Goal: Information Seeking & Learning: Compare options

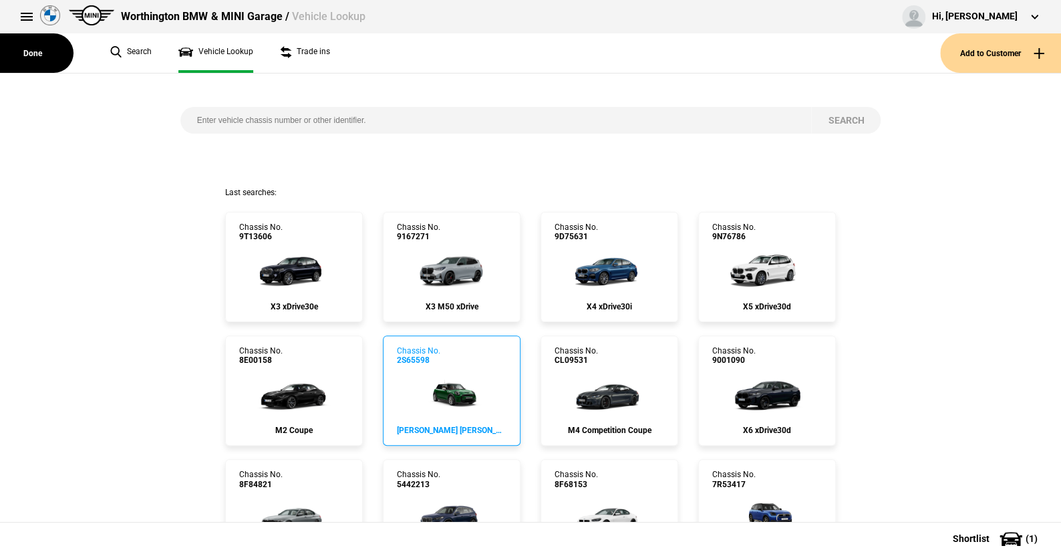
click at [442, 389] on img at bounding box center [452, 392] width 72 height 53
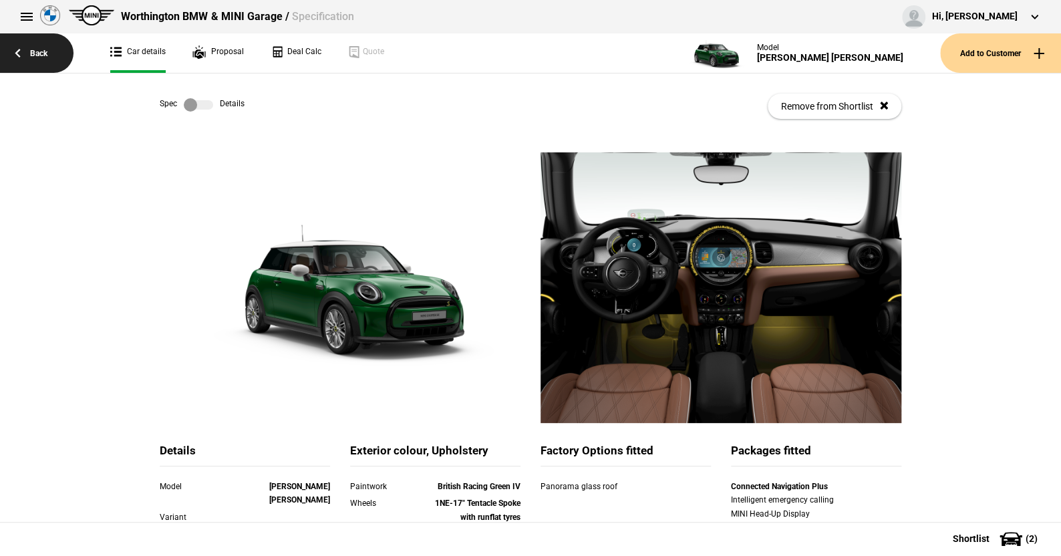
click at [34, 49] on link "Back" at bounding box center [37, 52] width 74 height 39
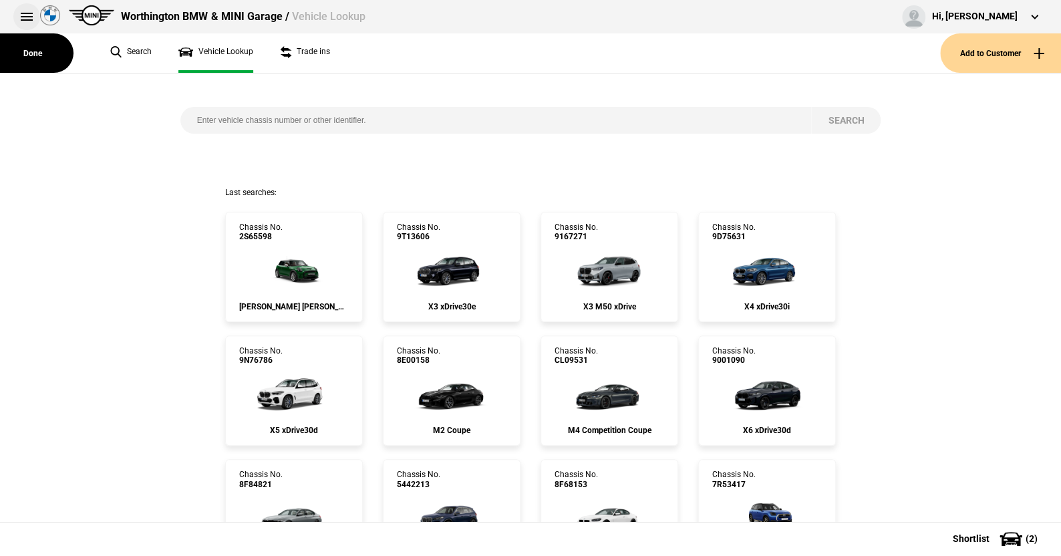
click at [27, 14] on button at bounding box center [26, 16] width 27 height 27
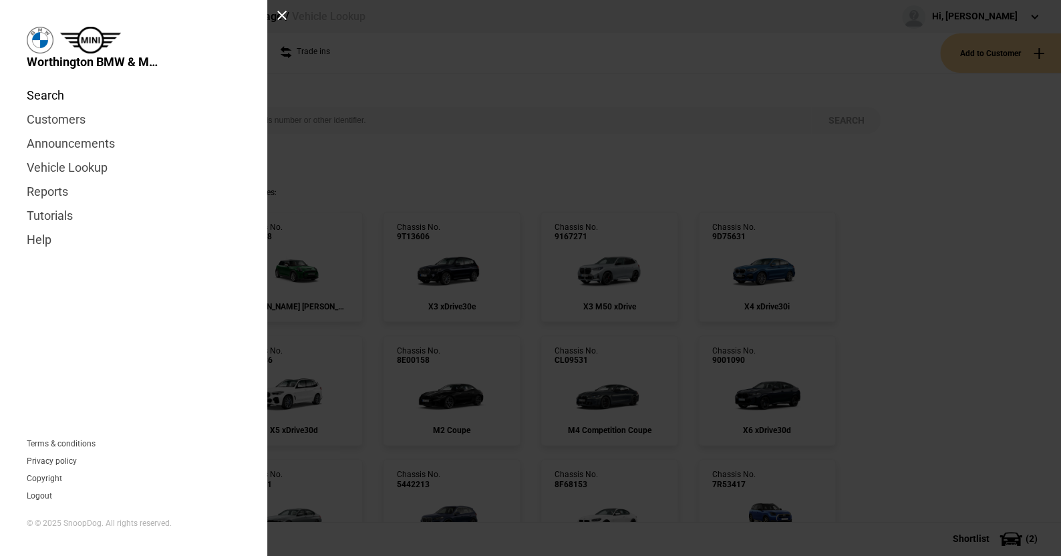
click at [57, 93] on link "Search" at bounding box center [134, 96] width 214 height 24
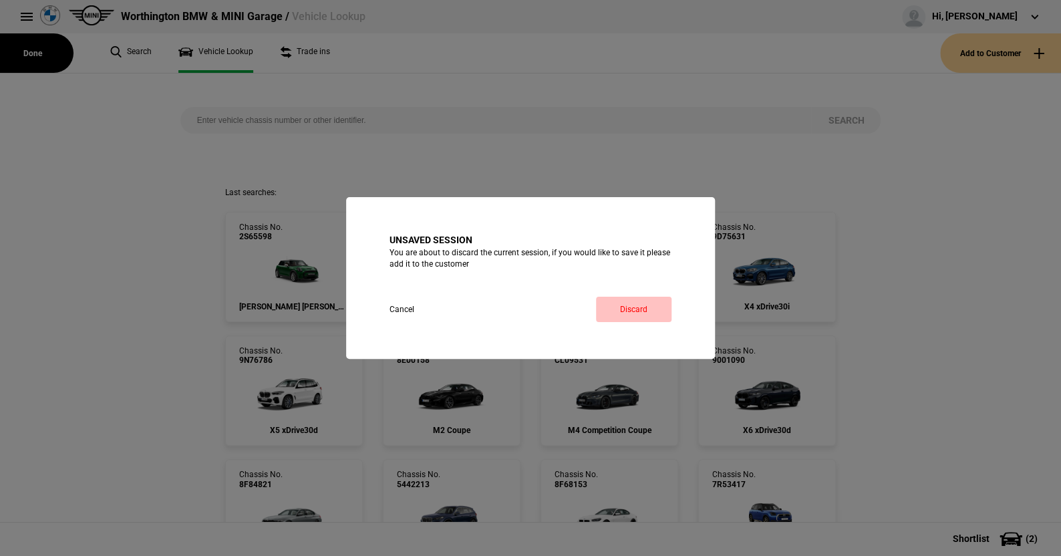
click at [642, 305] on link "Discard" at bounding box center [634, 309] width 76 height 25
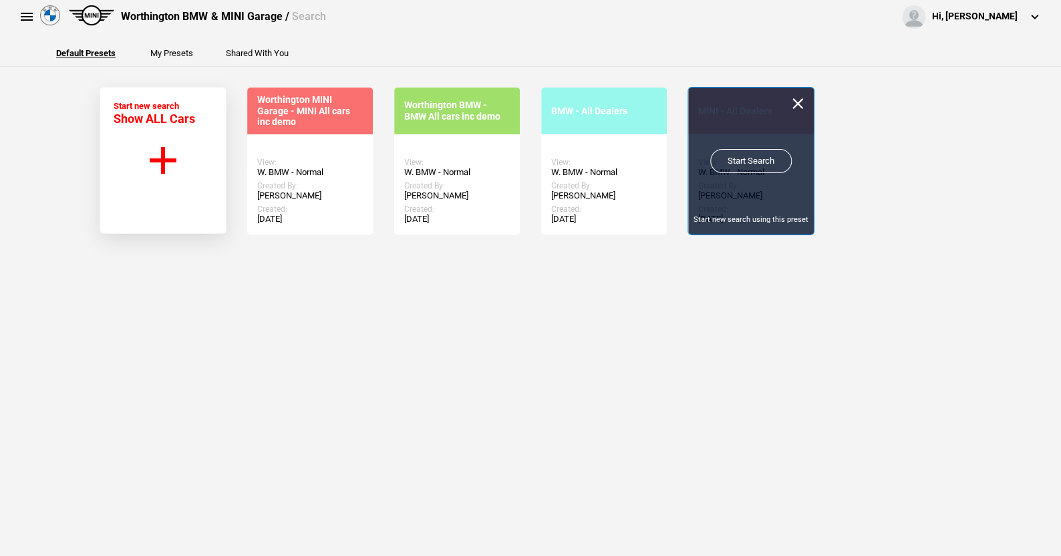
click at [728, 155] on link "Start Search" at bounding box center [751, 161] width 82 height 24
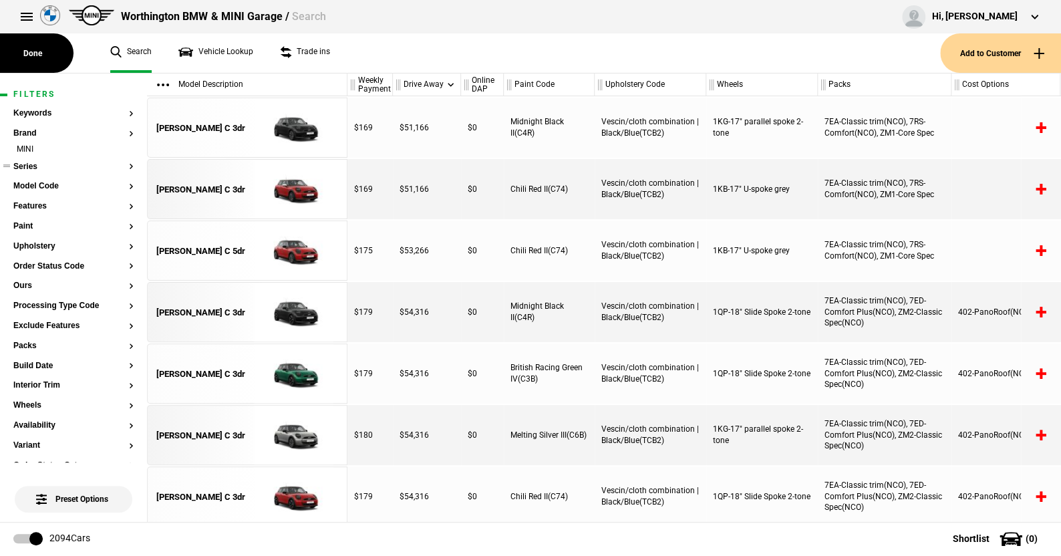
click at [36, 162] on button "Series" at bounding box center [73, 166] width 120 height 9
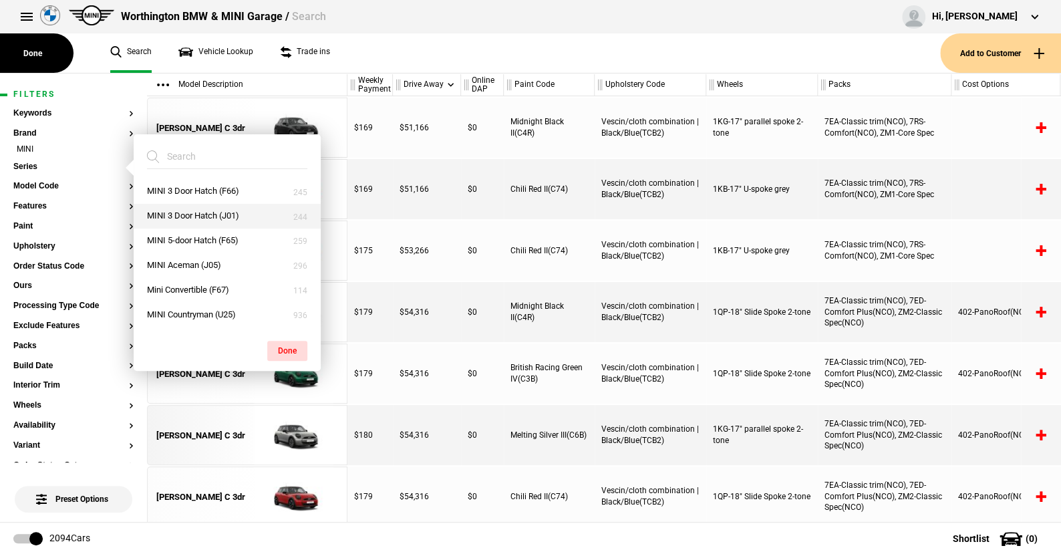
drag, startPoint x: 190, startPoint y: 212, endPoint x: 225, endPoint y: 243, distance: 46.4
click at [190, 211] on button "MINI 3 Door Hatch (J01)" at bounding box center [227, 216] width 187 height 25
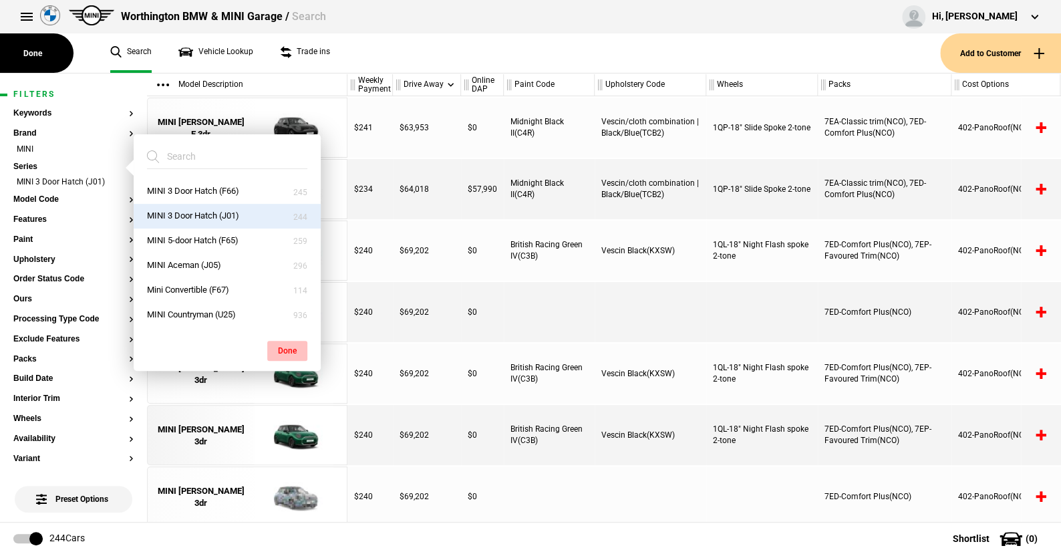
click at [281, 346] on button "Done" at bounding box center [287, 351] width 40 height 20
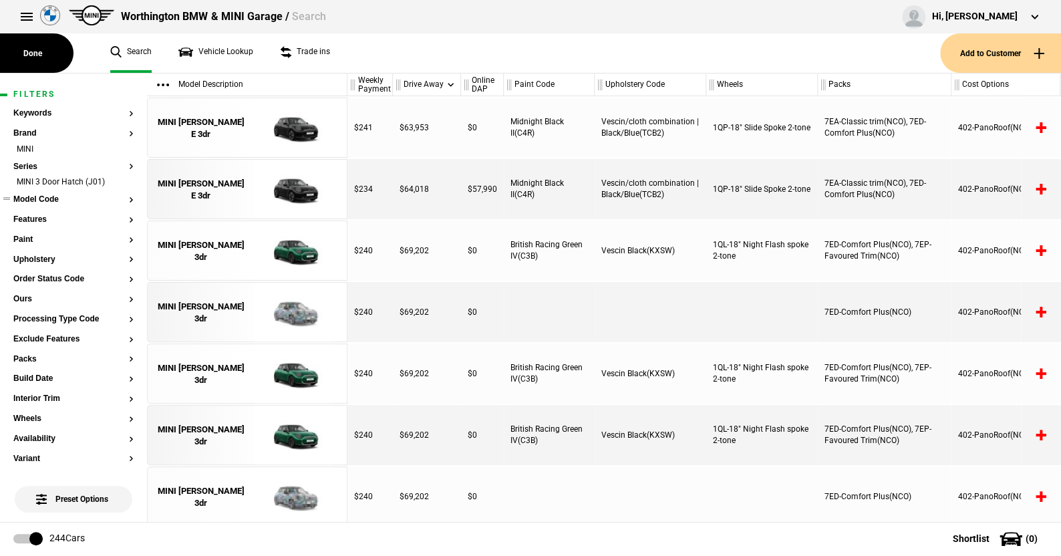
click at [48, 201] on button "Model Code" at bounding box center [73, 199] width 120 height 9
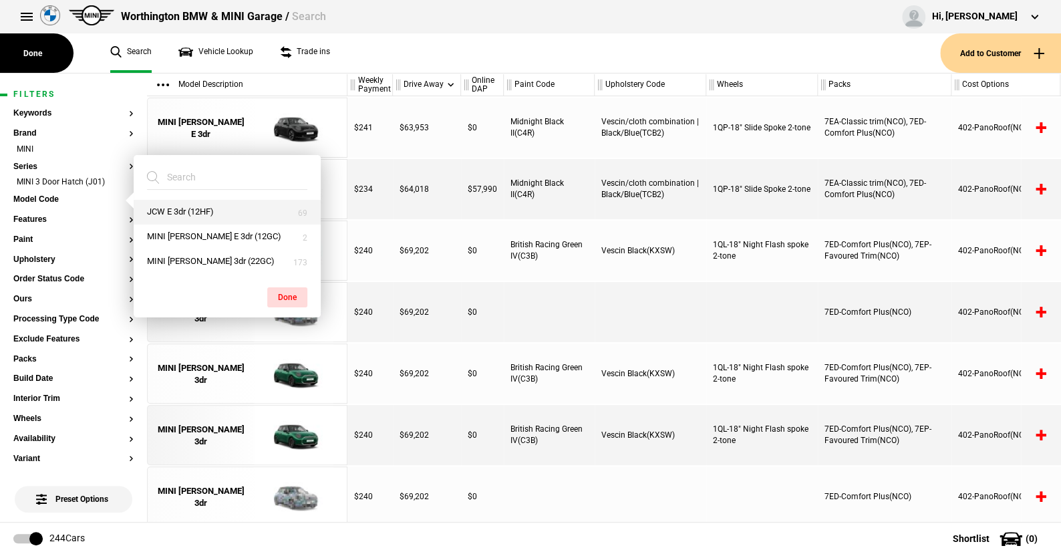
click at [184, 209] on button "JCW E 3dr (12HF)" at bounding box center [227, 212] width 187 height 25
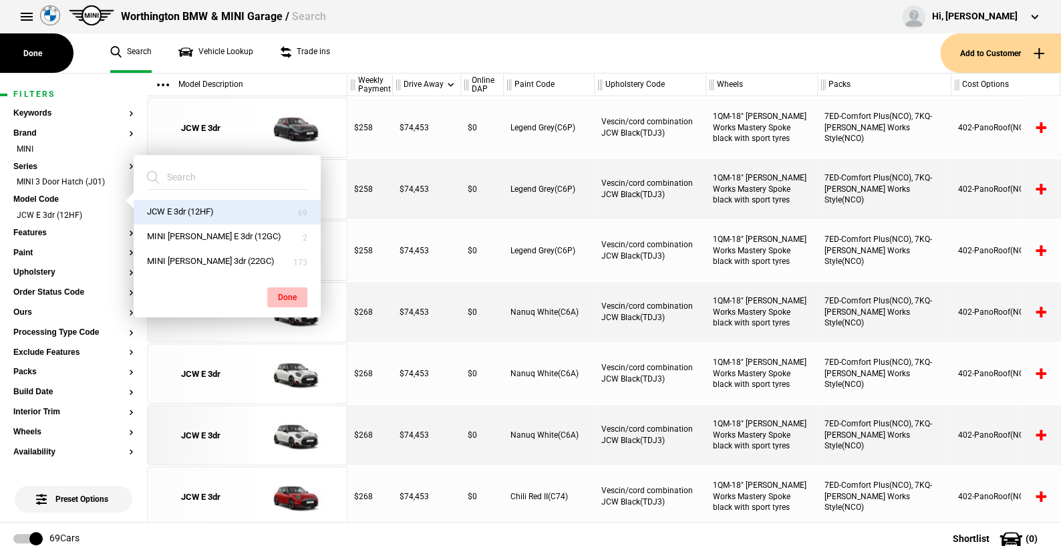
click at [282, 288] on button "Done" at bounding box center [287, 297] width 40 height 20
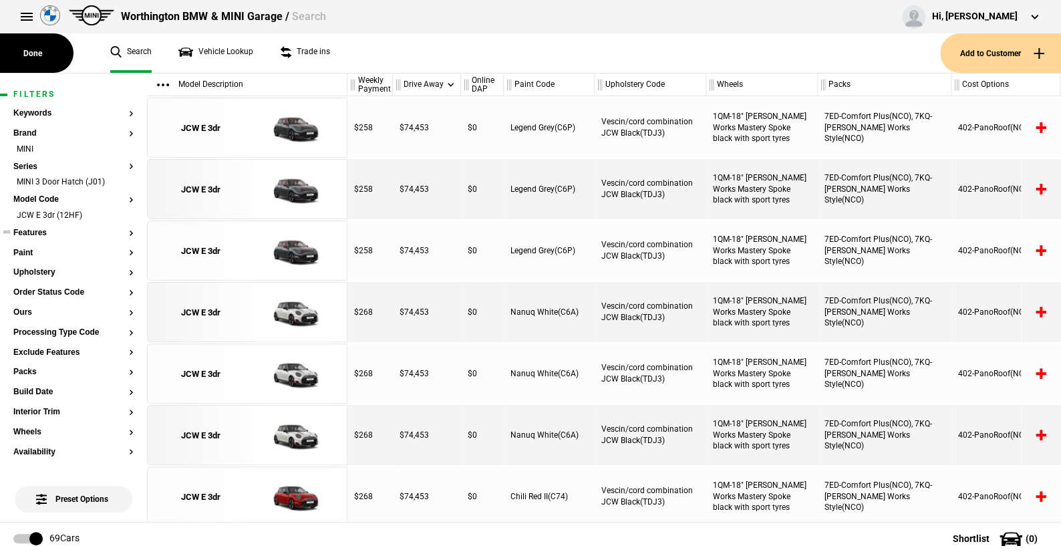
click at [25, 247] on ul at bounding box center [73, 245] width 120 height 5
click at [25, 249] on button "Paint" at bounding box center [73, 253] width 120 height 9
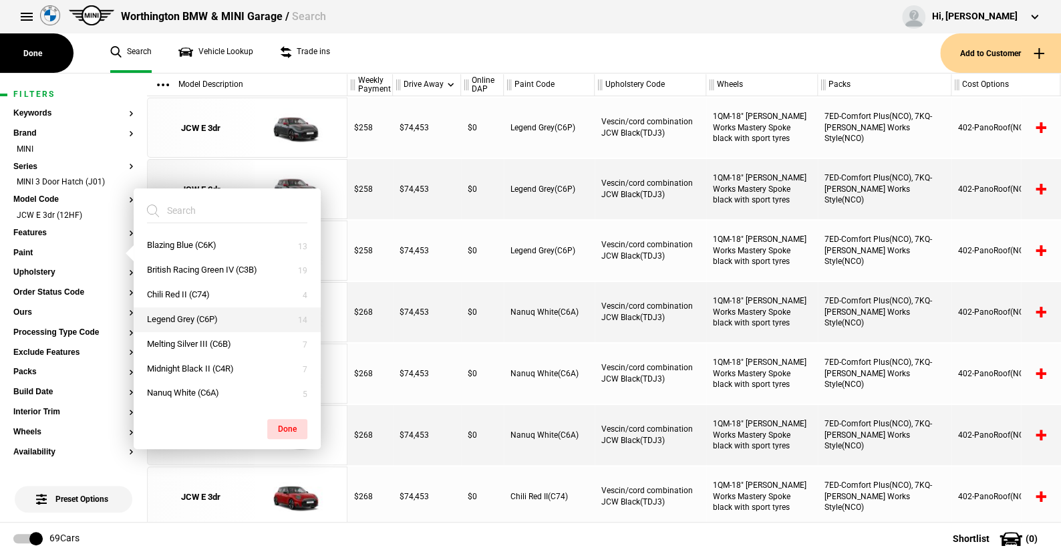
click at [179, 313] on button "Legend Grey (C6P)" at bounding box center [227, 319] width 187 height 25
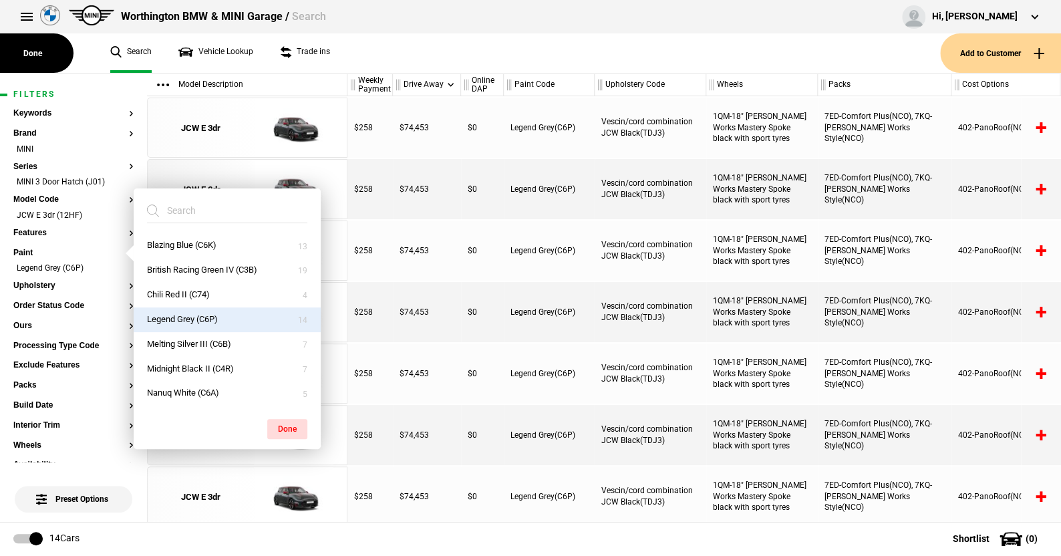
drag, startPoint x: 180, startPoint y: 390, endPoint x: 249, endPoint y: 406, distance: 70.0
click at [180, 388] on button "Nanuq White (C6A)" at bounding box center [227, 393] width 187 height 25
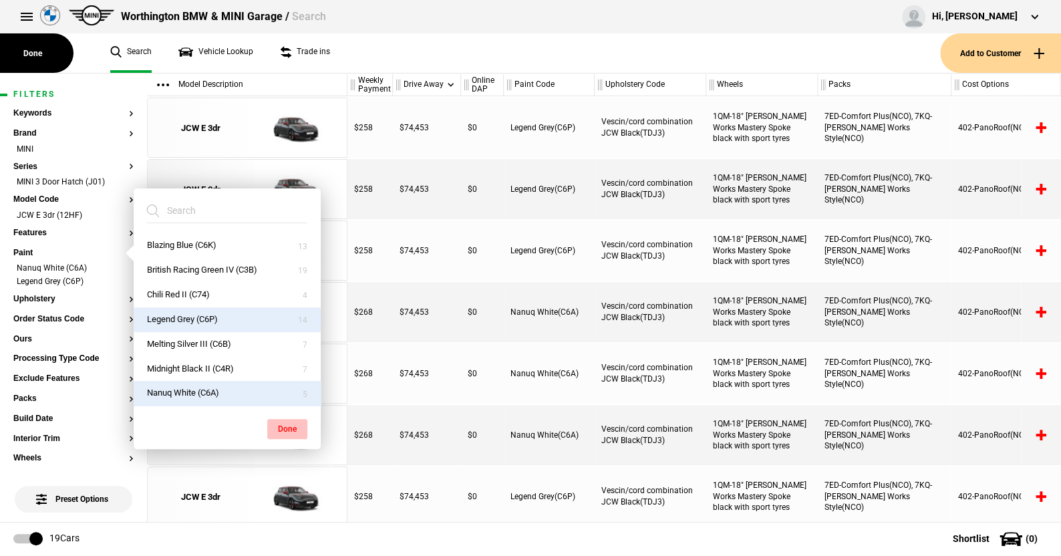
click at [297, 424] on button "Done" at bounding box center [287, 429] width 40 height 20
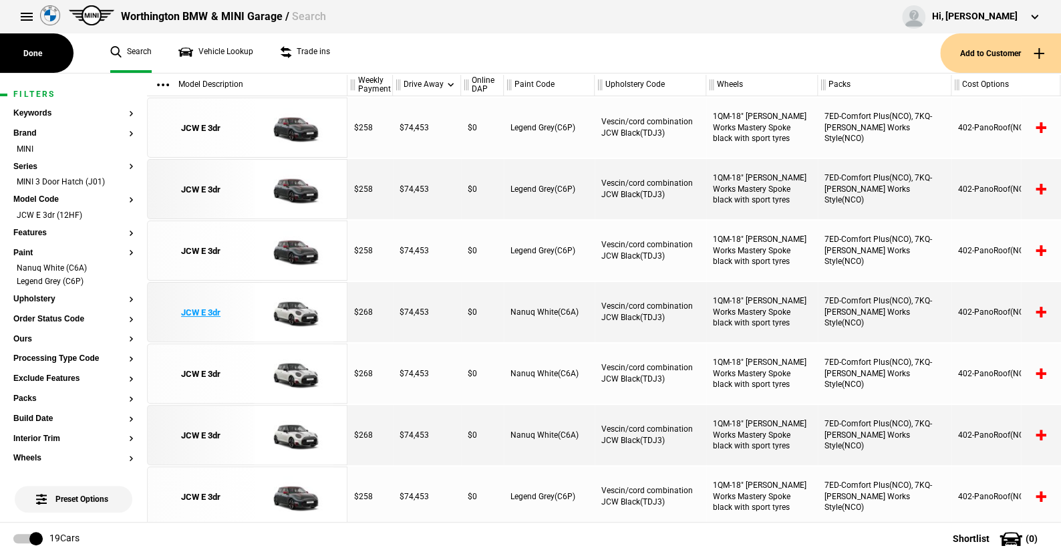
click at [287, 317] on img at bounding box center [293, 313] width 93 height 60
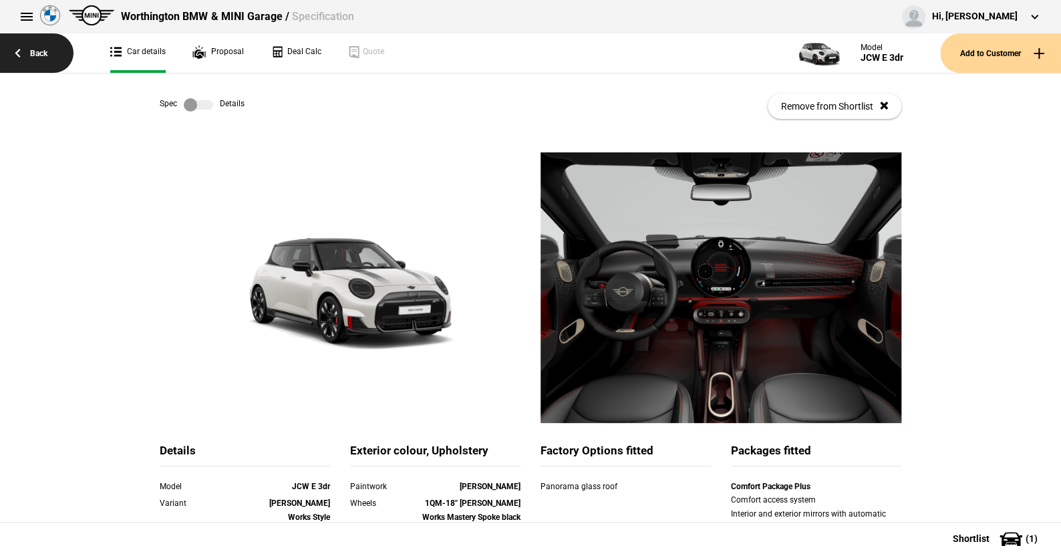
click at [47, 51] on link "Back" at bounding box center [37, 52] width 74 height 39
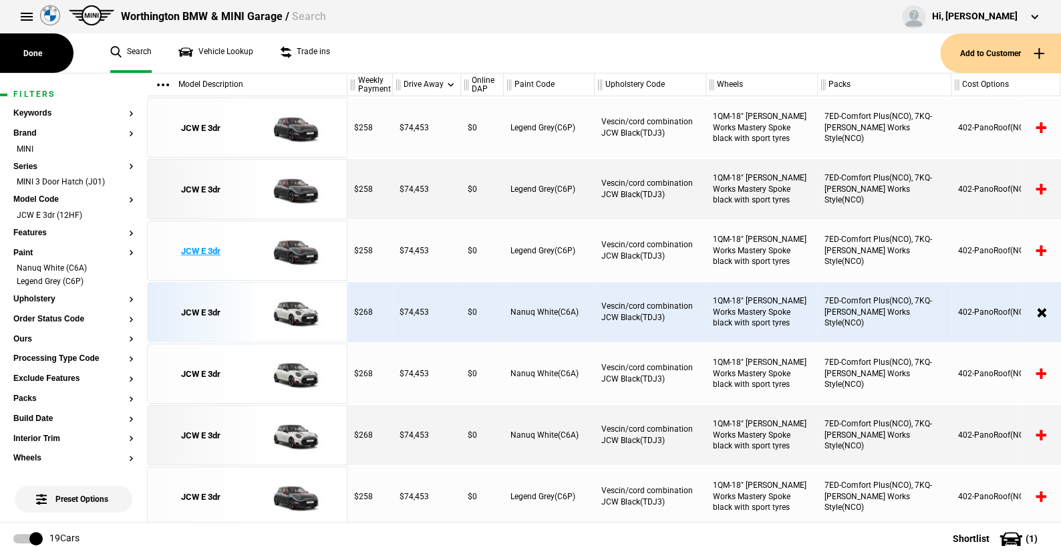
click at [303, 247] on img at bounding box center [293, 251] width 93 height 60
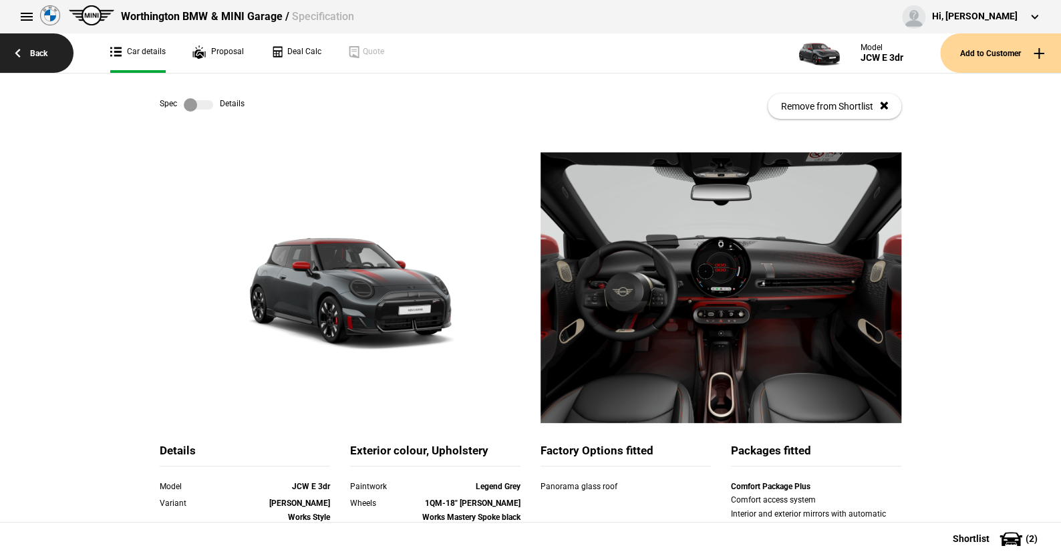
click at [41, 53] on link "Back" at bounding box center [37, 52] width 74 height 39
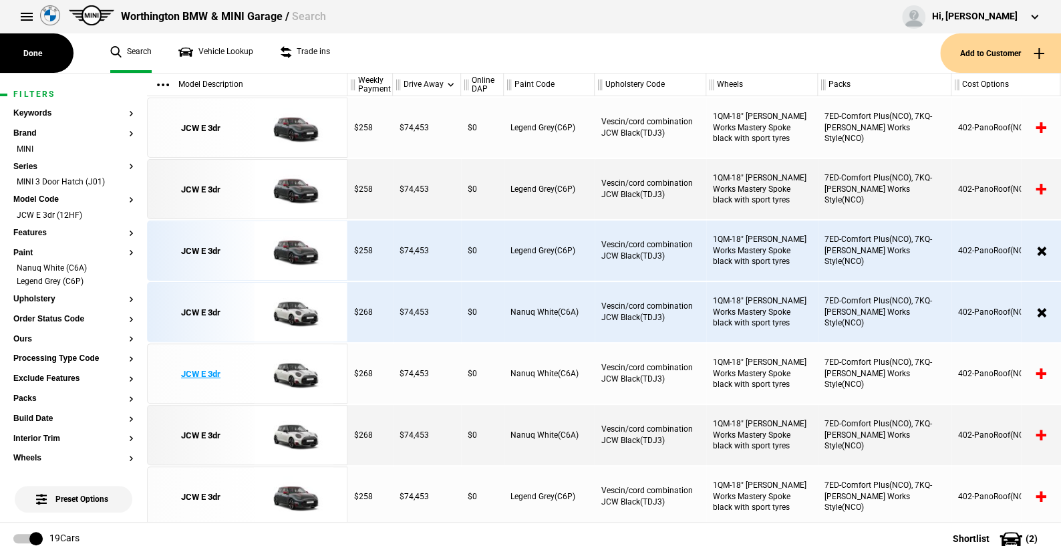
click at [292, 368] on img at bounding box center [293, 374] width 93 height 60
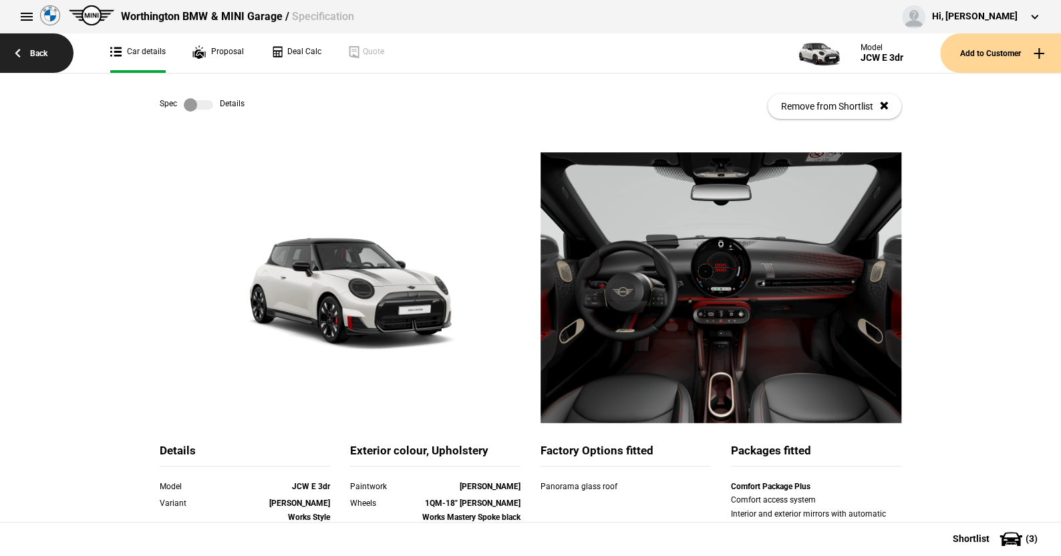
click at [38, 49] on link "Back" at bounding box center [37, 52] width 74 height 39
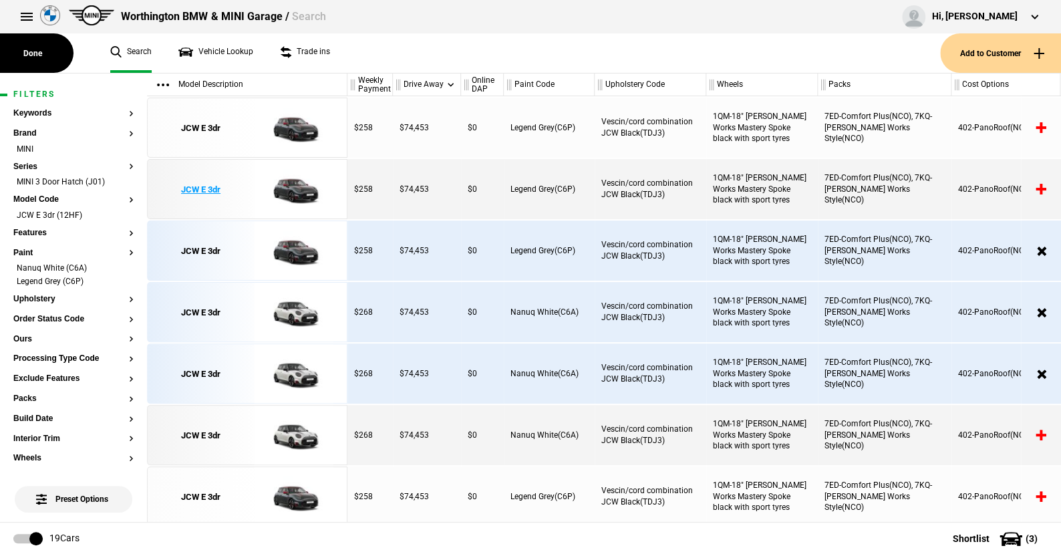
click at [300, 184] on img at bounding box center [293, 190] width 93 height 60
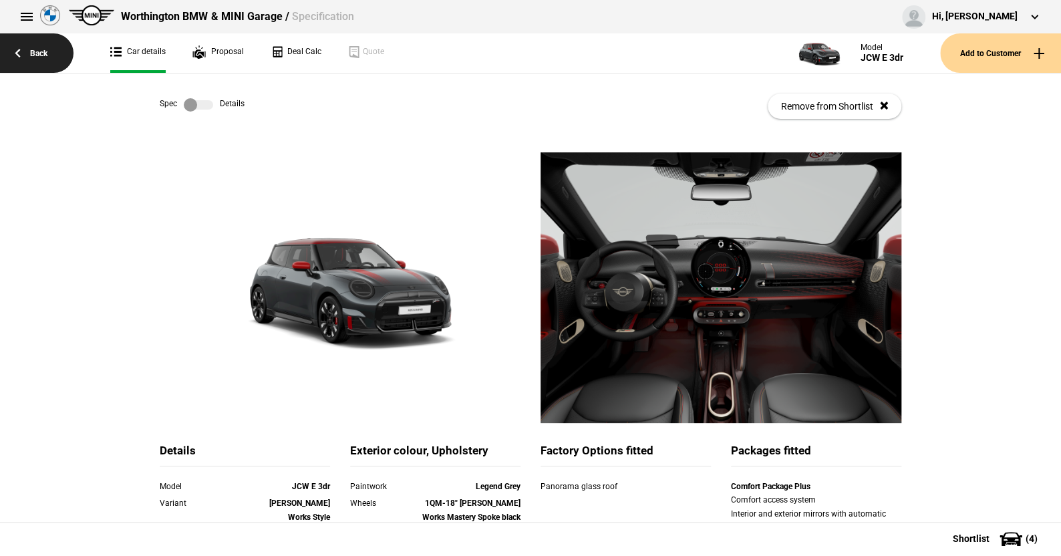
click at [35, 48] on link "Back" at bounding box center [37, 52] width 74 height 39
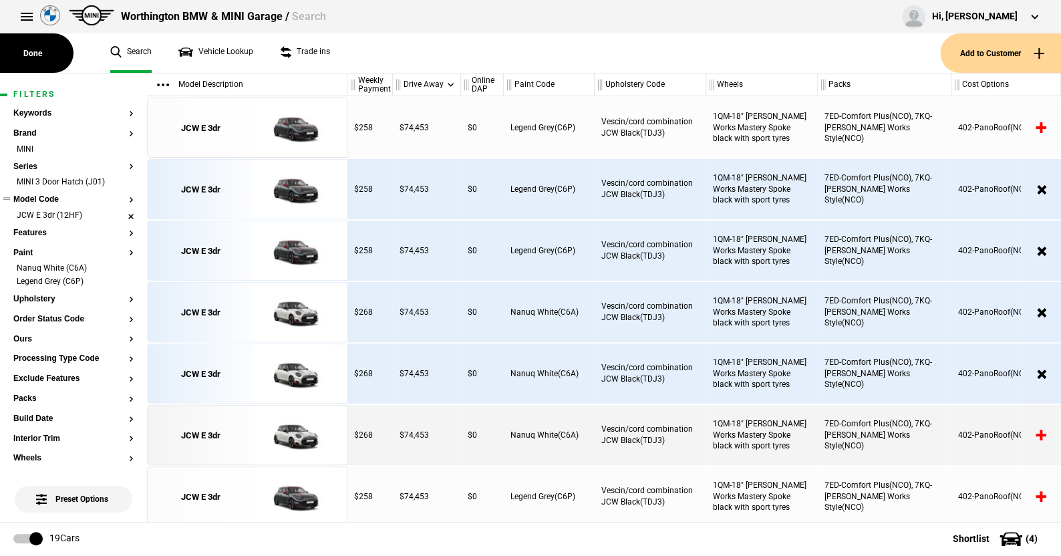
click at [121, 212] on li "JCW E 3dr (12HF)" at bounding box center [73, 216] width 120 height 13
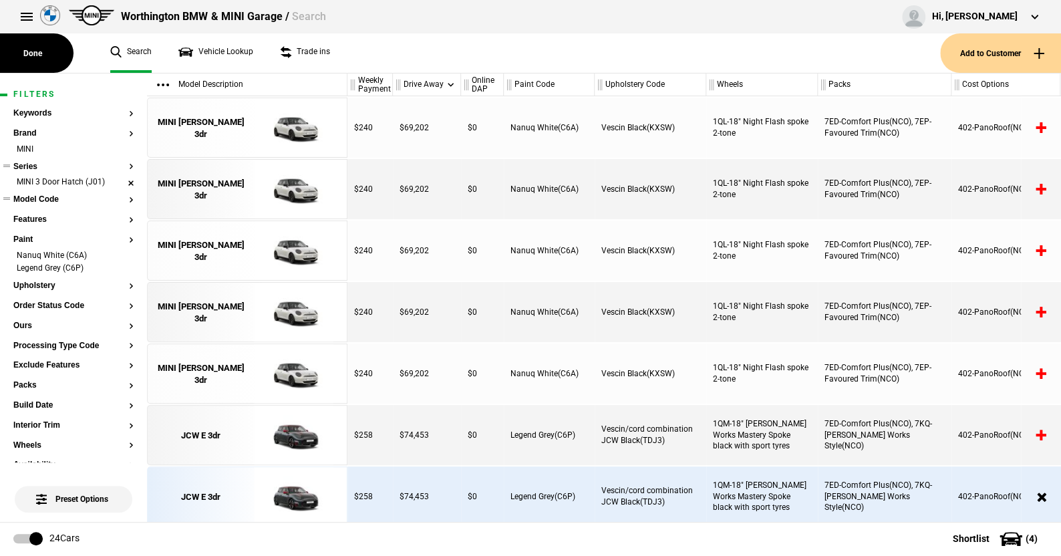
click at [118, 178] on li "MINI 3 Door Hatch (J01)" at bounding box center [73, 182] width 120 height 13
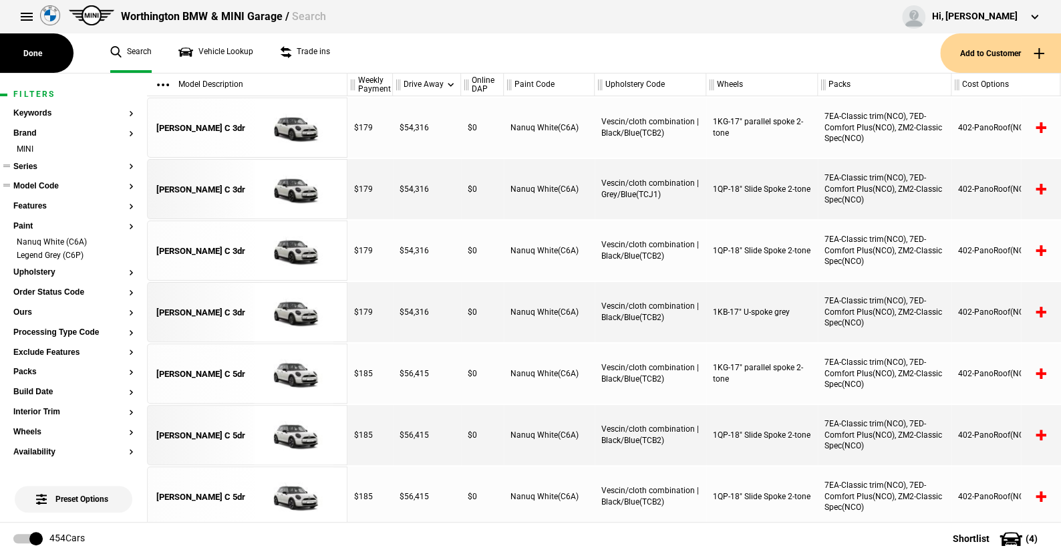
click at [23, 164] on button "Series" at bounding box center [73, 166] width 120 height 9
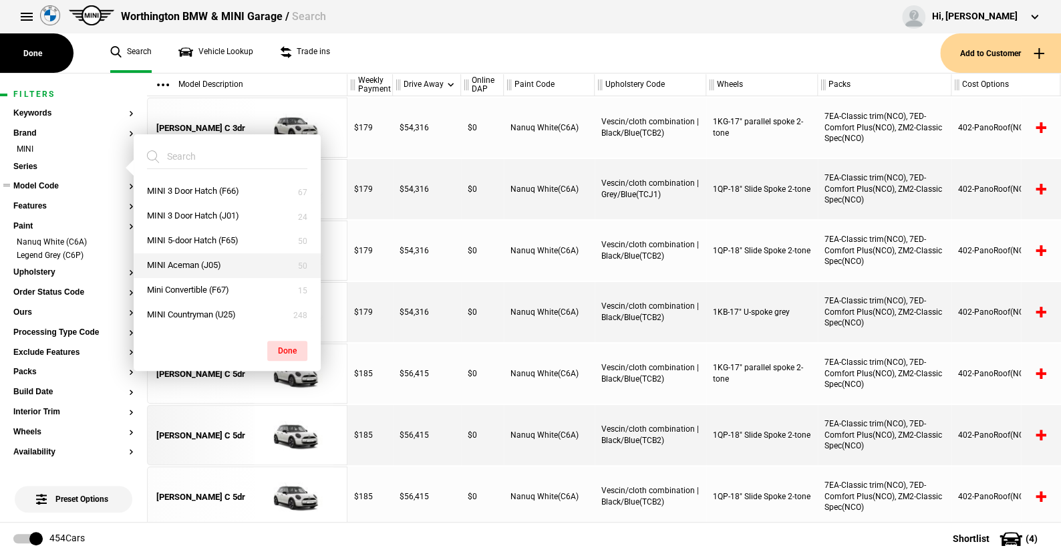
click at [187, 260] on button "MINI Aceman (J05)" at bounding box center [227, 265] width 187 height 25
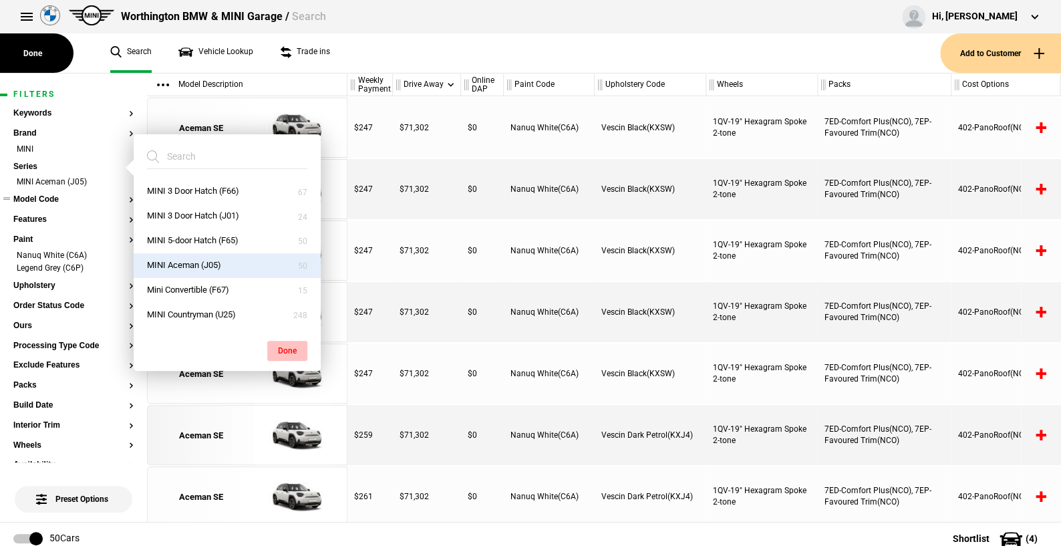
drag, startPoint x: 288, startPoint y: 342, endPoint x: 235, endPoint y: 297, distance: 69.7
click at [288, 341] on button "Done" at bounding box center [287, 351] width 40 height 20
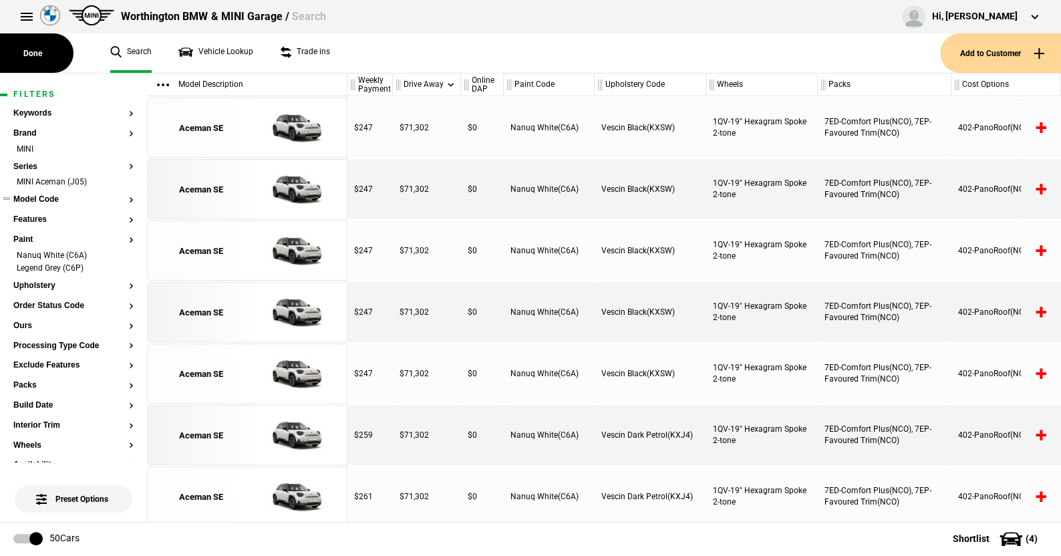
click at [47, 196] on button "Model Code" at bounding box center [73, 199] width 120 height 9
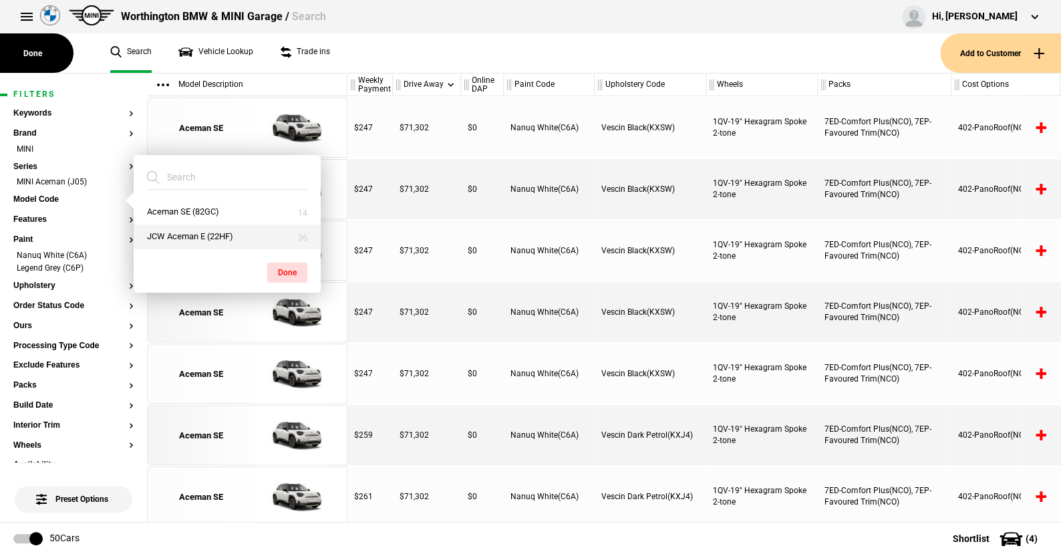
click at [184, 231] on button "JCW Aceman E (22HF)" at bounding box center [227, 237] width 187 height 25
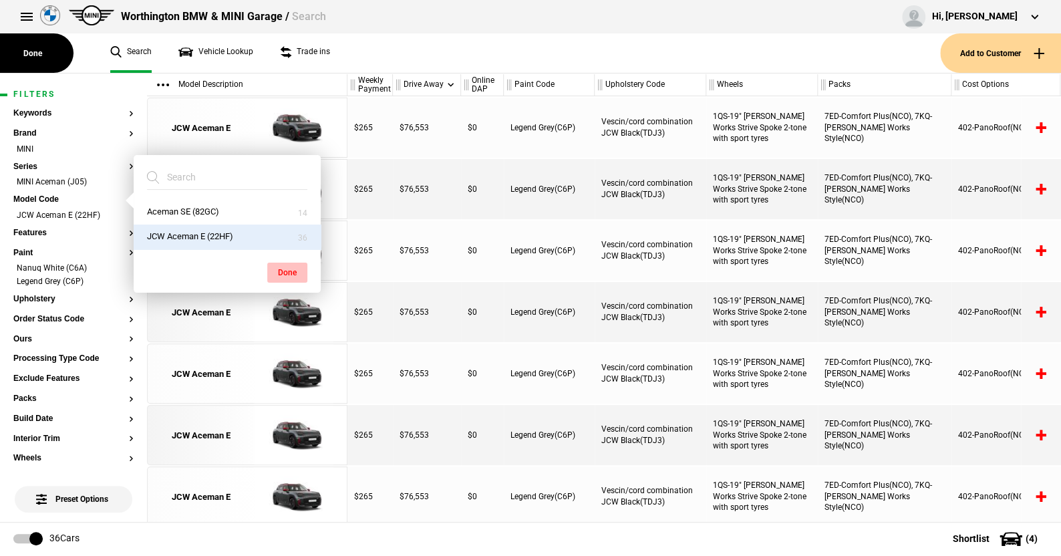
click at [281, 269] on button "Done" at bounding box center [287, 273] width 40 height 20
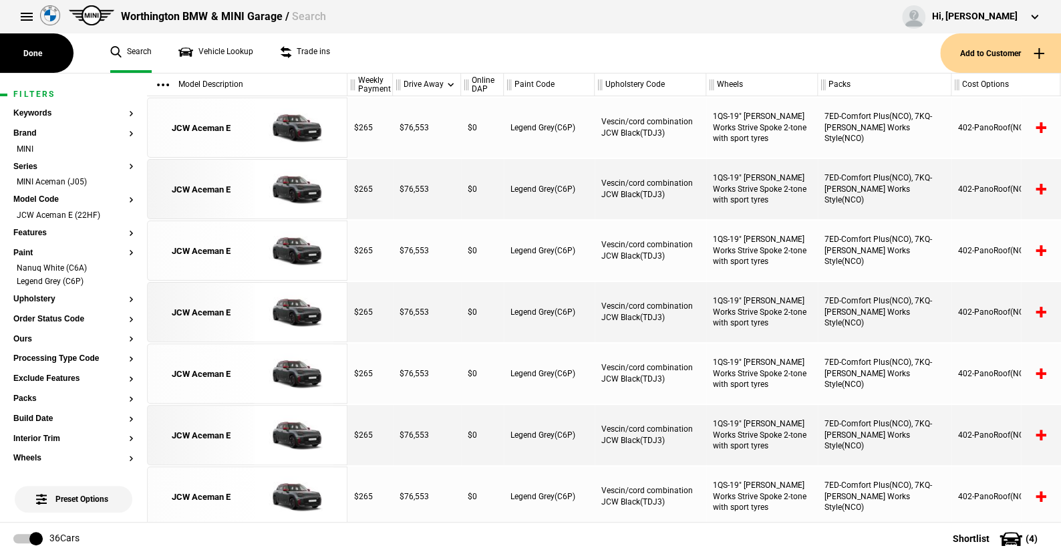
drag, startPoint x: 392, startPoint y: 55, endPoint x: 462, endPoint y: 134, distance: 105.6
click at [383, 373] on main "Done Search Vehicle Lookup Trade ins Add to Customer Filters Keywords Brand MIN…" at bounding box center [530, 298] width 1061 height 448
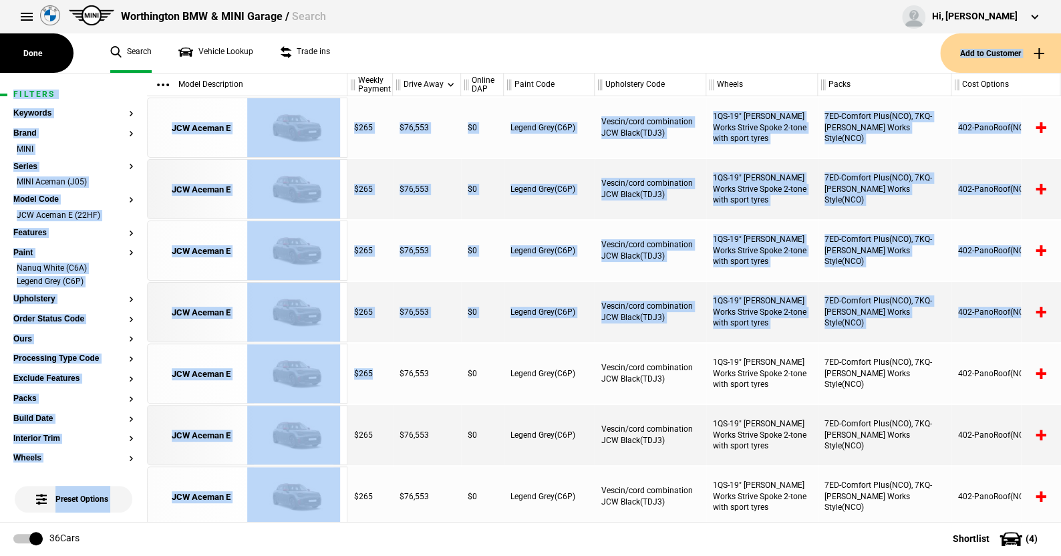
click at [409, 33] on ul "Search Vehicle Lookup Trade ins" at bounding box center [518, 52] width 843 height 39
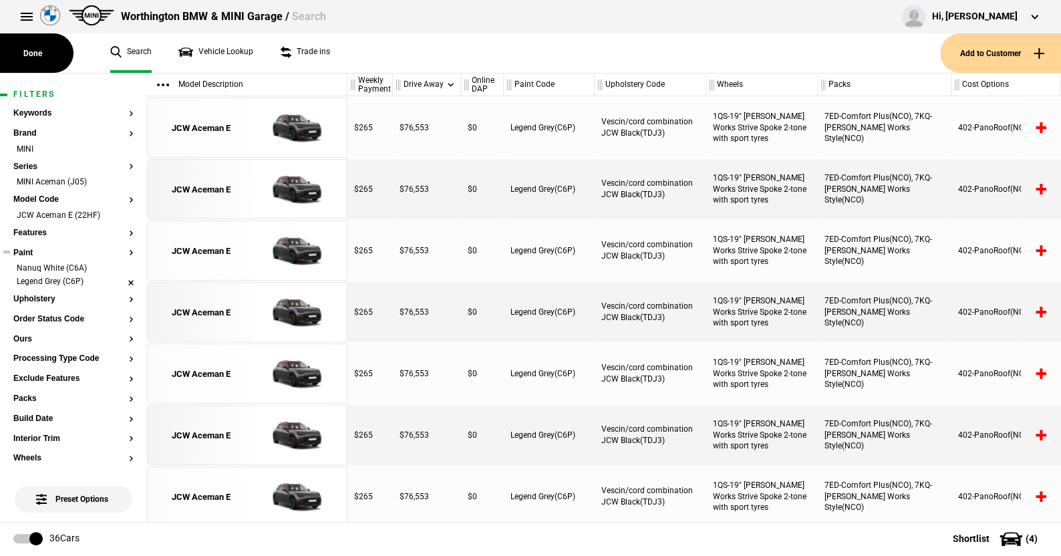
click at [122, 278] on li "Legend Grey (C6P)" at bounding box center [73, 282] width 120 height 13
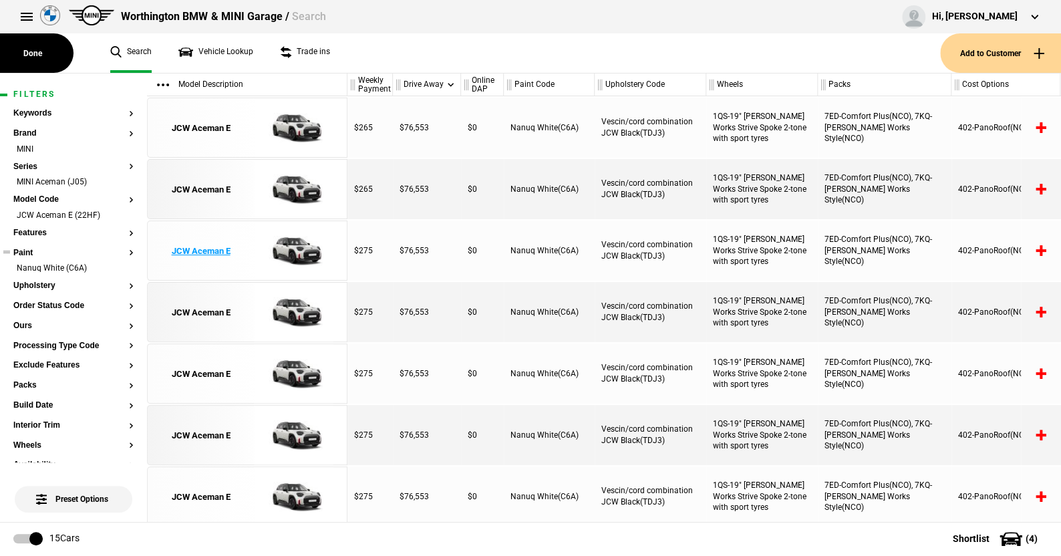
click at [292, 248] on img at bounding box center [293, 251] width 93 height 60
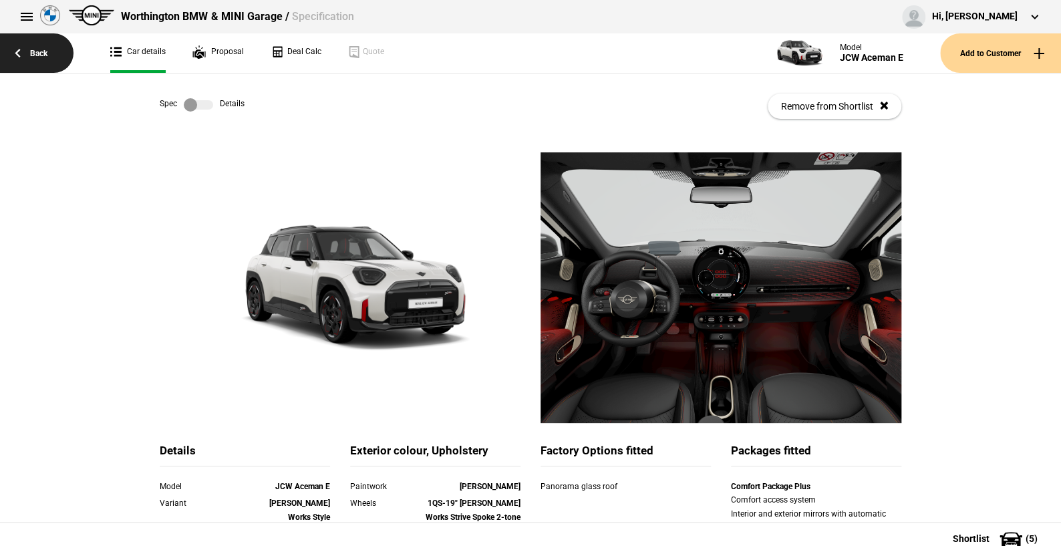
click at [38, 52] on link "Back" at bounding box center [37, 52] width 74 height 39
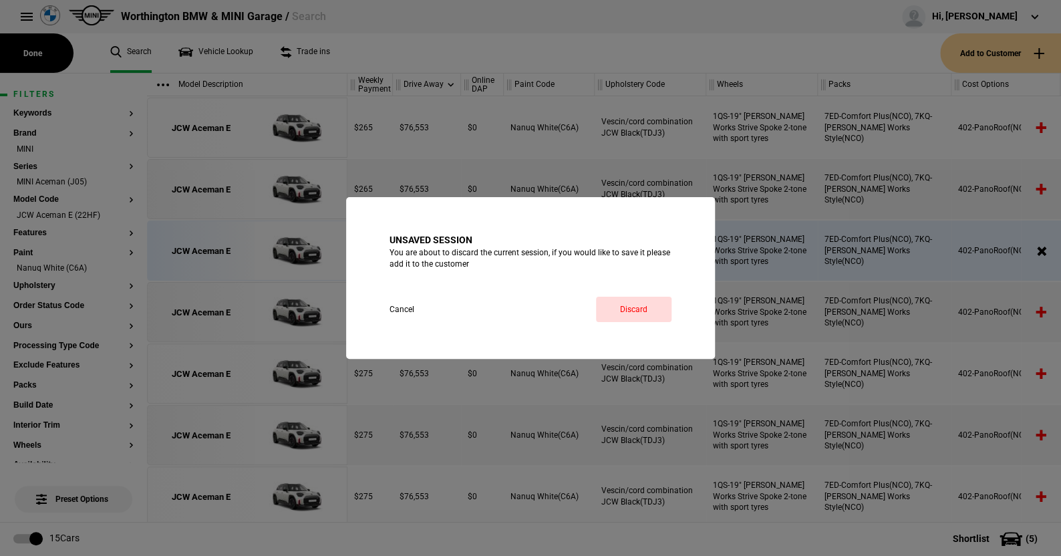
click at [390, 305] on button "Cancel" at bounding box center [414, 309] width 49 height 25
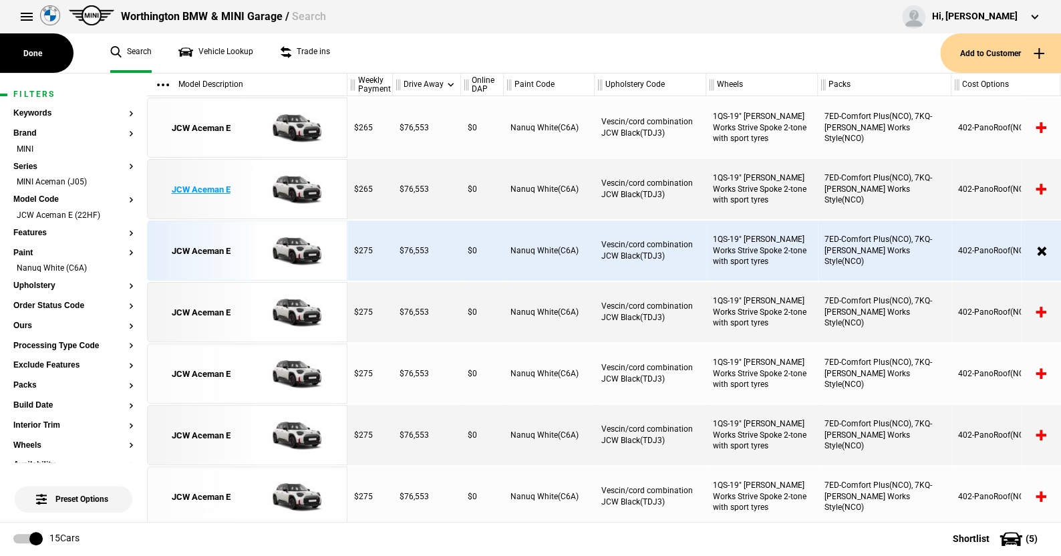
click at [300, 189] on img at bounding box center [293, 190] width 93 height 60
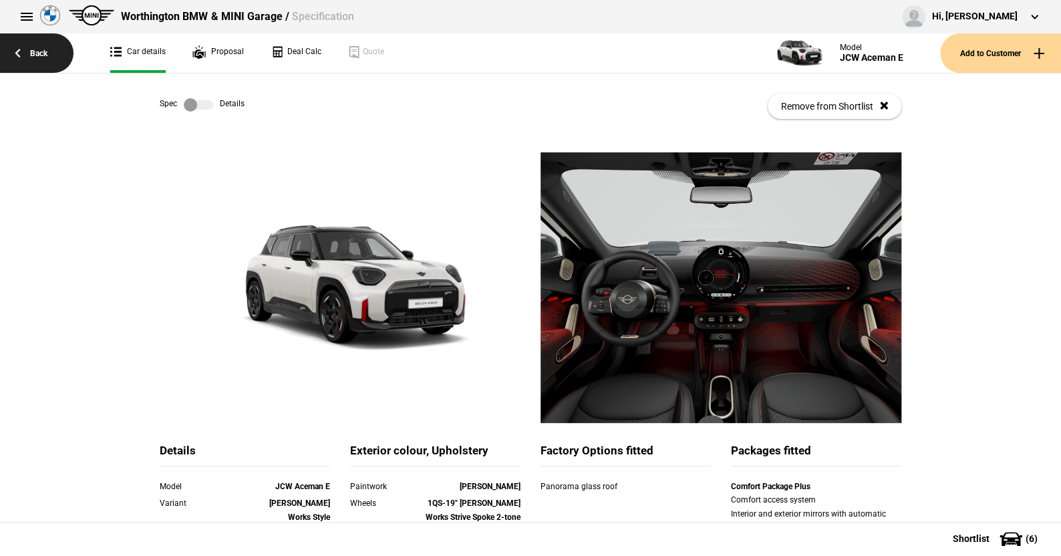
click at [38, 52] on link "Back" at bounding box center [37, 52] width 74 height 39
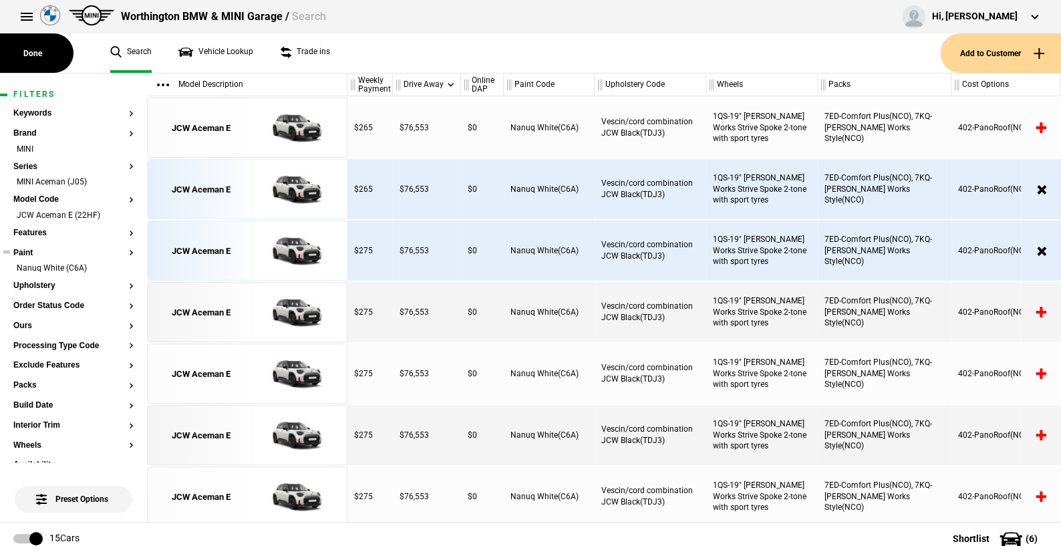
click at [23, 249] on button "Paint" at bounding box center [73, 253] width 120 height 9
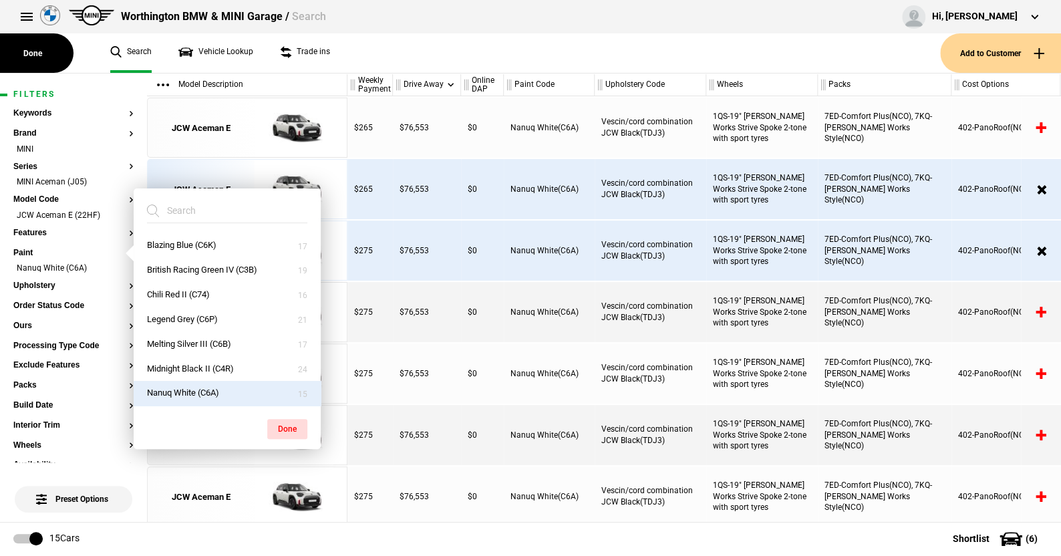
click at [188, 388] on button "Nanuq White (C6A)" at bounding box center [227, 393] width 187 height 25
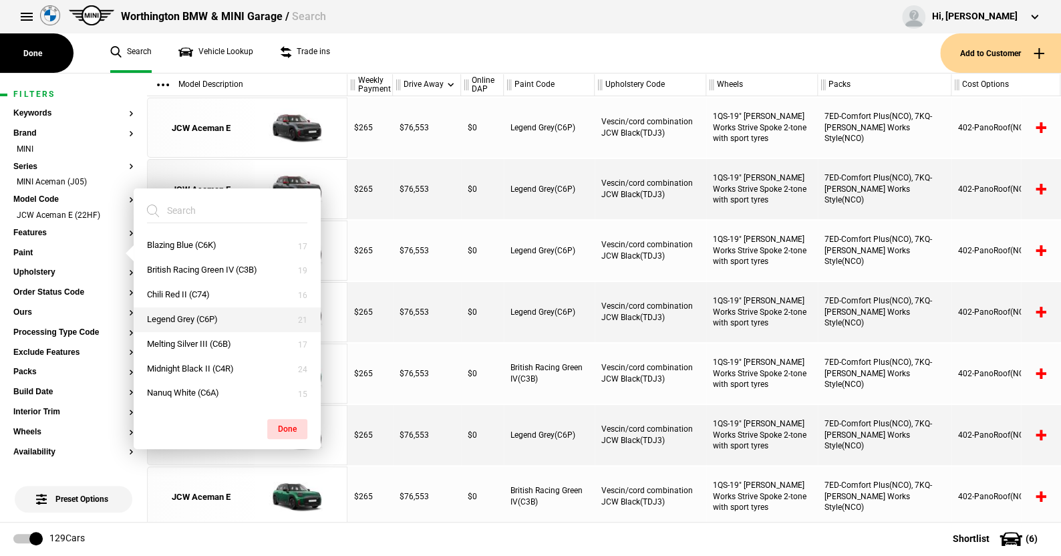
click at [190, 313] on button "Legend Grey (C6P)" at bounding box center [227, 319] width 187 height 25
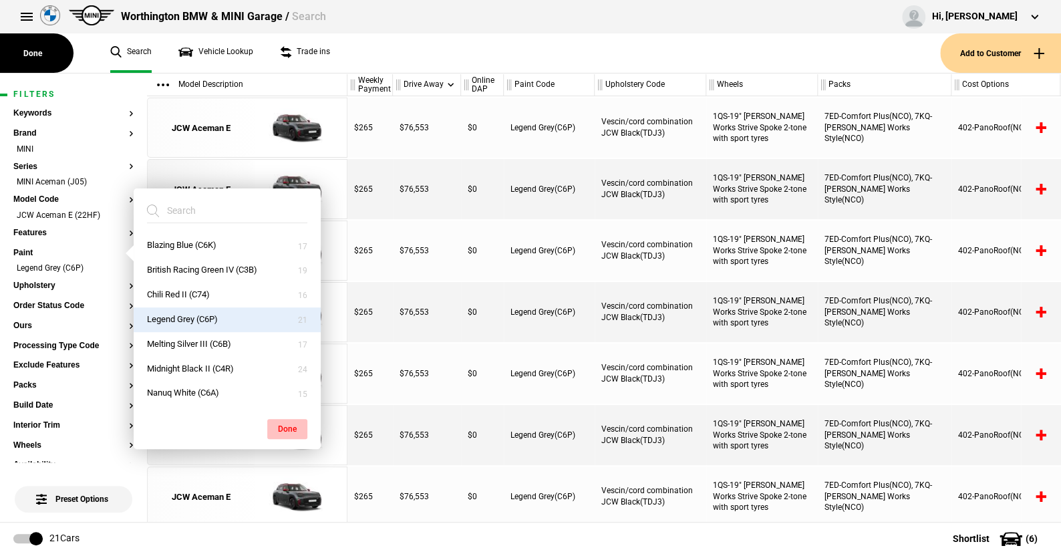
click at [284, 428] on button "Done" at bounding box center [287, 429] width 40 height 20
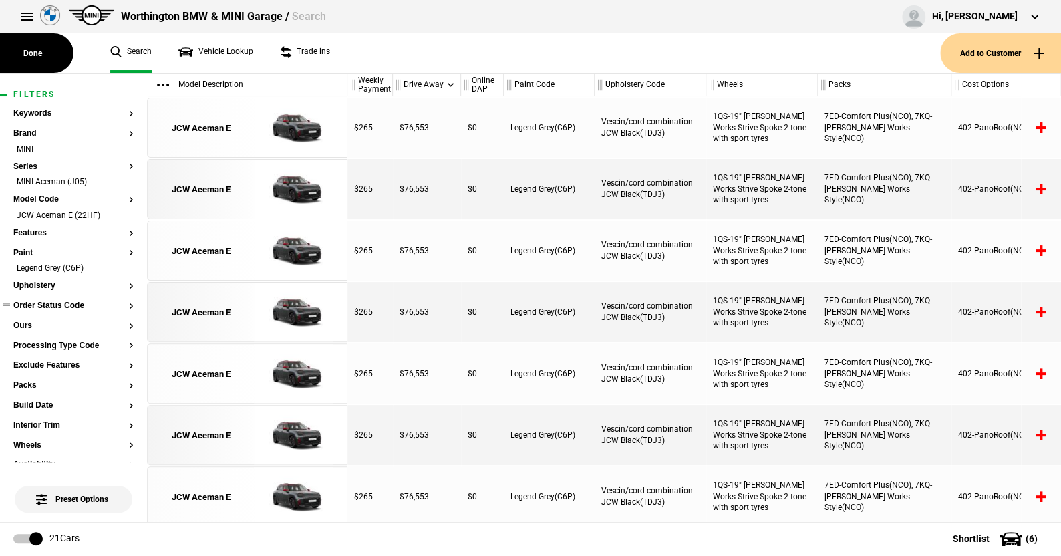
click at [53, 303] on button "Order Status Code" at bounding box center [73, 305] width 120 height 9
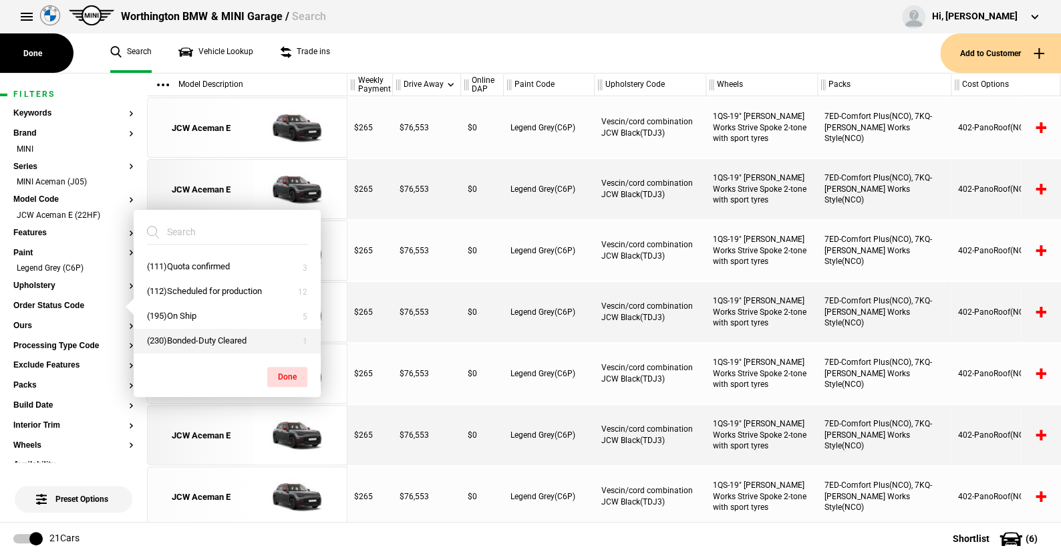
click at [187, 337] on button "(230)Bonded-Duty Cleared" at bounding box center [227, 341] width 187 height 25
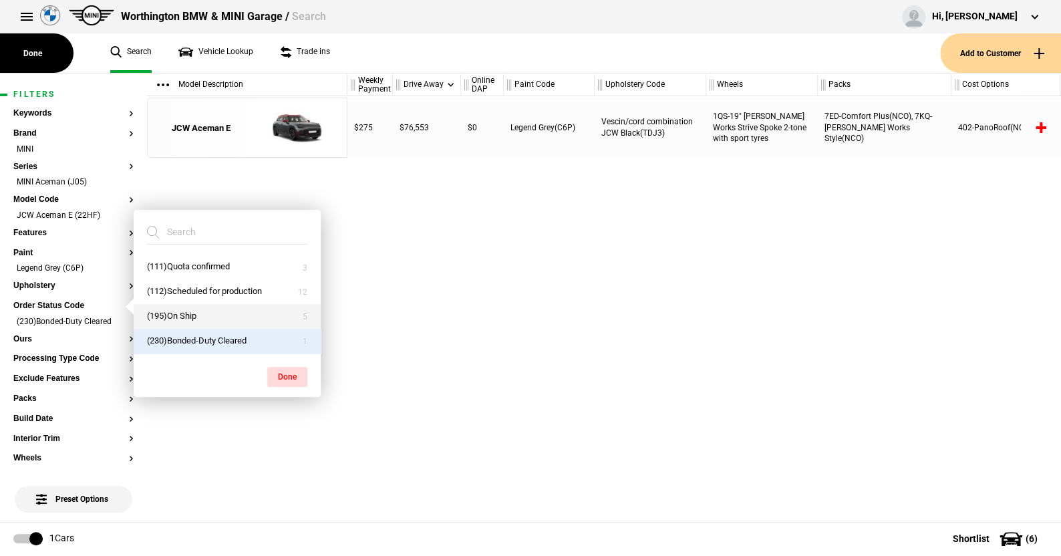
click at [180, 314] on button "(195)On Ship" at bounding box center [227, 316] width 187 height 25
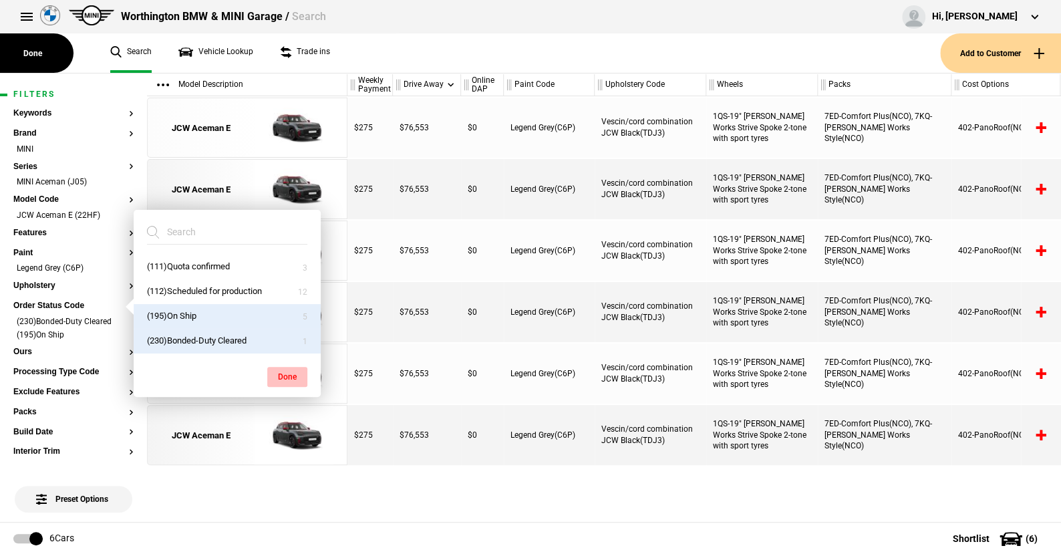
click at [284, 371] on button "Done" at bounding box center [287, 377] width 40 height 20
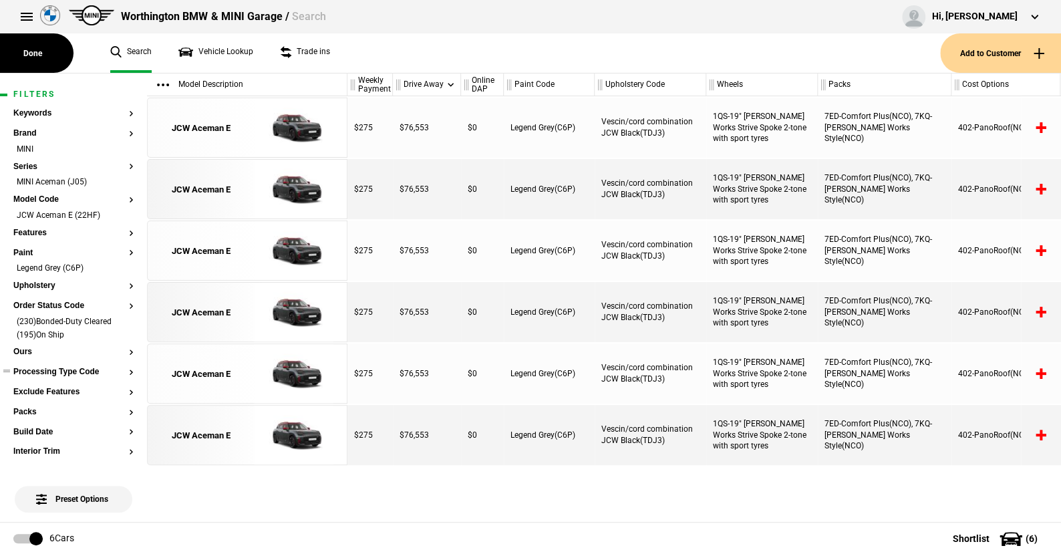
click at [61, 370] on button "Processing Type Code" at bounding box center [73, 372] width 120 height 9
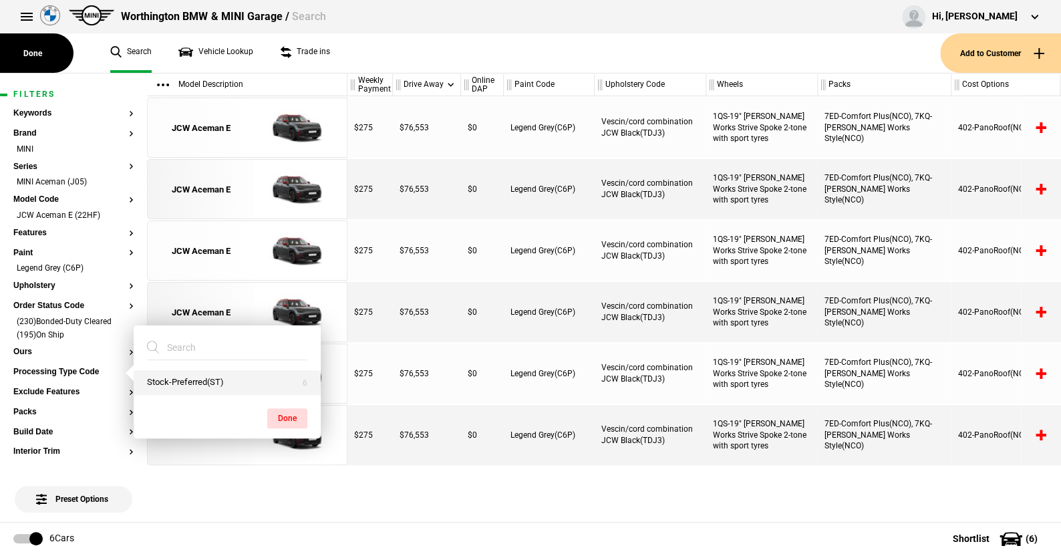
click at [184, 380] on button "Stock-Preferred(ST)" at bounding box center [227, 382] width 187 height 25
click at [294, 410] on button "Done" at bounding box center [287, 418] width 40 height 20
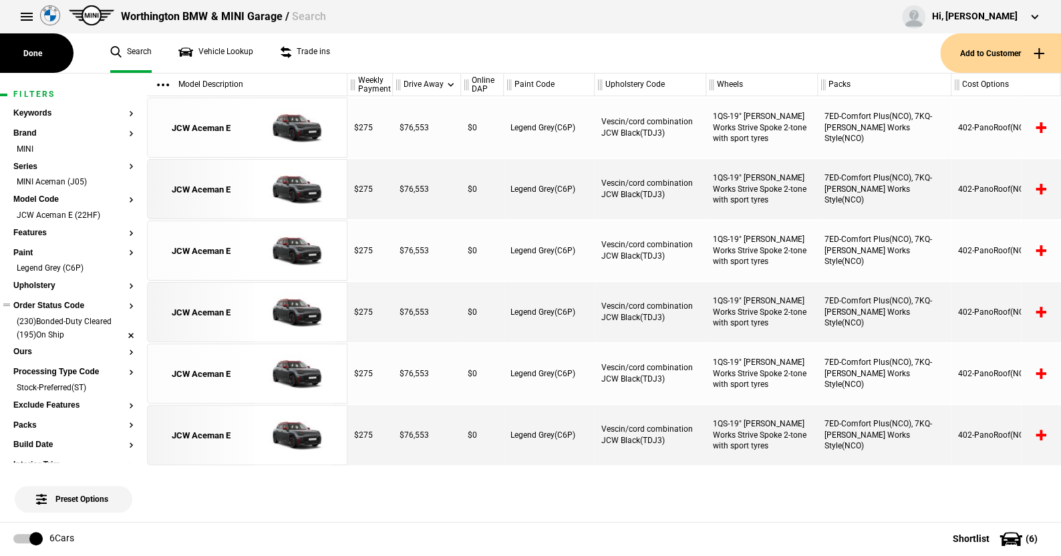
click at [119, 338] on li "(195)On Ship" at bounding box center [73, 335] width 120 height 13
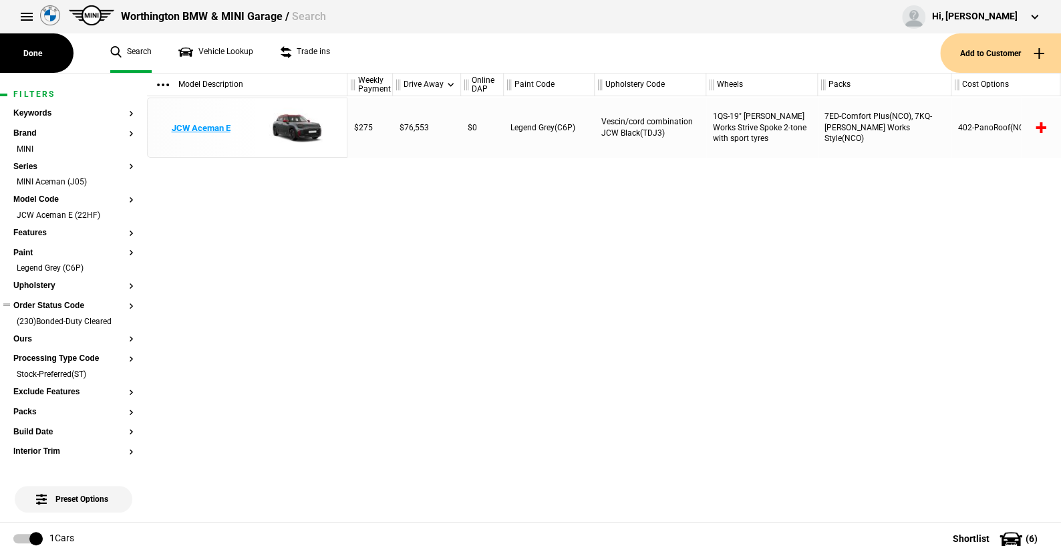
click at [284, 124] on img at bounding box center [293, 128] width 93 height 60
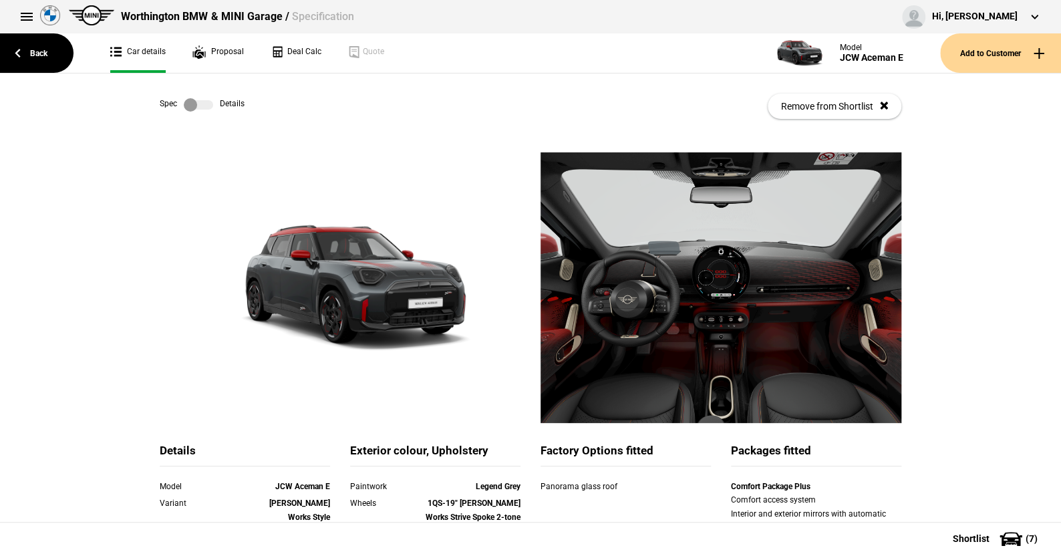
click at [203, 104] on label at bounding box center [198, 104] width 29 height 13
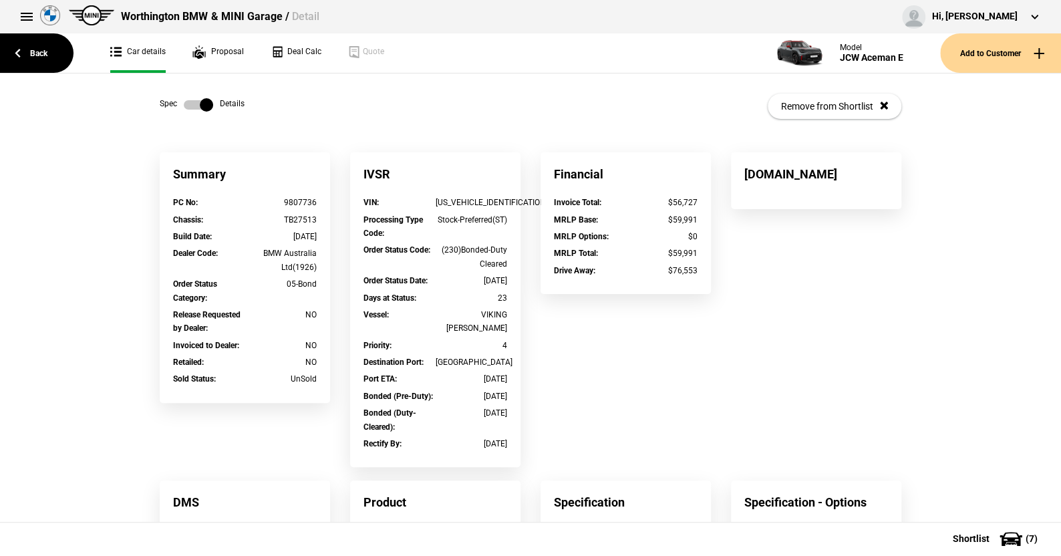
click at [184, 104] on label at bounding box center [198, 104] width 29 height 13
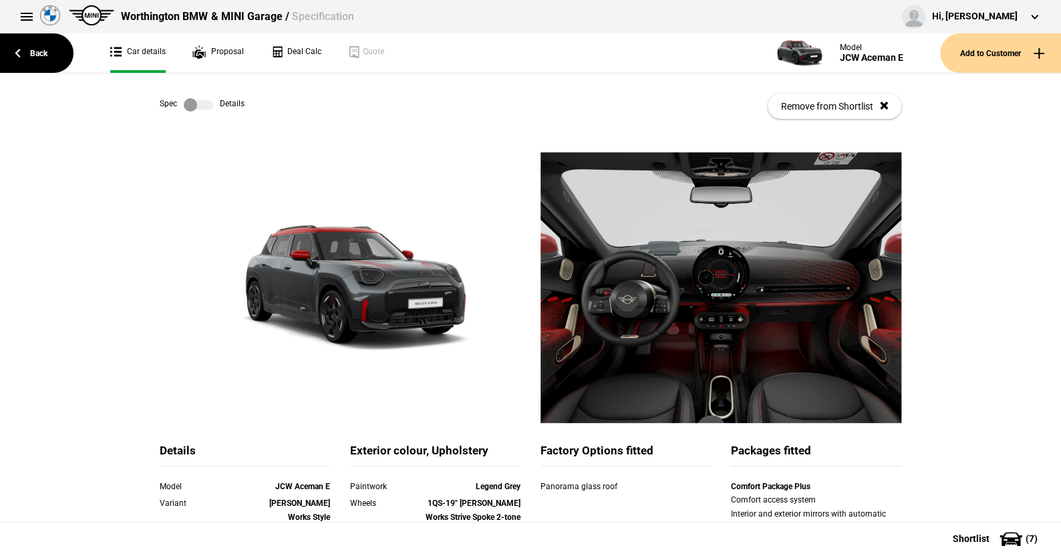
click at [206, 103] on label at bounding box center [198, 104] width 29 height 13
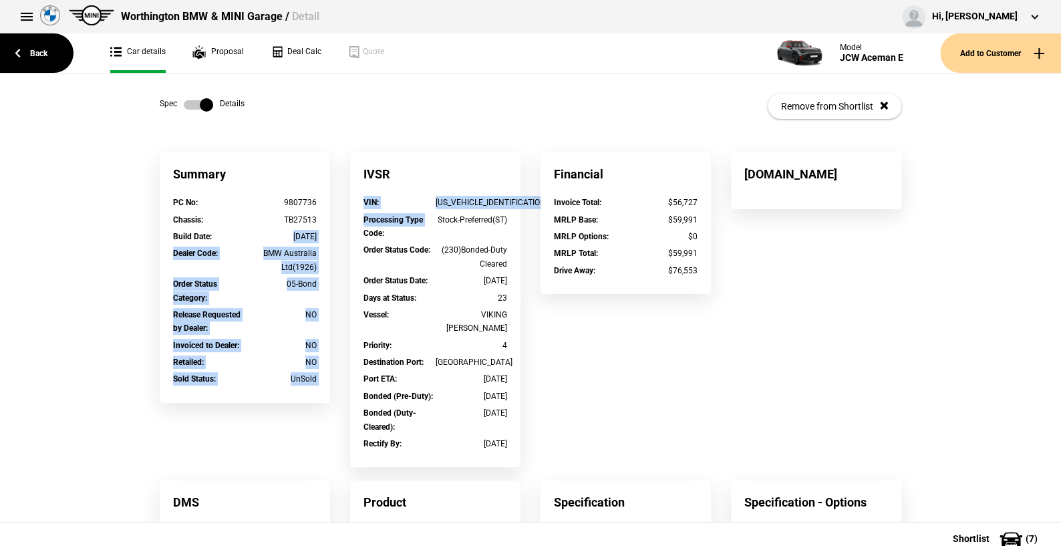
drag, startPoint x: 263, startPoint y: 235, endPoint x: 346, endPoint y: 231, distance: 82.3
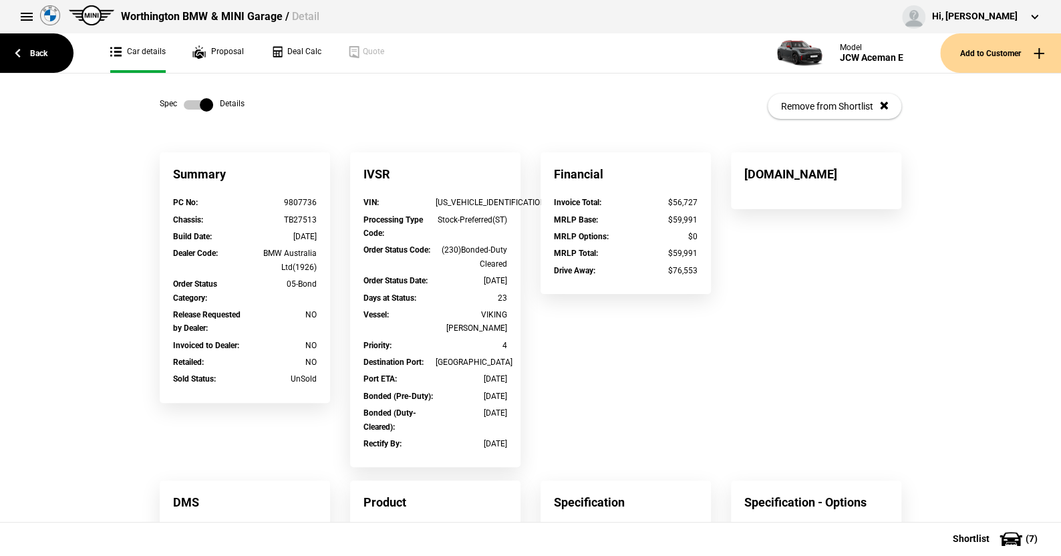
click at [312, 136] on div "Spec Details Remove from Shortlist" at bounding box center [531, 106] width 742 height 65
click at [41, 49] on link "Back" at bounding box center [37, 52] width 74 height 39
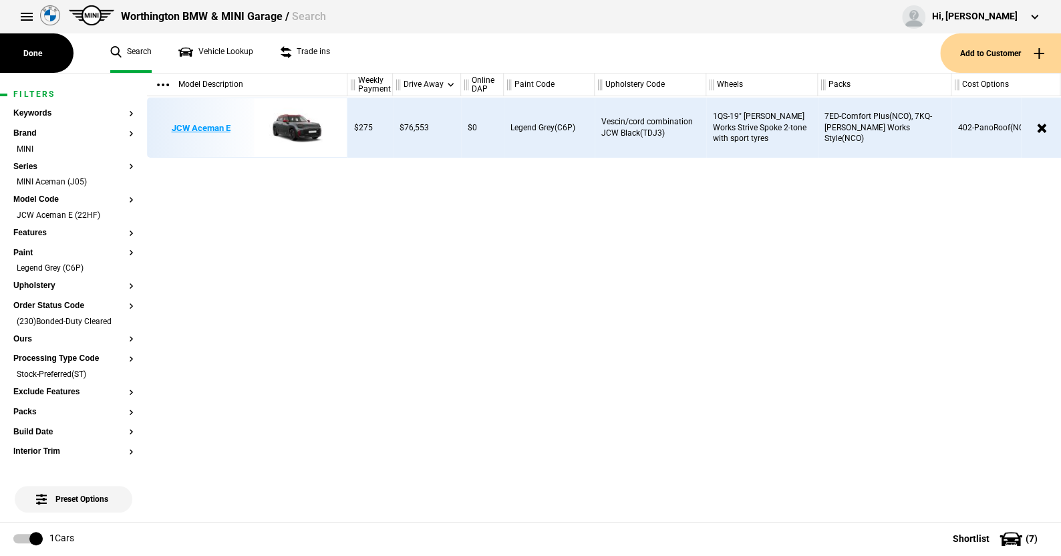
click at [291, 128] on img at bounding box center [293, 128] width 93 height 60
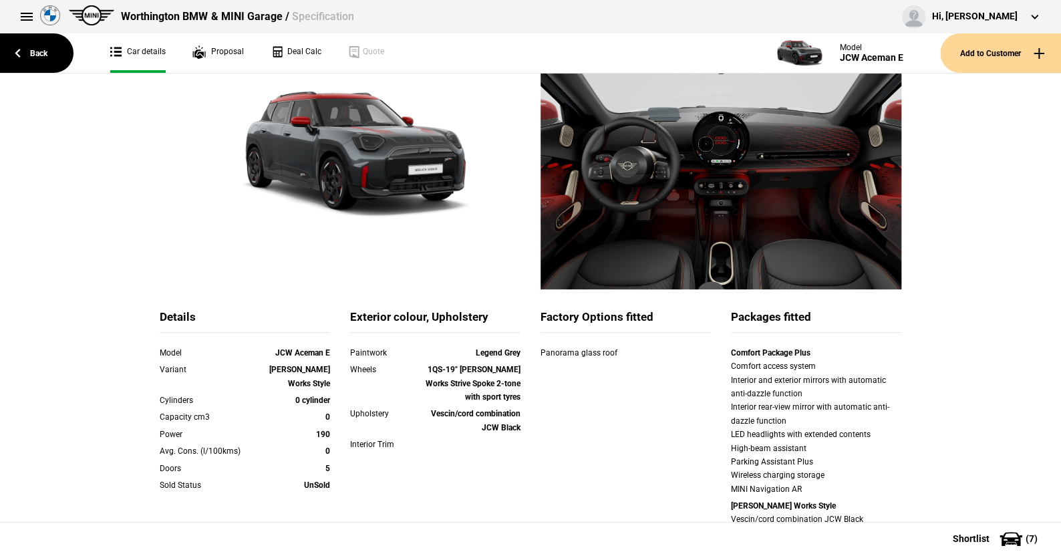
scroll to position [267, 0]
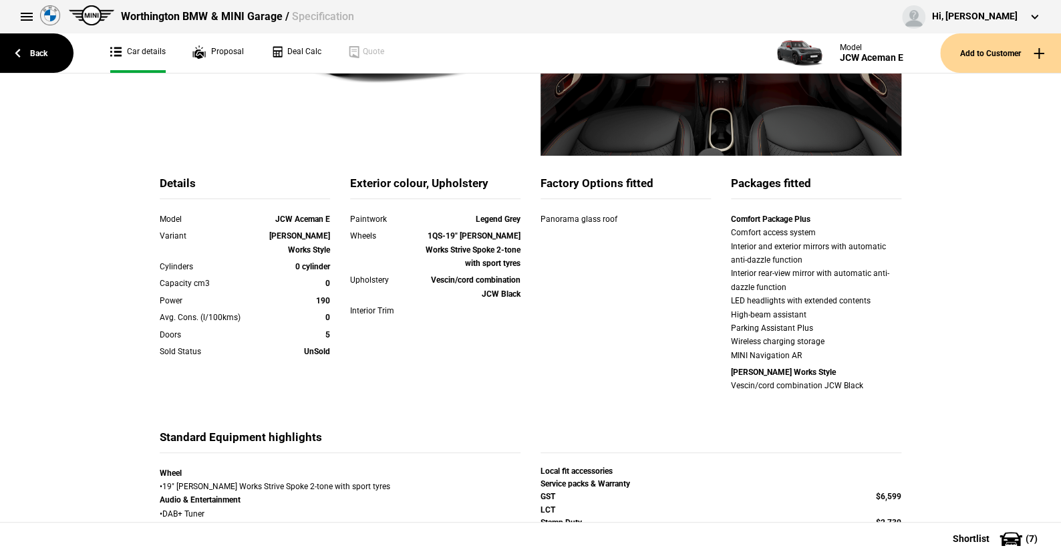
click at [1012, 338] on div "Details Model JCW Aceman E Variant [PERSON_NAME] Works Style Cylinders 0 cylind…" at bounding box center [530, 500] width 1061 height 1231
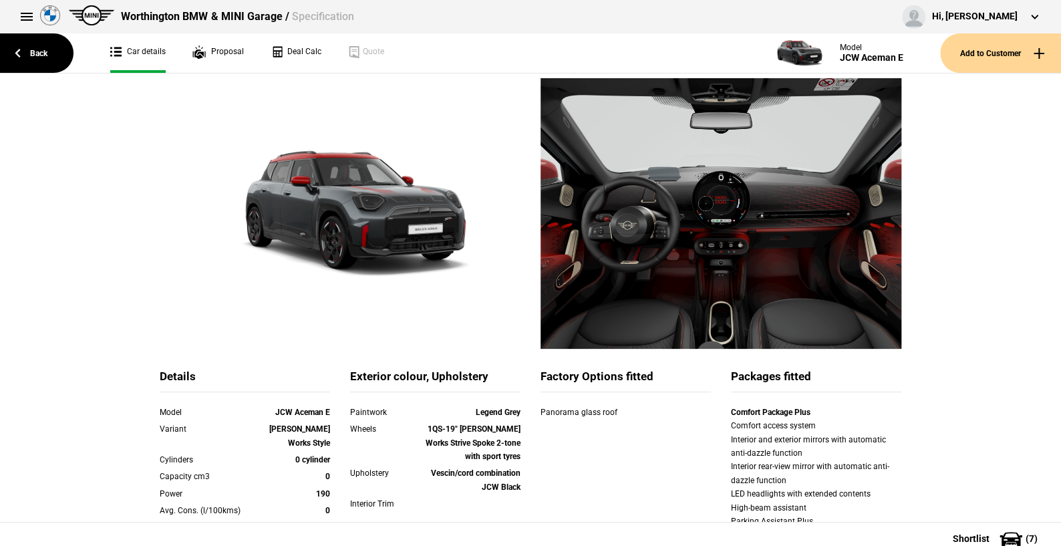
scroll to position [0, 0]
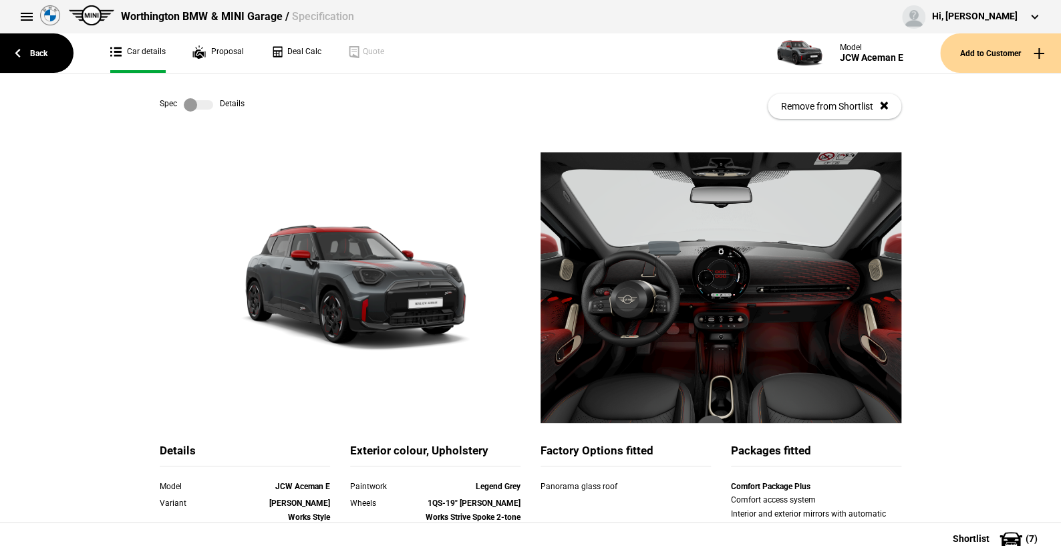
click at [202, 110] on label at bounding box center [198, 104] width 29 height 13
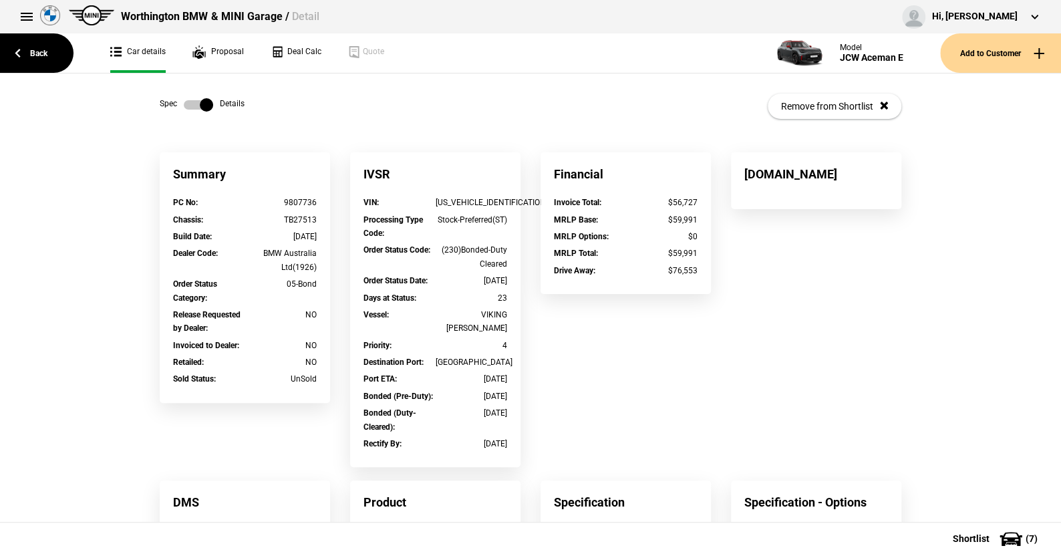
click at [184, 106] on label at bounding box center [198, 104] width 29 height 13
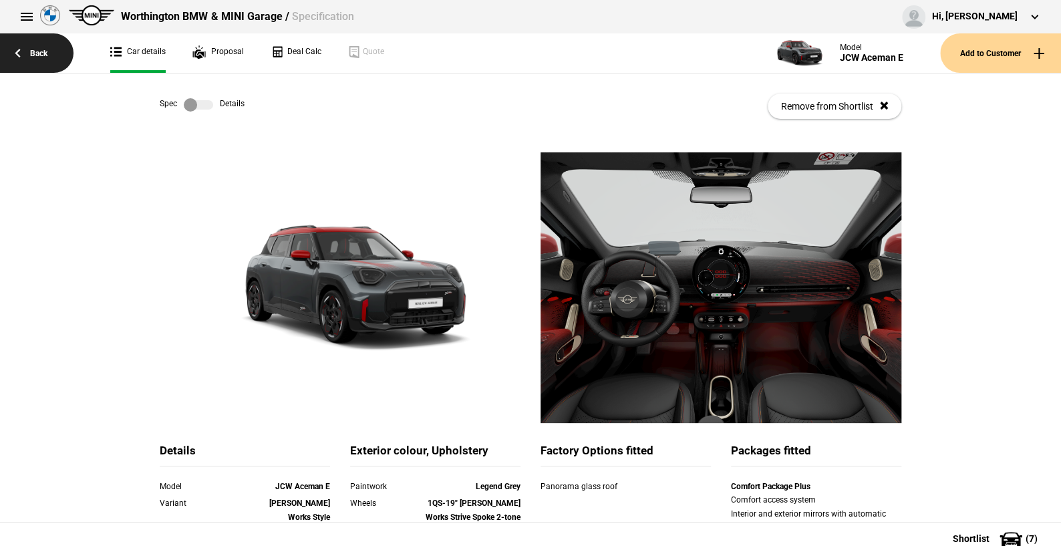
click at [41, 55] on link "Back" at bounding box center [37, 52] width 74 height 39
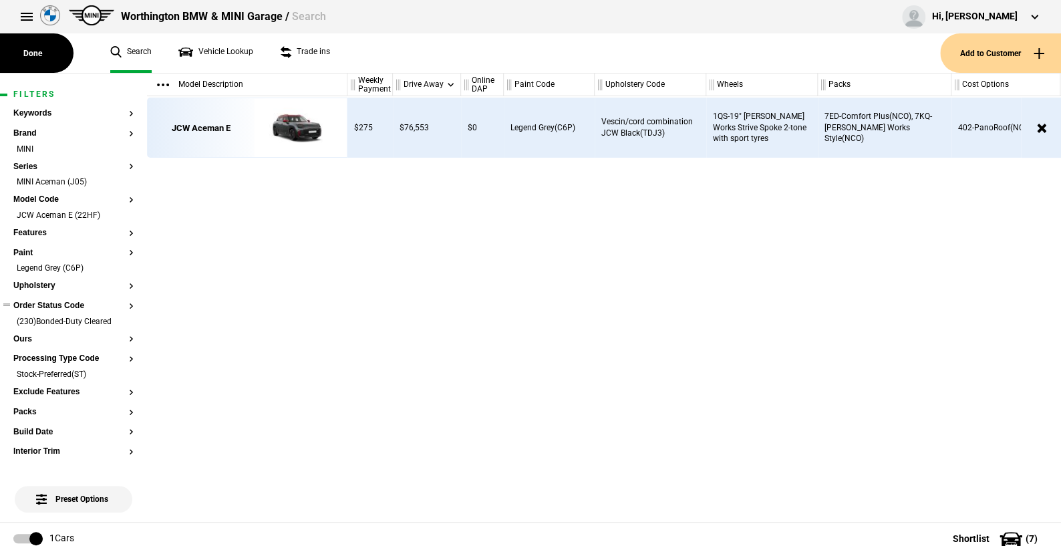
click at [72, 301] on button "Order Status Code" at bounding box center [73, 305] width 120 height 9
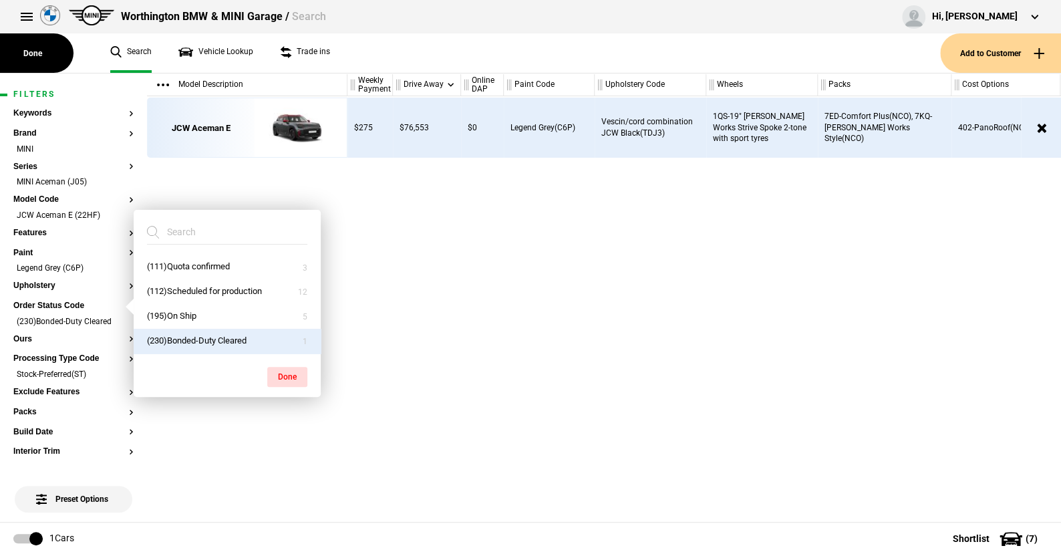
click at [170, 339] on button "(230)Bonded-Duty Cleared" at bounding box center [227, 341] width 187 height 25
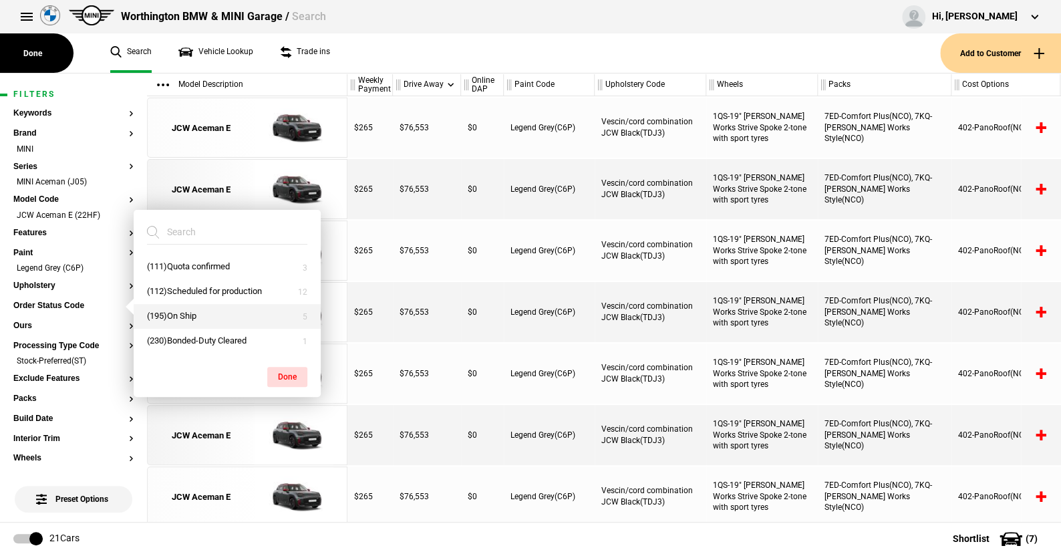
click at [172, 313] on button "(195)On Ship" at bounding box center [227, 316] width 187 height 25
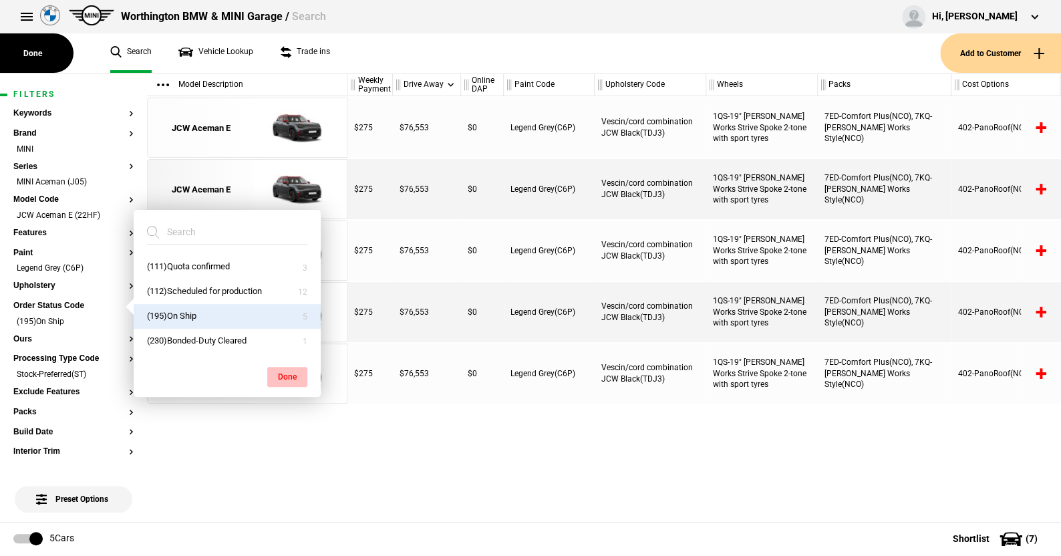
click at [288, 367] on button "Done" at bounding box center [287, 377] width 40 height 20
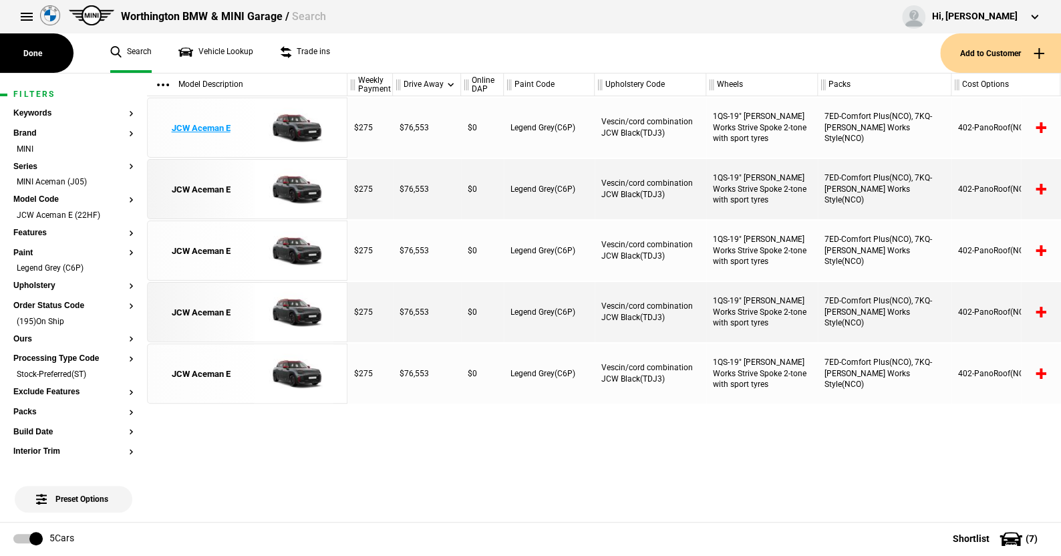
click at [304, 122] on img at bounding box center [293, 128] width 93 height 60
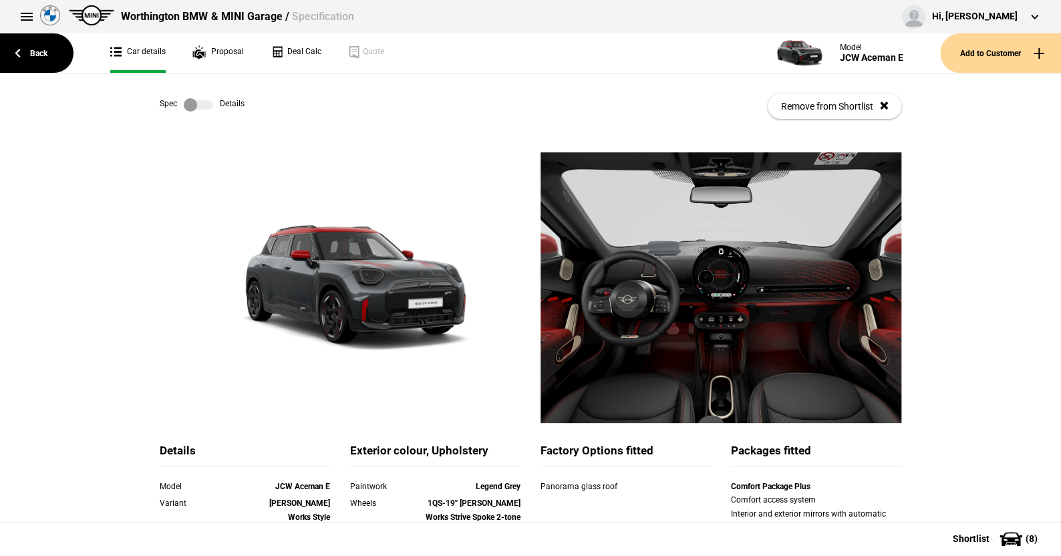
click at [206, 106] on label at bounding box center [198, 104] width 29 height 13
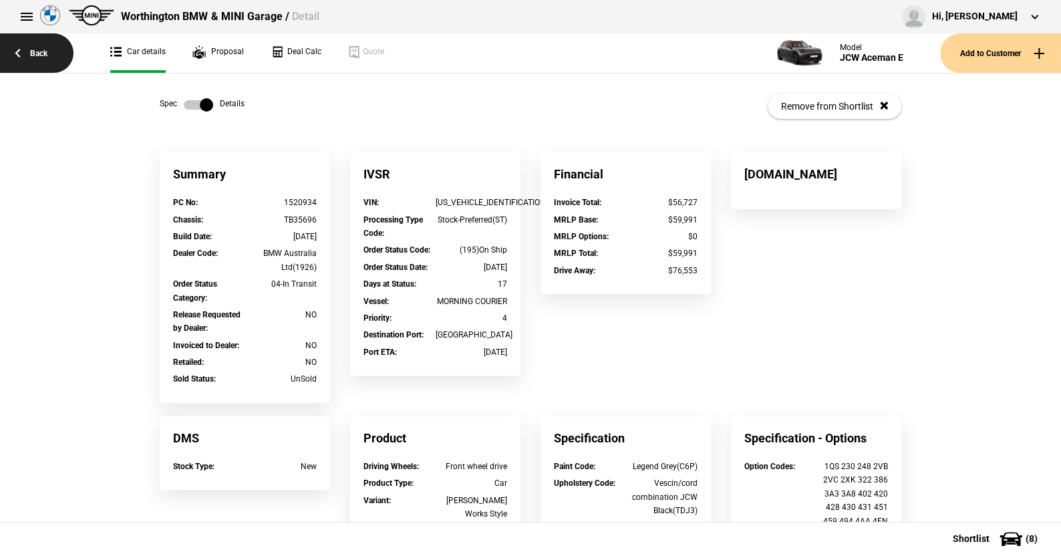
click at [42, 52] on link "Back" at bounding box center [37, 52] width 74 height 39
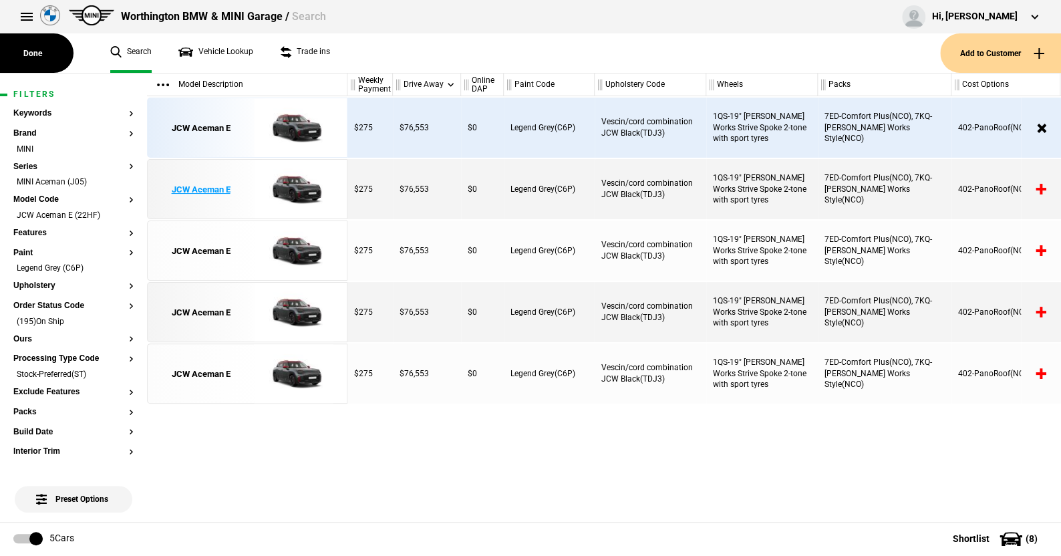
click at [292, 188] on img at bounding box center [293, 190] width 93 height 60
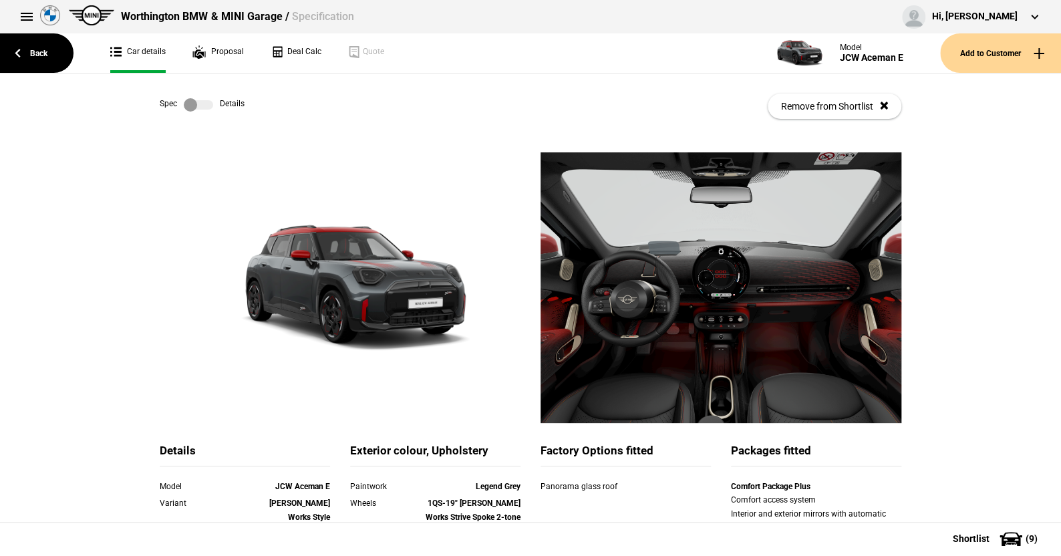
click at [207, 104] on label at bounding box center [198, 104] width 29 height 13
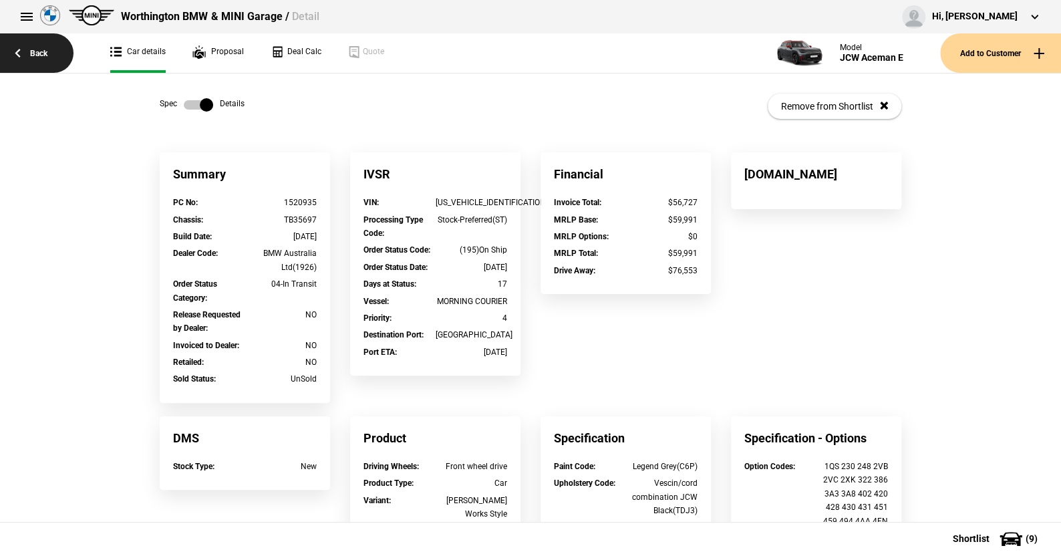
click at [44, 49] on link "Back" at bounding box center [37, 52] width 74 height 39
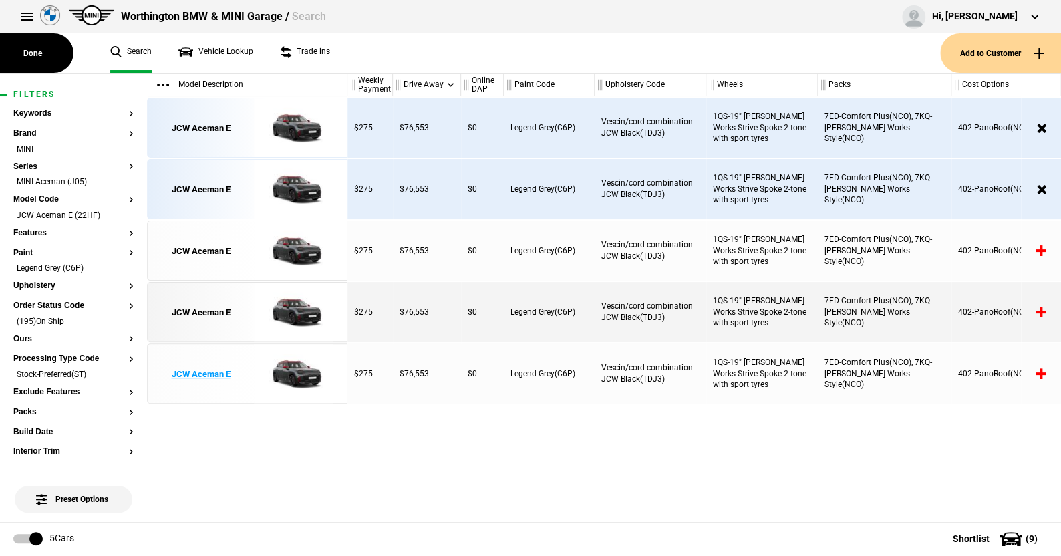
click at [293, 369] on img at bounding box center [293, 374] width 93 height 60
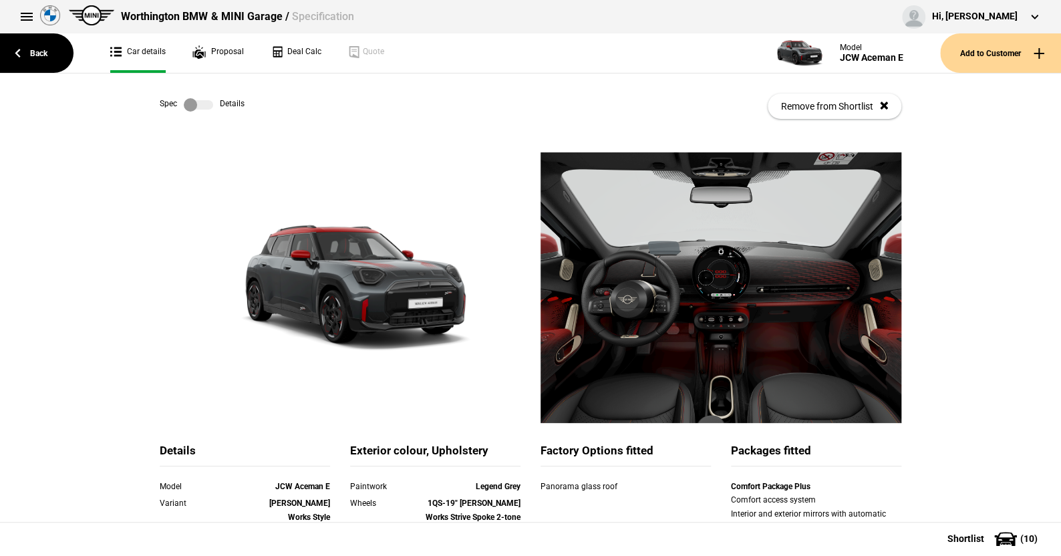
click at [207, 104] on label at bounding box center [198, 104] width 29 height 13
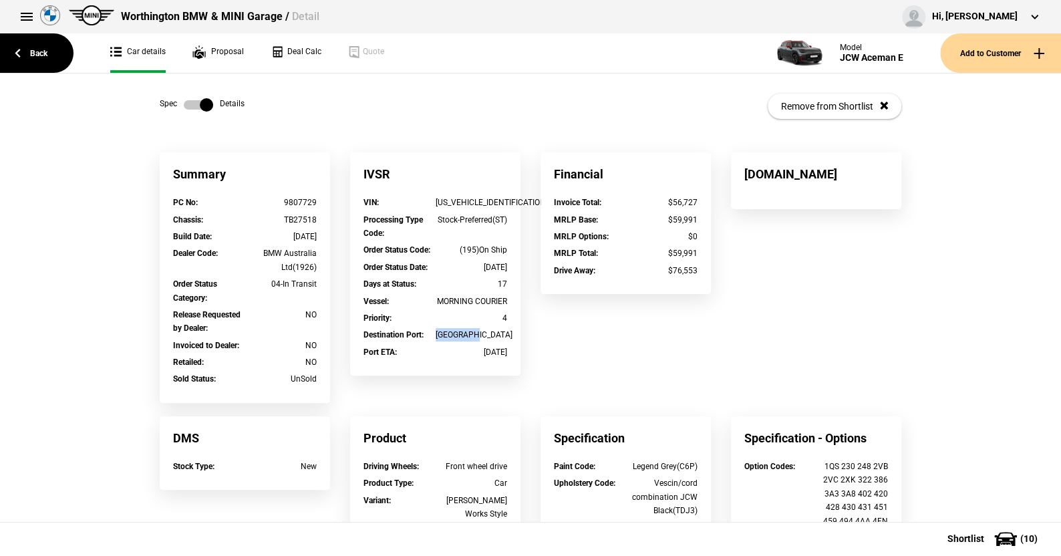
drag, startPoint x: 493, startPoint y: 336, endPoint x: 426, endPoint y: 336, distance: 67.5
click at [426, 336] on div "Destination Port : [GEOGRAPHIC_DATA]" at bounding box center [436, 334] width 144 height 13
click at [39, 45] on link "Back" at bounding box center [37, 52] width 74 height 39
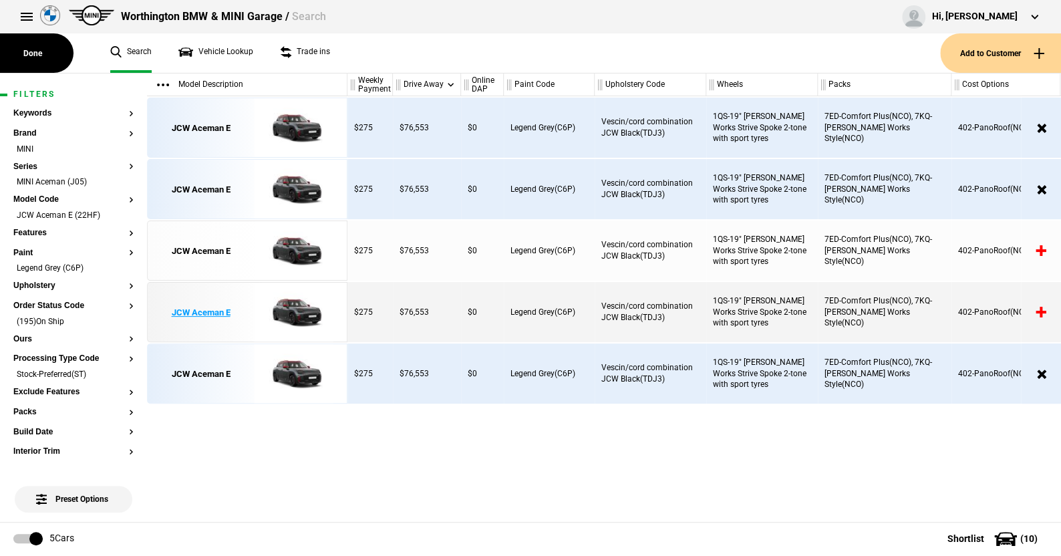
click at [287, 305] on img at bounding box center [293, 313] width 93 height 60
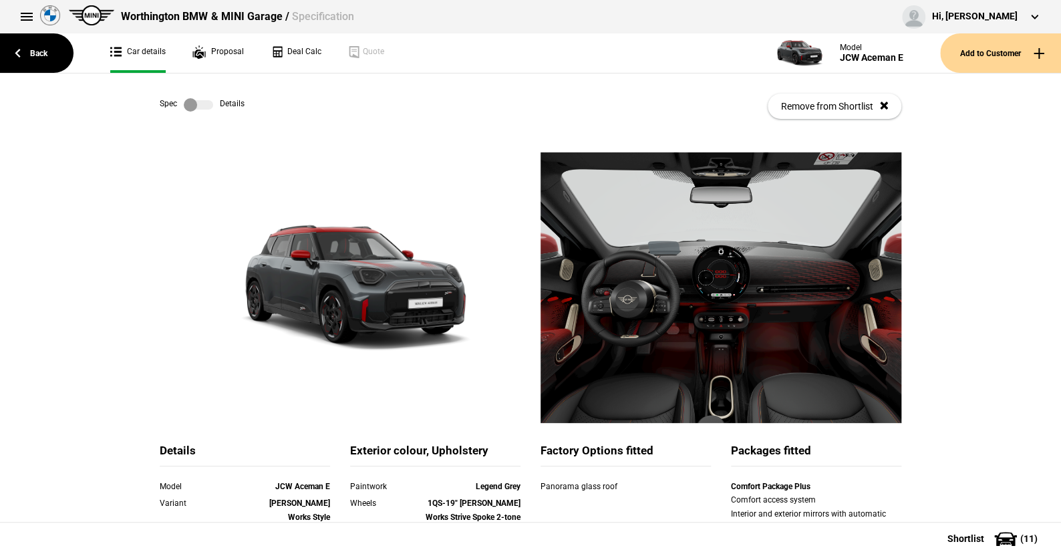
click at [203, 104] on label at bounding box center [198, 104] width 29 height 13
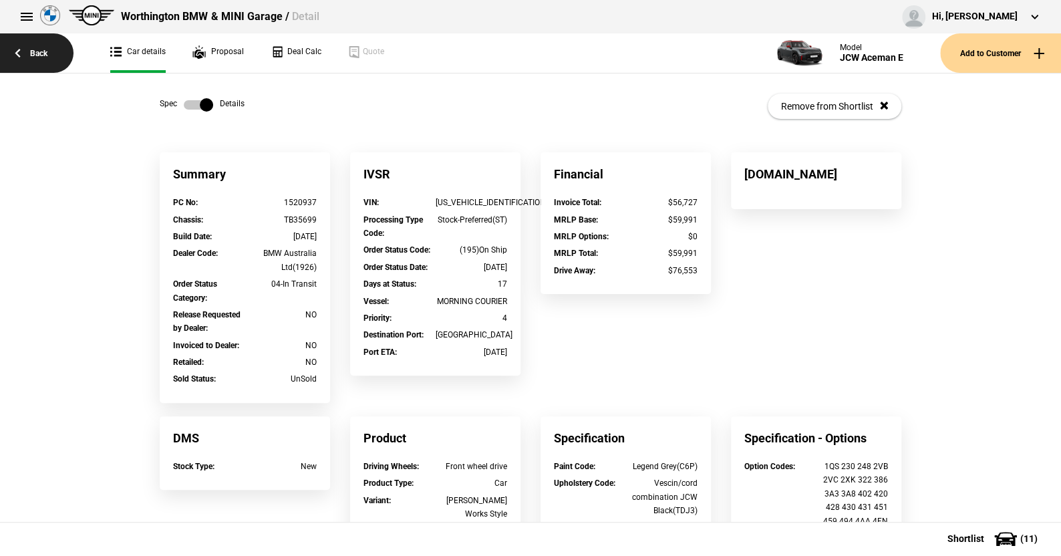
click at [37, 47] on link "Back" at bounding box center [37, 52] width 74 height 39
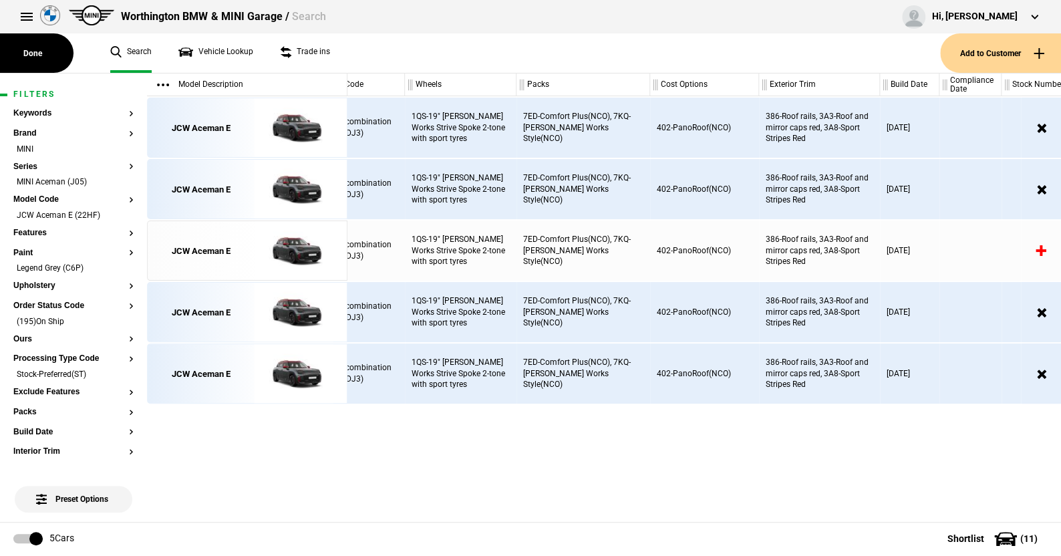
scroll to position [0, 301]
click at [299, 128] on img at bounding box center [293, 128] width 93 height 60
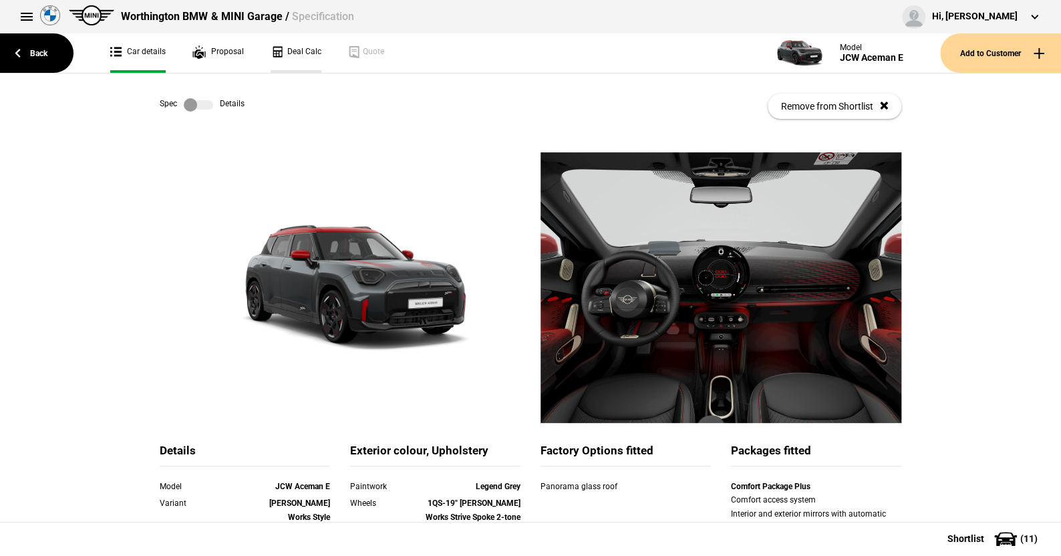
click at [300, 45] on link "Deal Calc" at bounding box center [296, 52] width 51 height 39
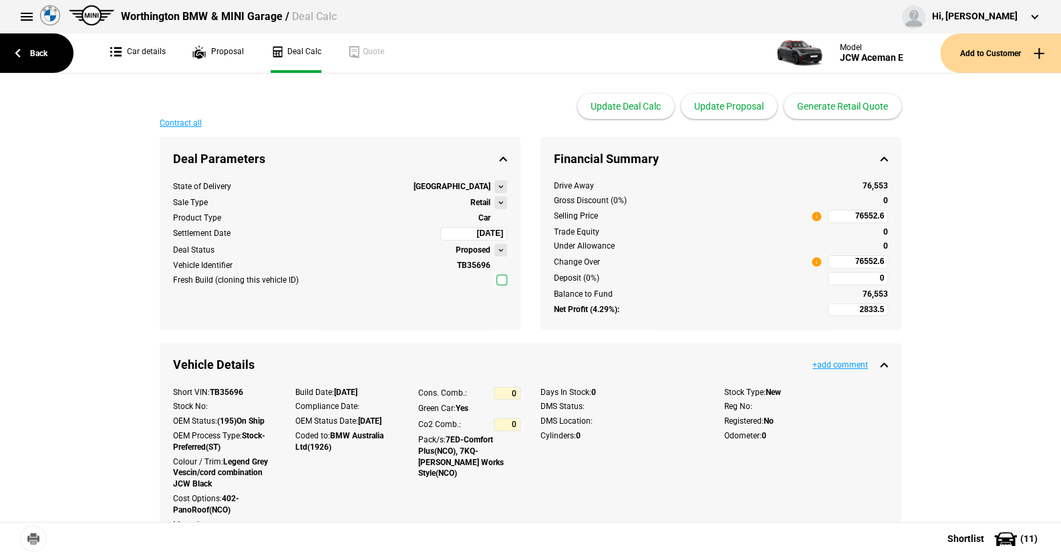
click at [495, 203] on button at bounding box center [501, 202] width 13 height 13
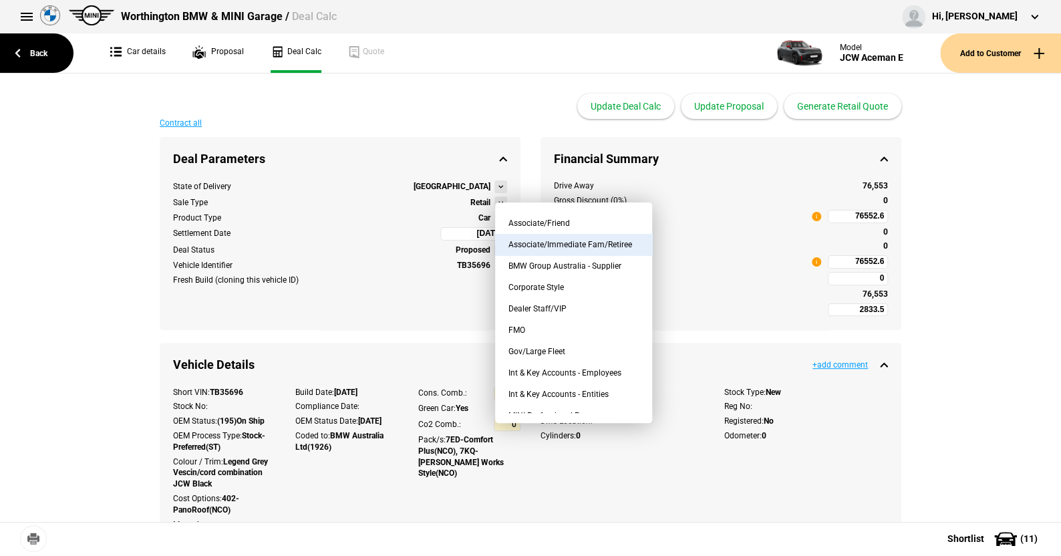
click at [554, 243] on button "Associate/Immediate Fam/Retiree" at bounding box center [573, 244] width 157 height 21
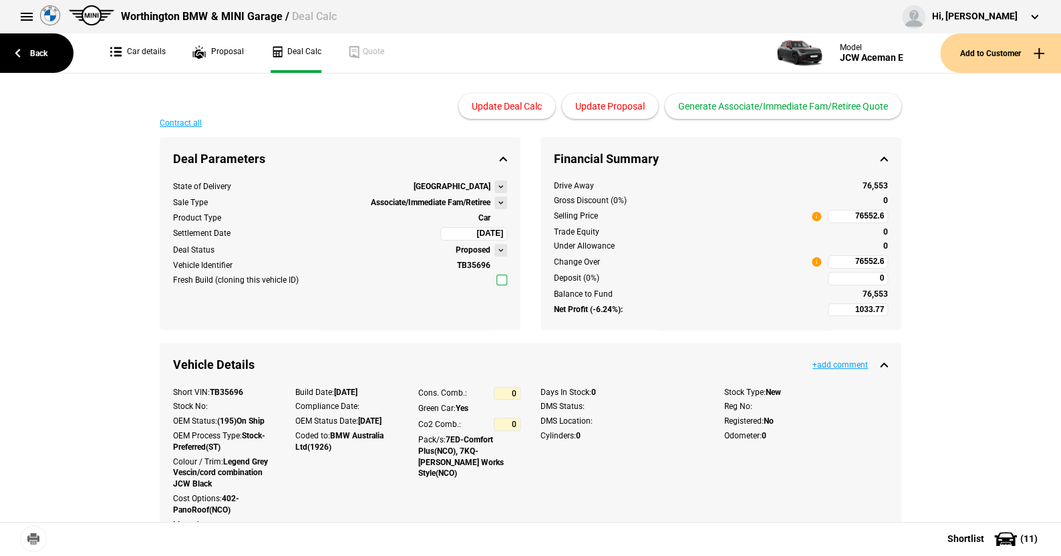
type input "-3461.23"
type input "64434.09"
click at [495, 200] on button at bounding box center [501, 202] width 13 height 13
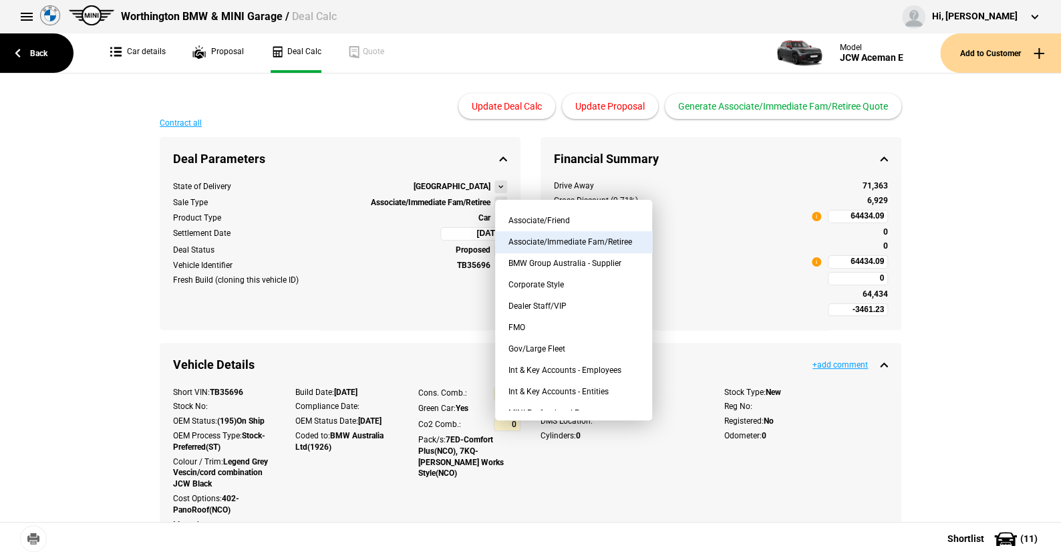
click at [660, 175] on div "Financial Summary -3461.23" at bounding box center [721, 158] width 361 height 43
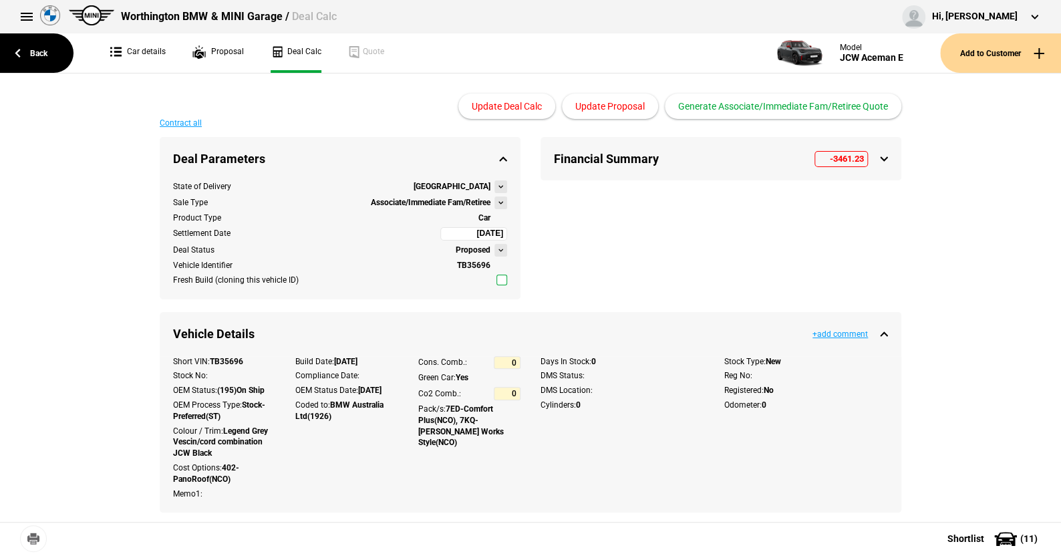
click at [495, 196] on button at bounding box center [501, 202] width 13 height 13
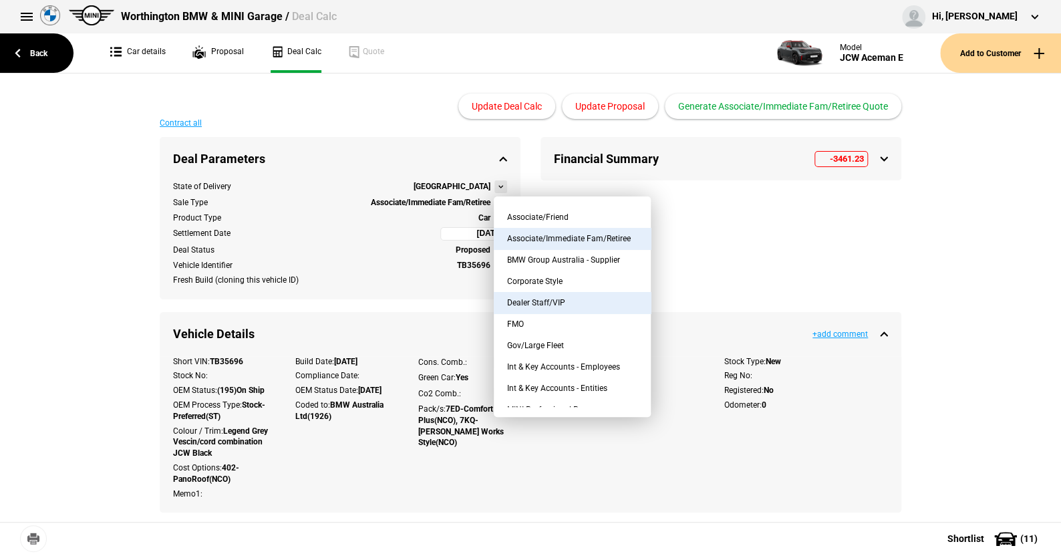
click at [575, 296] on button "Dealer Staff/VIP" at bounding box center [572, 302] width 157 height 21
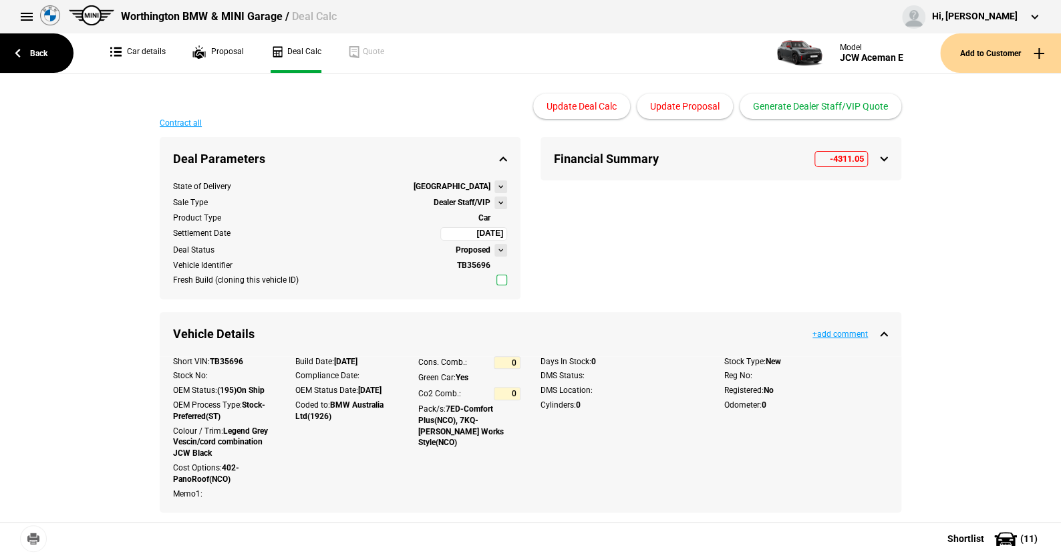
click at [495, 202] on button at bounding box center [501, 202] width 13 height 13
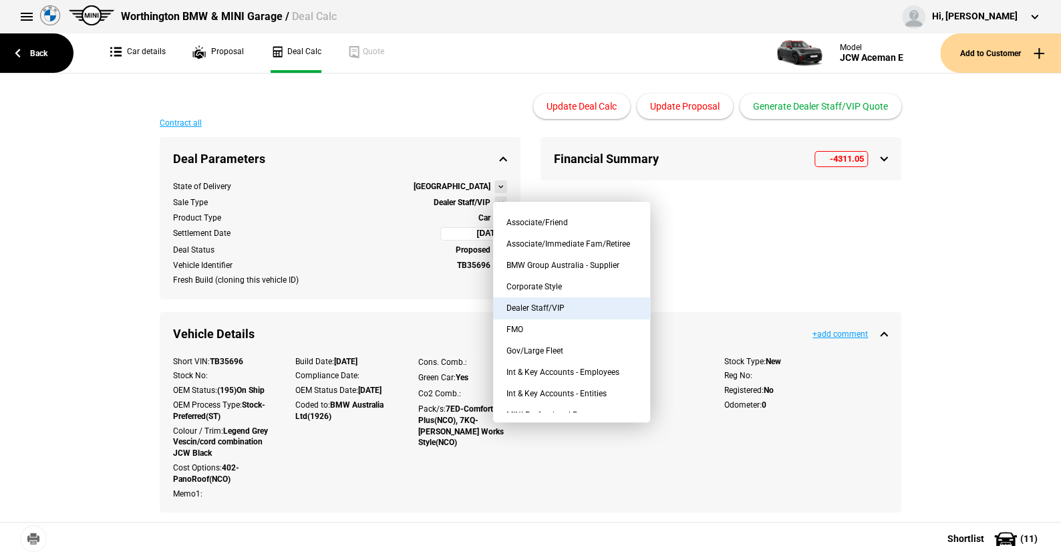
click at [865, 162] on div "Financial Summary -4311.05" at bounding box center [721, 158] width 361 height 43
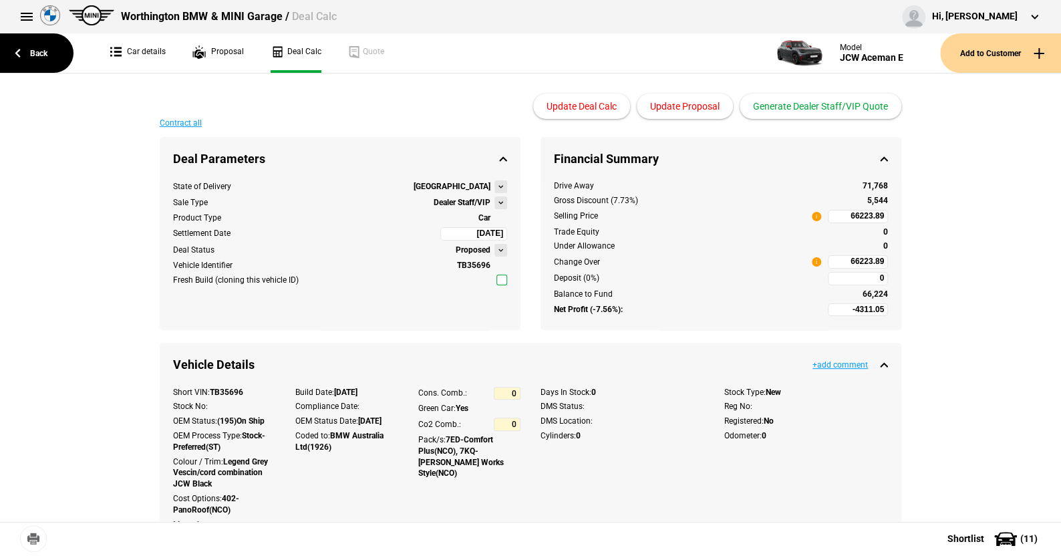
click at [500, 205] on button at bounding box center [501, 202] width 13 height 13
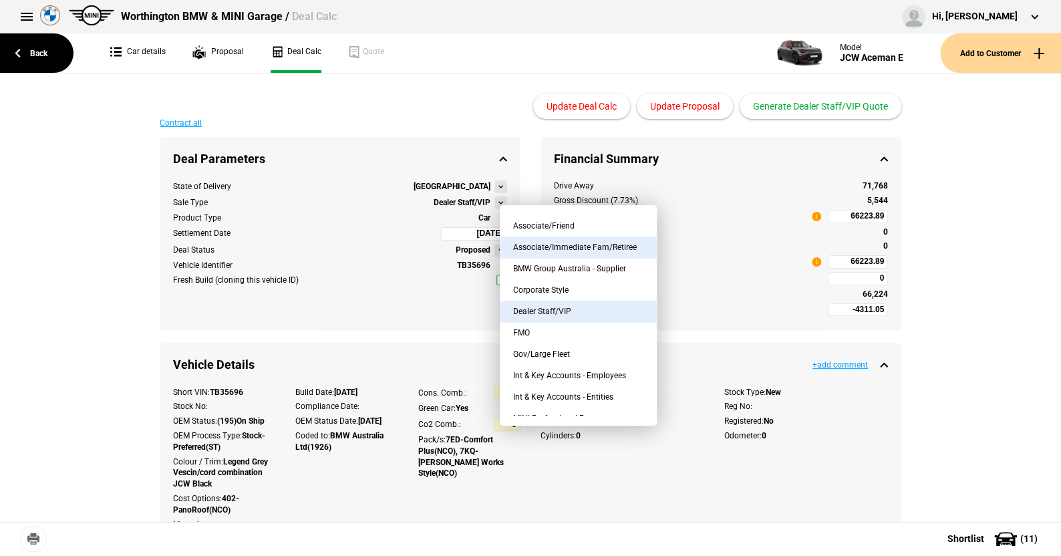
click at [554, 249] on button "Associate/Immediate Fam/Retiree" at bounding box center [578, 247] width 157 height 21
type input "-3461.23"
type input "64434.09"
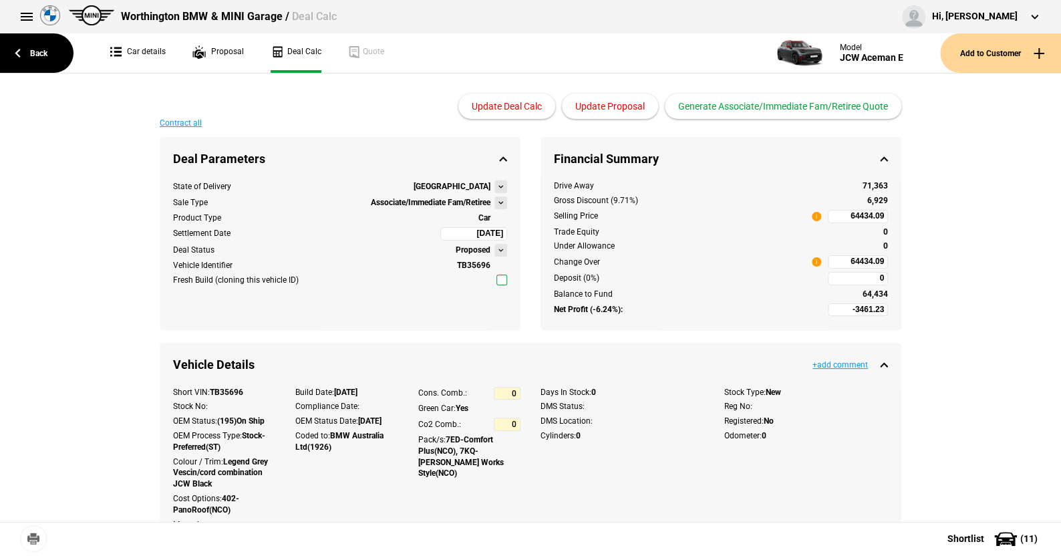
click at [495, 203] on button at bounding box center [501, 202] width 13 height 13
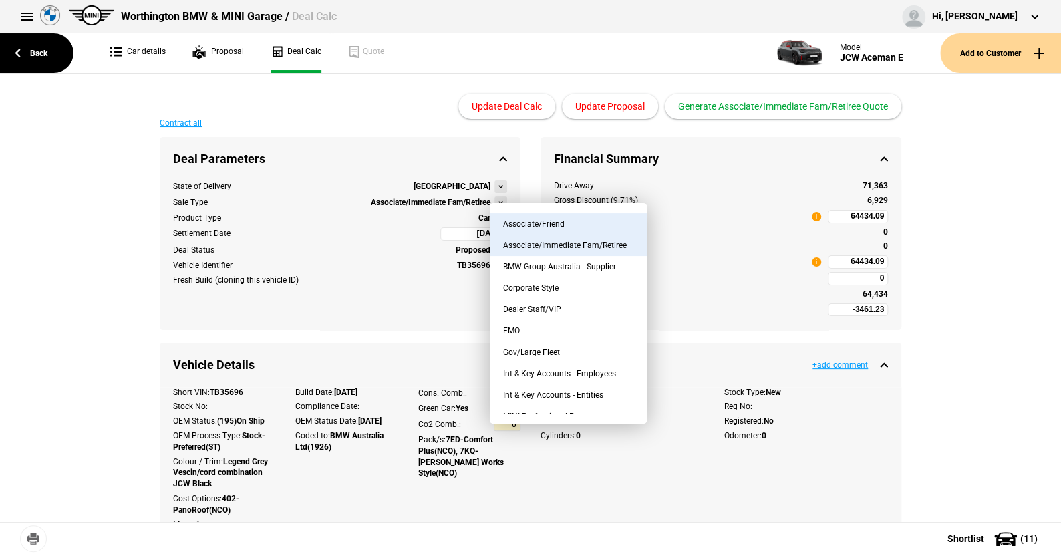
click at [593, 221] on button "Associate/Friend" at bounding box center [568, 223] width 157 height 21
type input "-4661.05"
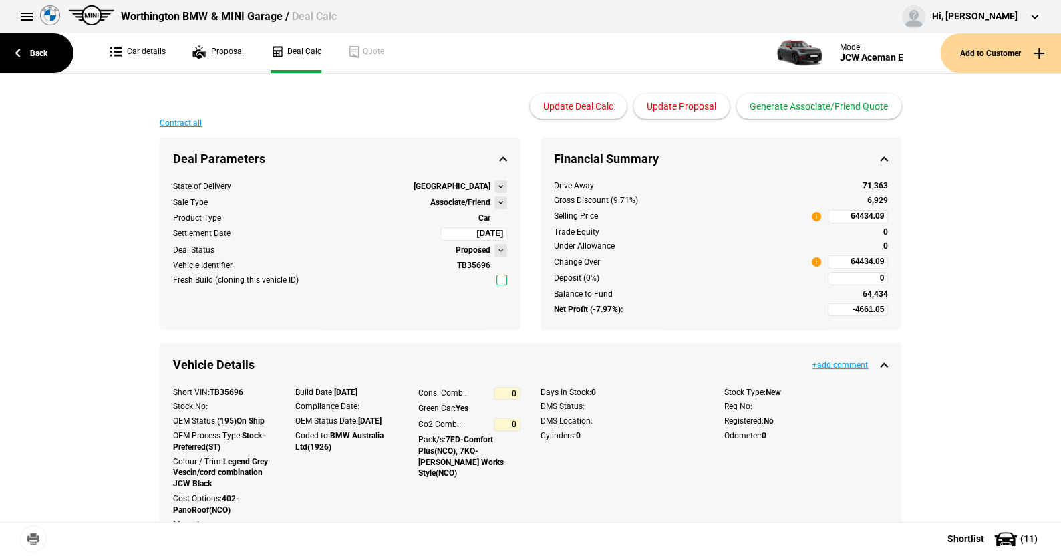
type input "67898.6"
click at [496, 199] on button at bounding box center [501, 202] width 13 height 13
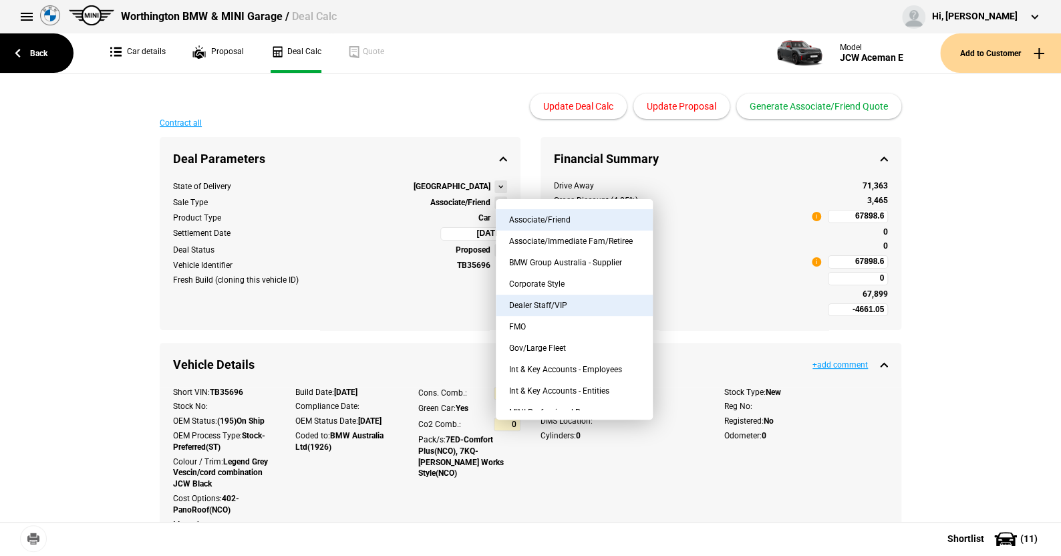
click at [563, 307] on button "Dealer Staff/VIP" at bounding box center [574, 305] width 157 height 21
type input "-4311.05"
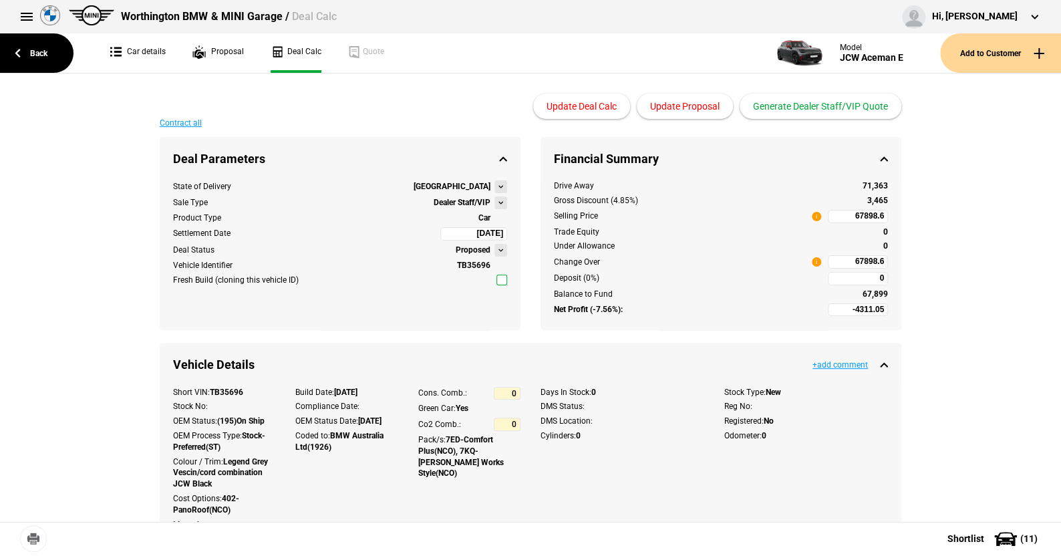
type input "66223.89"
click at [874, 298] on div "66,224" at bounding box center [858, 294] width 60 height 11
click at [845, 281] on input "0" at bounding box center [858, 278] width 60 height 13
drag, startPoint x: 825, startPoint y: 297, endPoint x: 832, endPoint y: 299, distance: 6.8
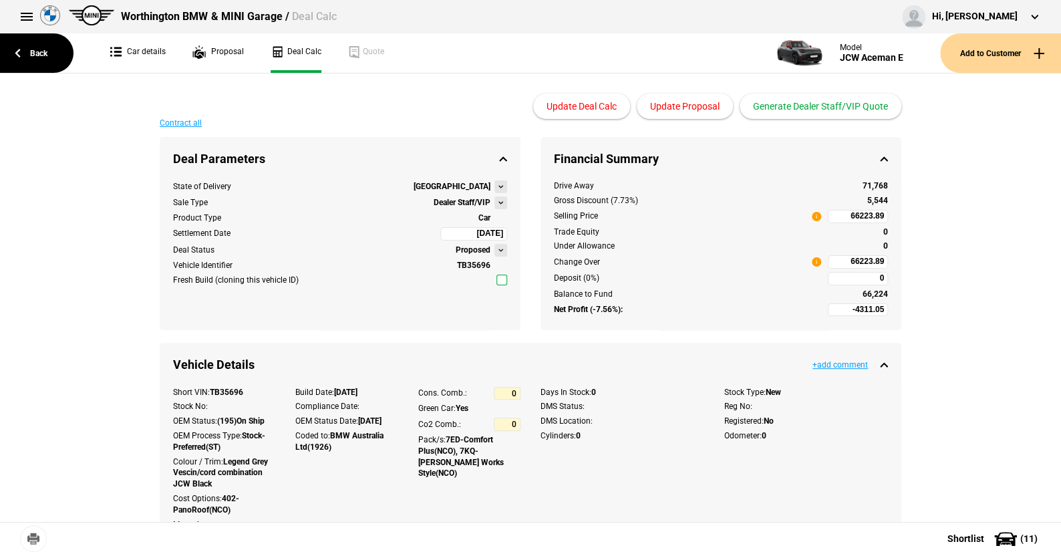
click at [829, 299] on div "Drive Away 71,768 Gross Discount (7.73%) 5,544 Selling Price i 66223.89 Trade E…" at bounding box center [721, 254] width 361 height 149
click at [495, 202] on button at bounding box center [501, 202] width 13 height 13
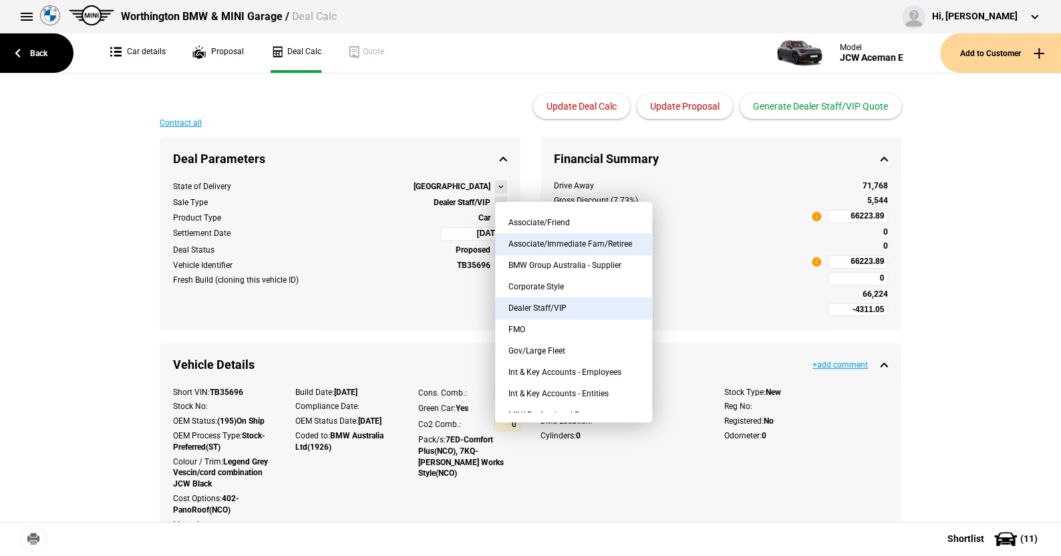
click at [542, 237] on button "Associate/Immediate Fam/Retiree" at bounding box center [573, 243] width 157 height 21
type input "-3461.23"
type input "64434.09"
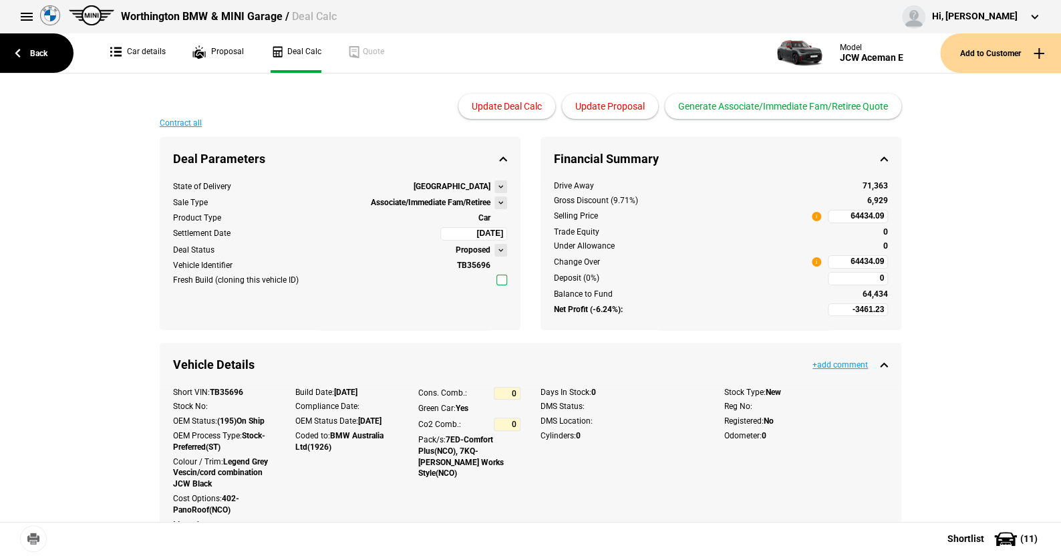
click at [486, 132] on div "Contract all" at bounding box center [531, 128] width 762 height 18
click at [497, 201] on button at bounding box center [501, 202] width 13 height 13
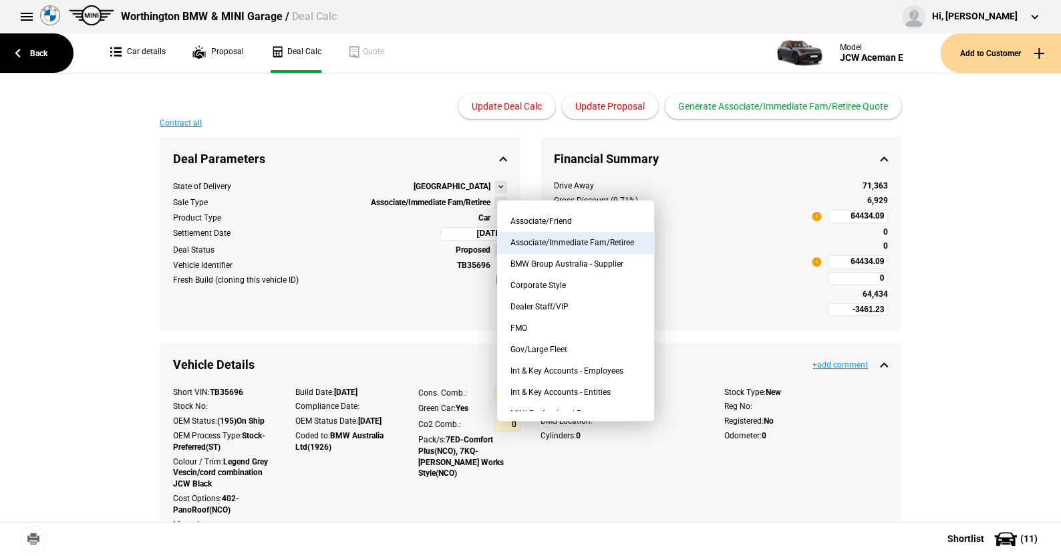
click at [504, 129] on div "Contract all" at bounding box center [531, 128] width 762 height 18
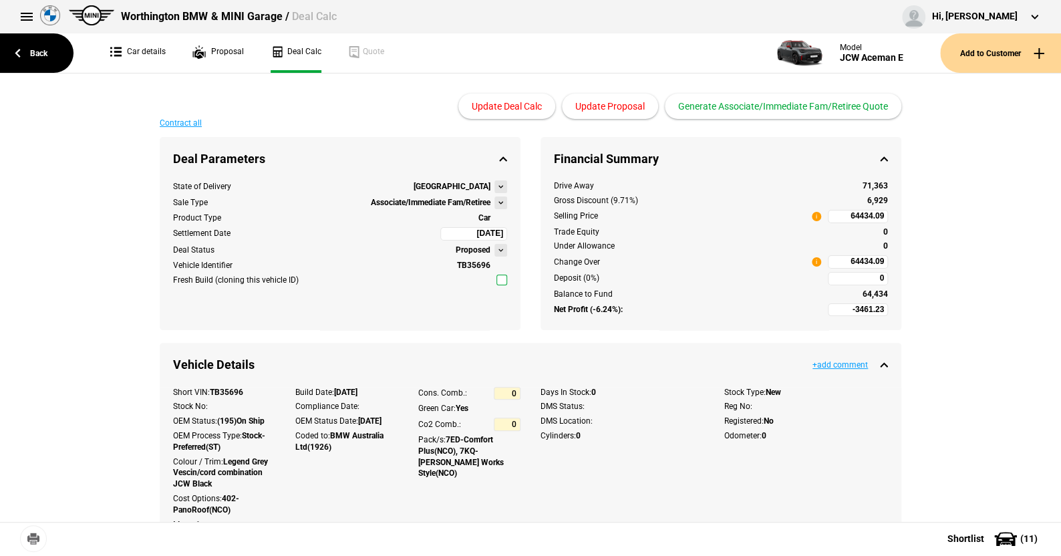
click at [495, 202] on button at bounding box center [501, 202] width 13 height 13
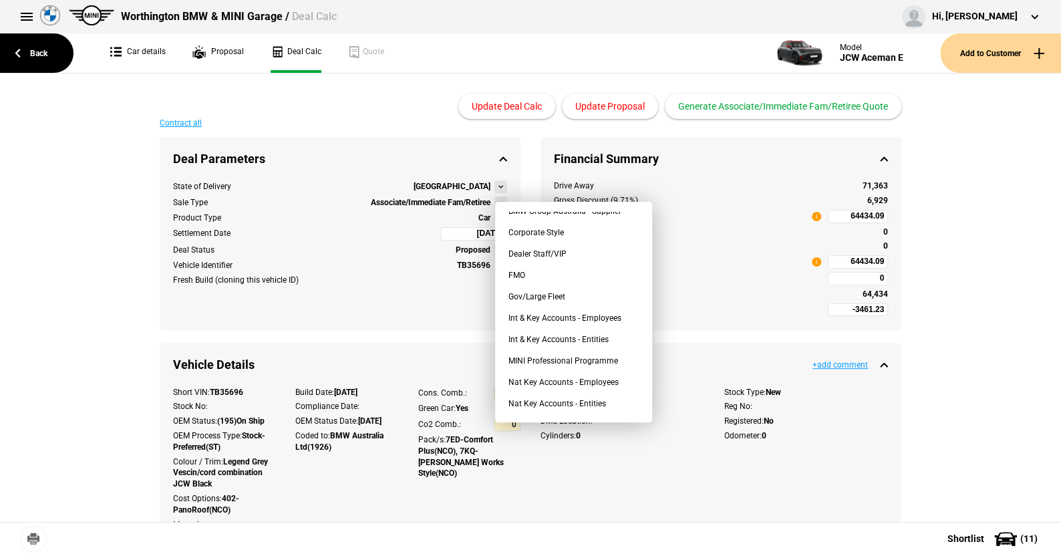
scroll to position [31, 0]
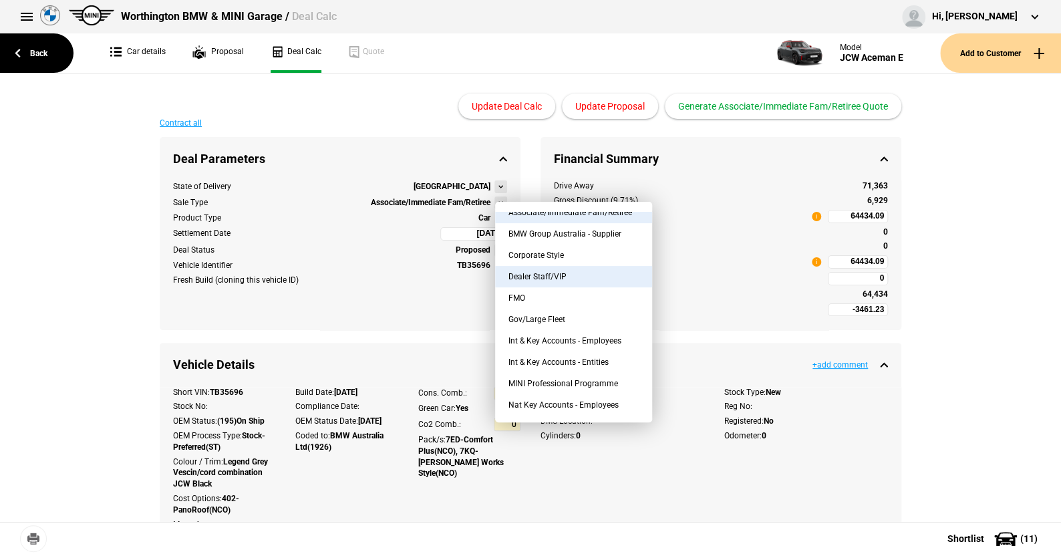
click at [545, 271] on button "Dealer Staff/VIP" at bounding box center [573, 276] width 157 height 21
type input "-4311.05"
type input "66223.89"
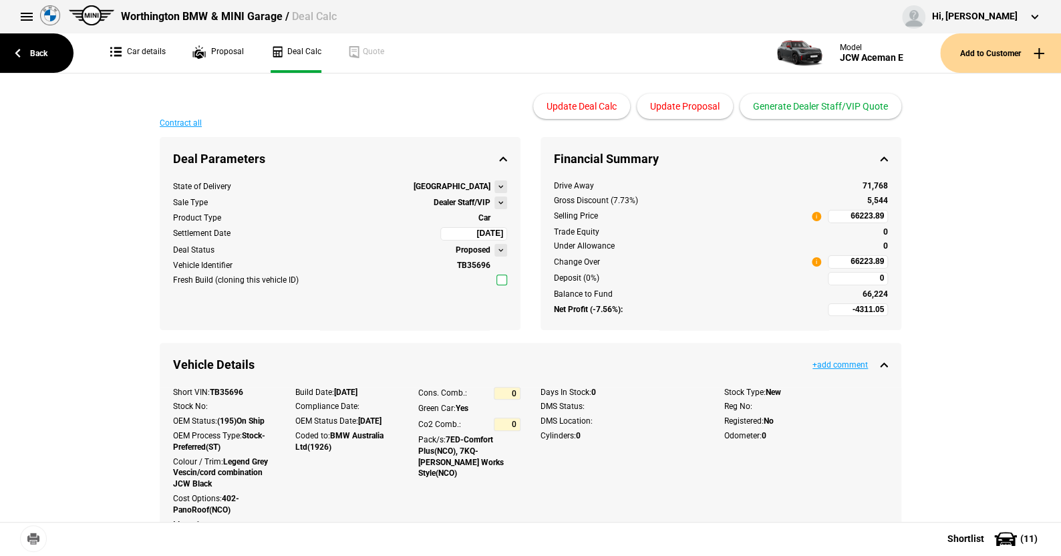
click at [495, 200] on button at bounding box center [501, 202] width 13 height 13
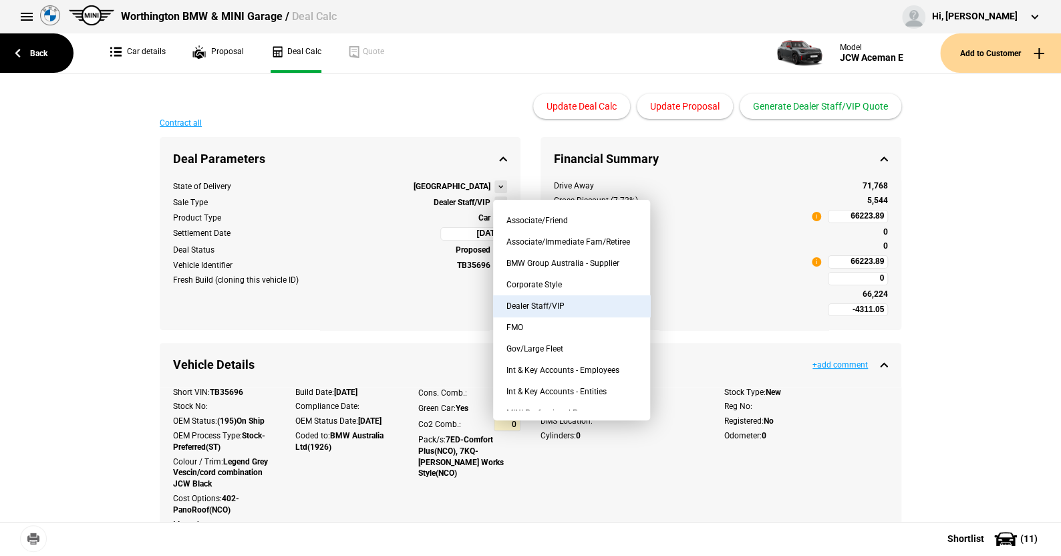
scroll to position [0, 0]
click at [561, 217] on button "Associate/Friend" at bounding box center [571, 220] width 157 height 21
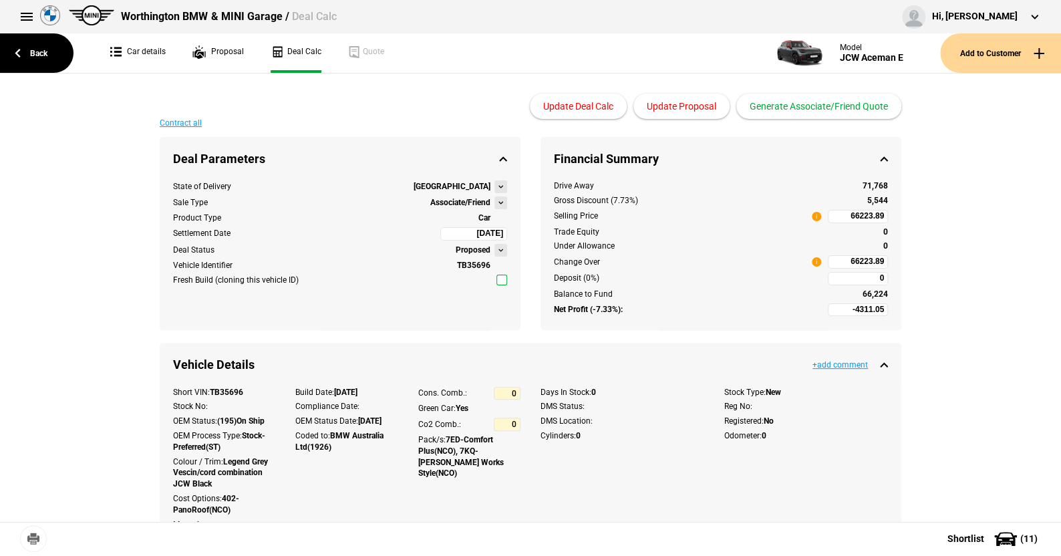
type input "-4661.05"
type input "67898.6"
click at [497, 202] on button at bounding box center [501, 202] width 13 height 13
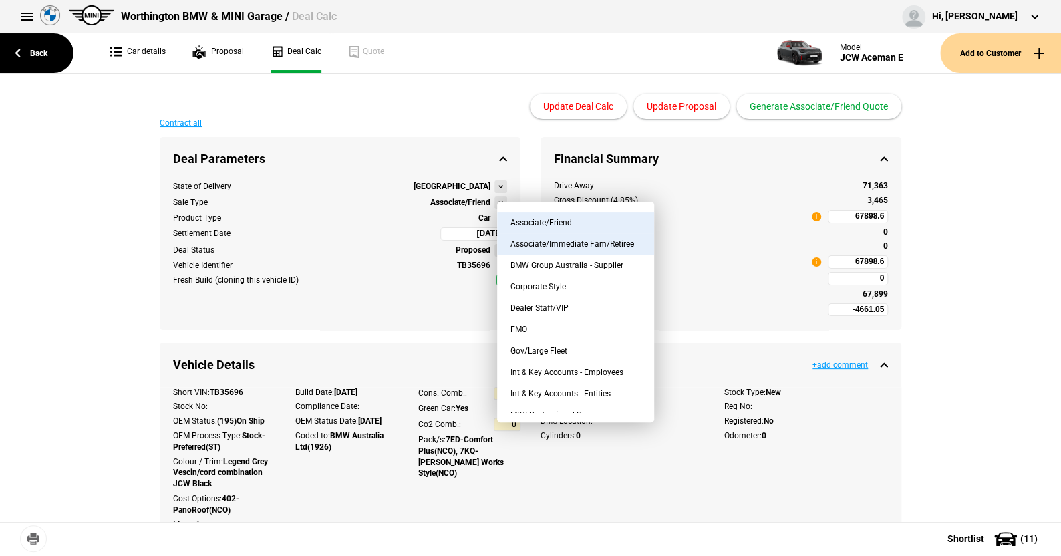
click at [539, 245] on button "Associate/Immediate Fam/Retiree" at bounding box center [575, 243] width 157 height 21
type input "-3461.23"
type input "64434.09"
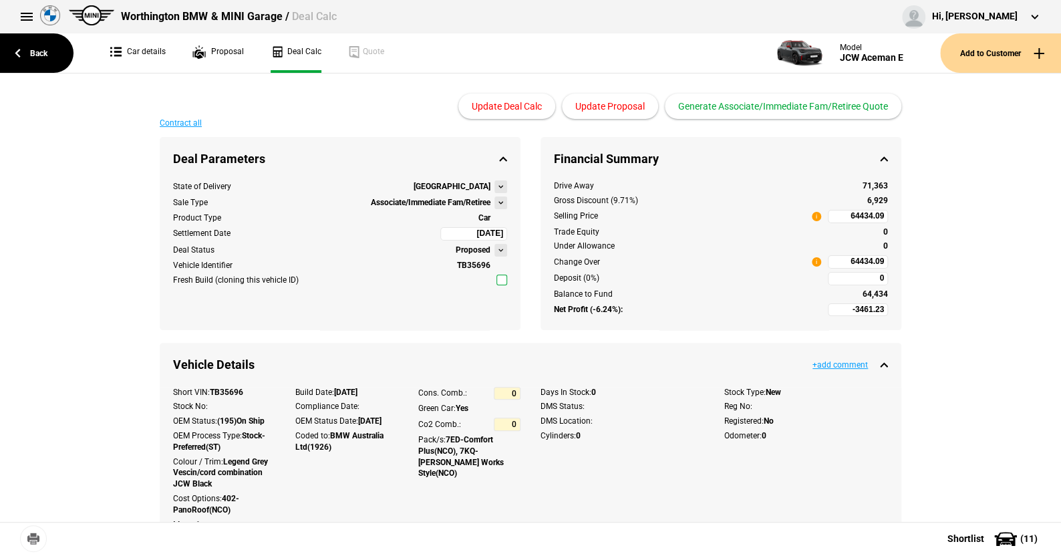
click at [495, 204] on button at bounding box center [501, 202] width 13 height 13
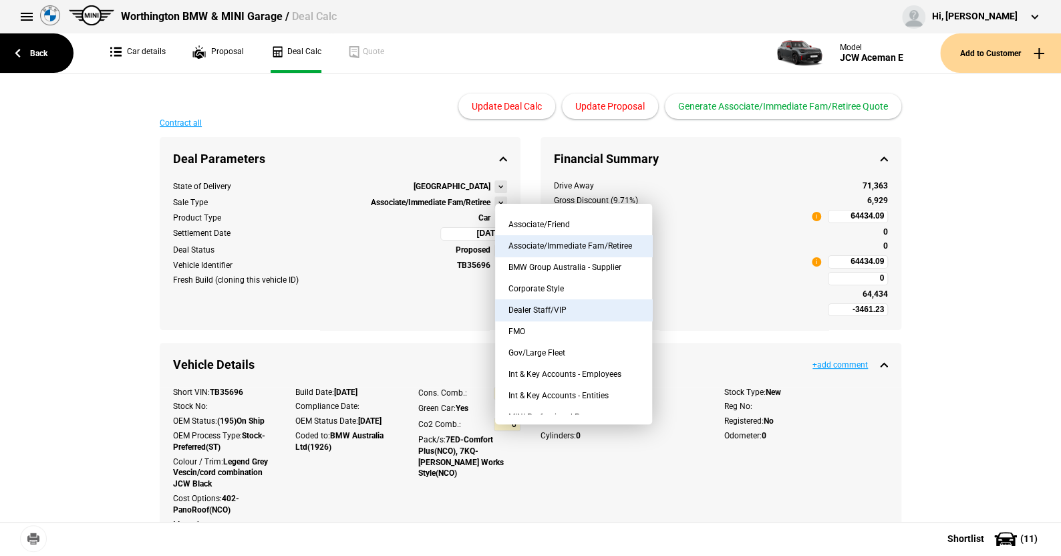
click at [551, 301] on button "Dealer Staff/VIP" at bounding box center [573, 309] width 157 height 21
type input "-4311.05"
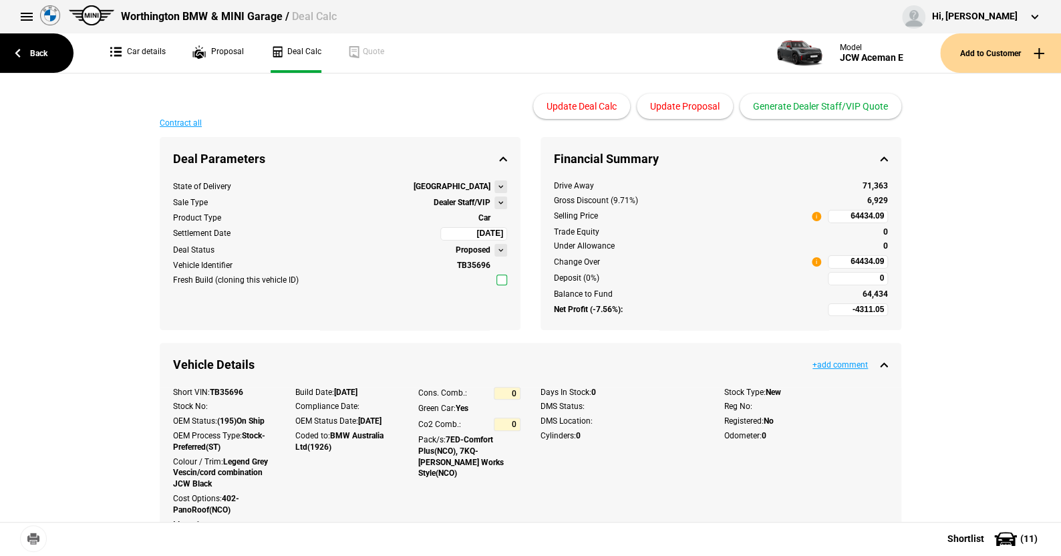
type input "66223.89"
click at [498, 198] on button at bounding box center [501, 202] width 13 height 13
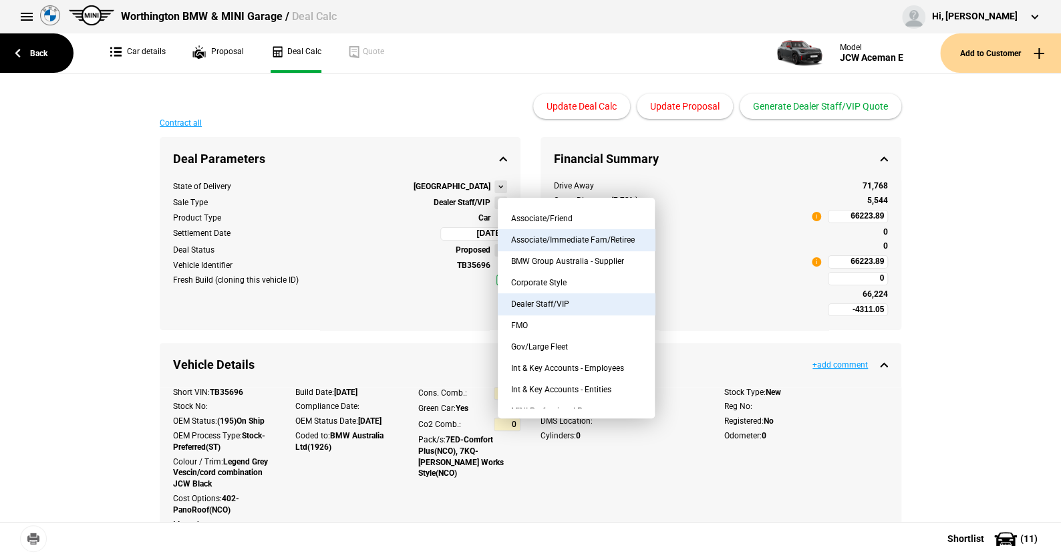
click at [562, 237] on button "Associate/Immediate Fam/Retiree" at bounding box center [576, 239] width 157 height 21
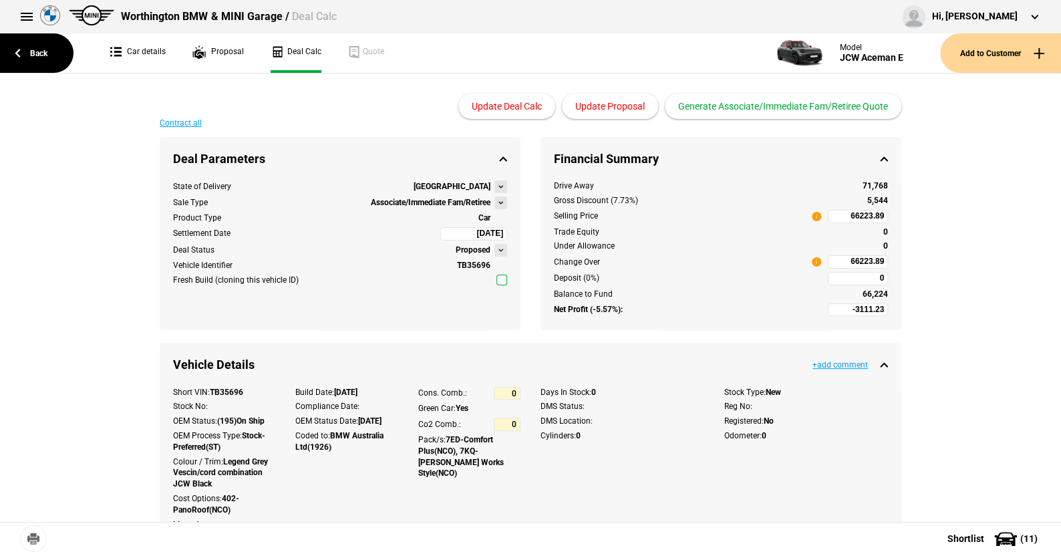
type input "-3461.23"
type input "64434.09"
click at [497, 202] on button at bounding box center [501, 202] width 13 height 13
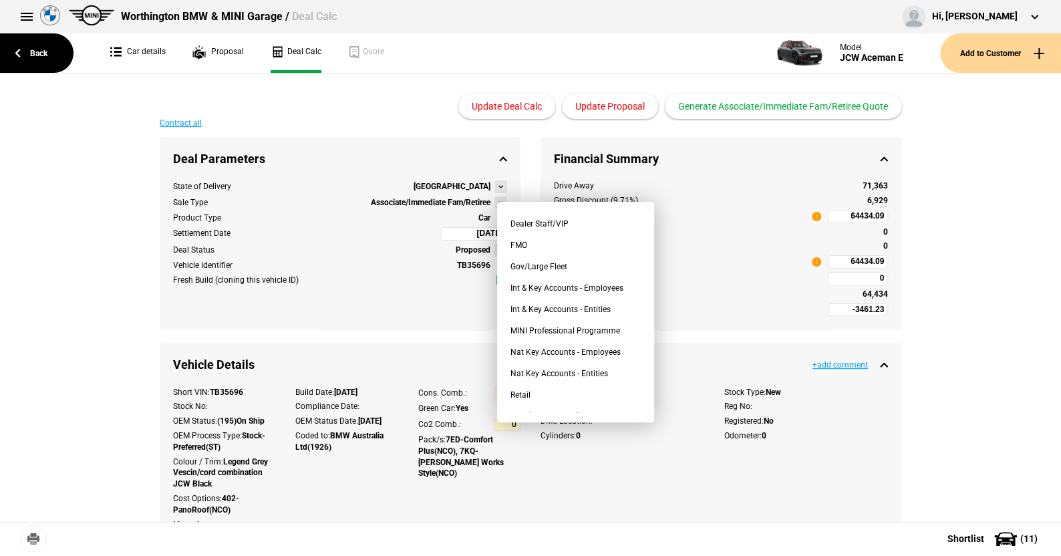
scroll to position [98, 0]
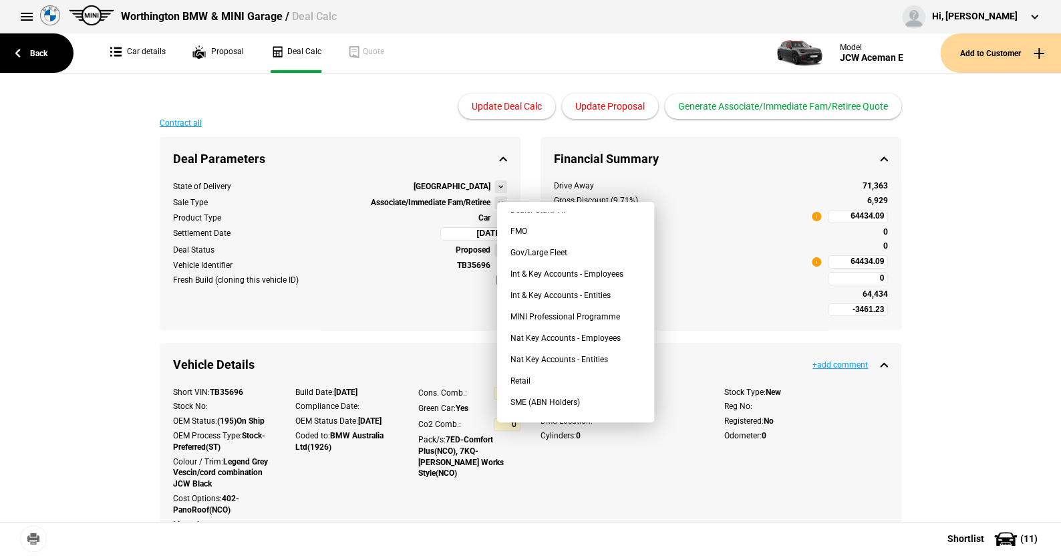
click at [354, 115] on div "Update Deal Calc Update Proposal Generate Associate/Immediate Fam/Retiree Quote" at bounding box center [531, 96] width 742 height 45
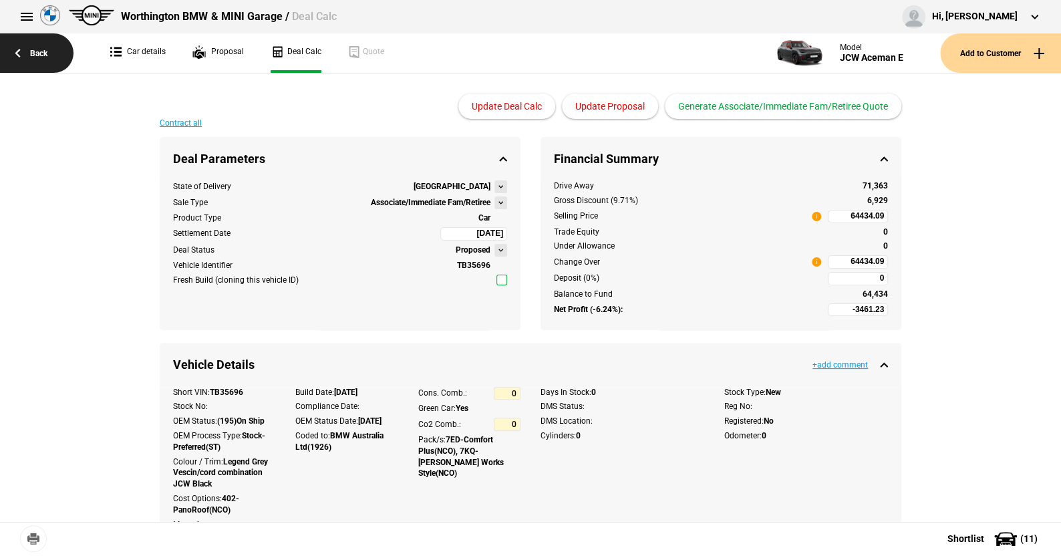
click at [30, 52] on link "Back" at bounding box center [37, 52] width 74 height 39
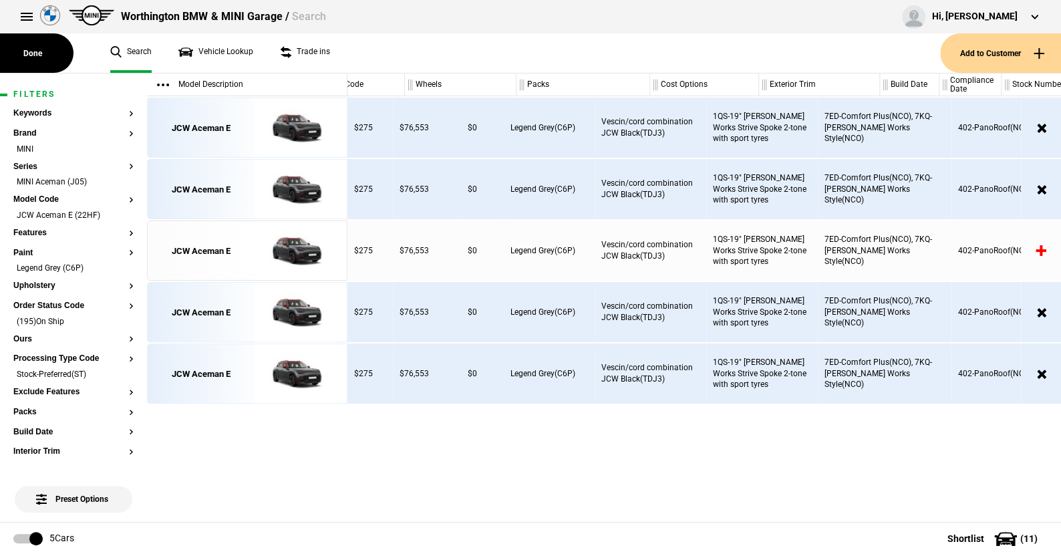
scroll to position [0, 301]
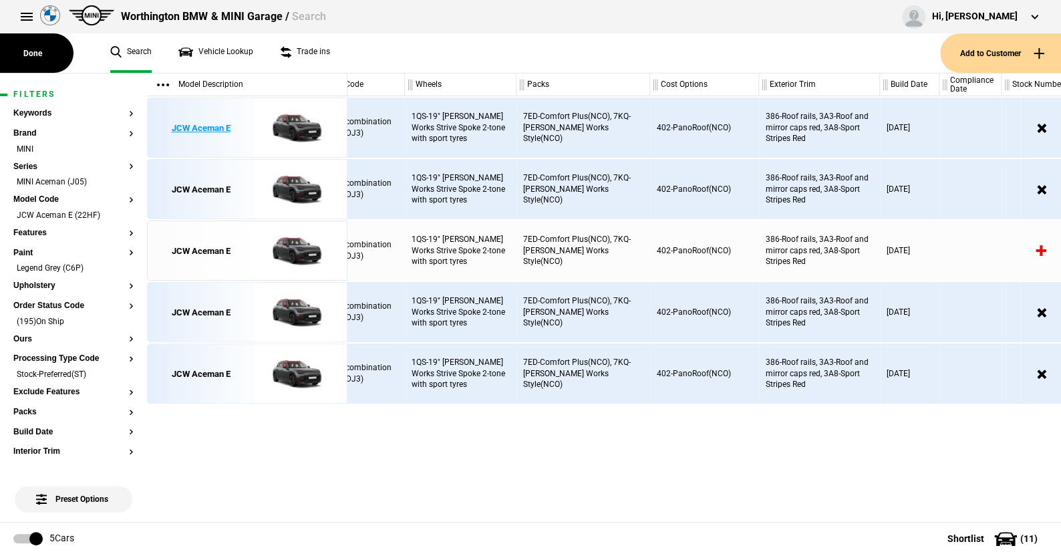
click at [292, 125] on img at bounding box center [293, 128] width 93 height 60
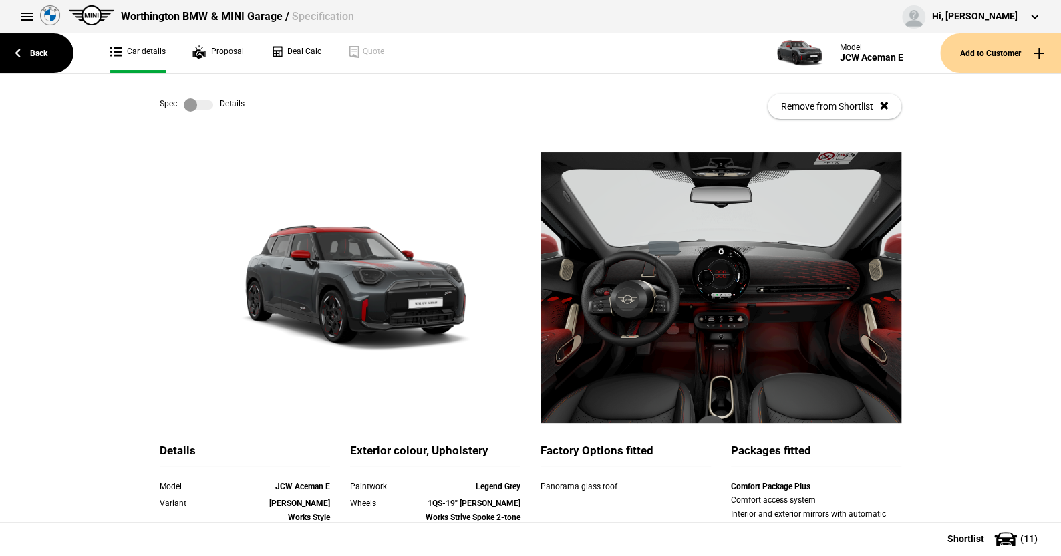
click at [200, 102] on label at bounding box center [198, 104] width 29 height 13
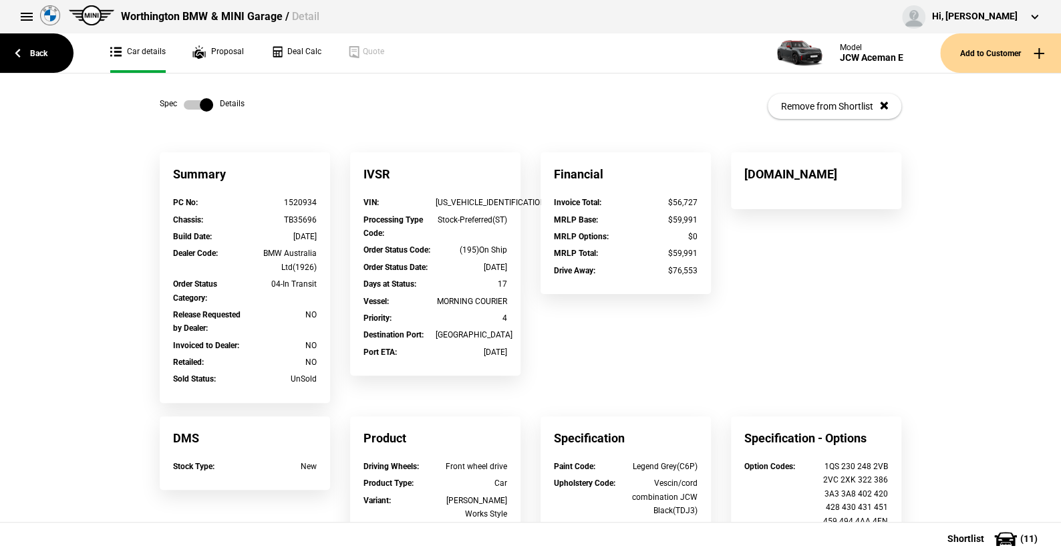
click at [184, 110] on label at bounding box center [198, 104] width 29 height 13
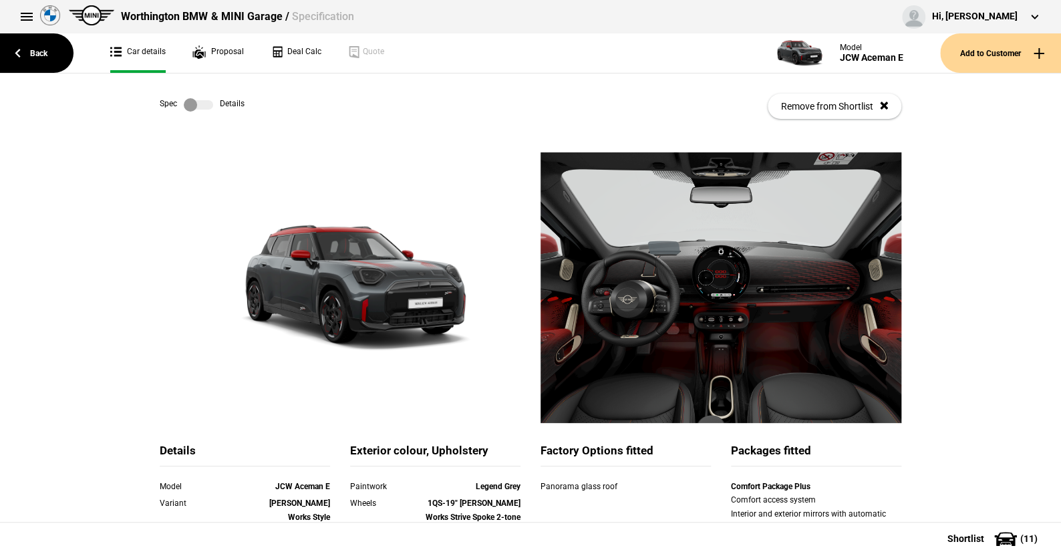
click at [201, 107] on label at bounding box center [198, 104] width 29 height 13
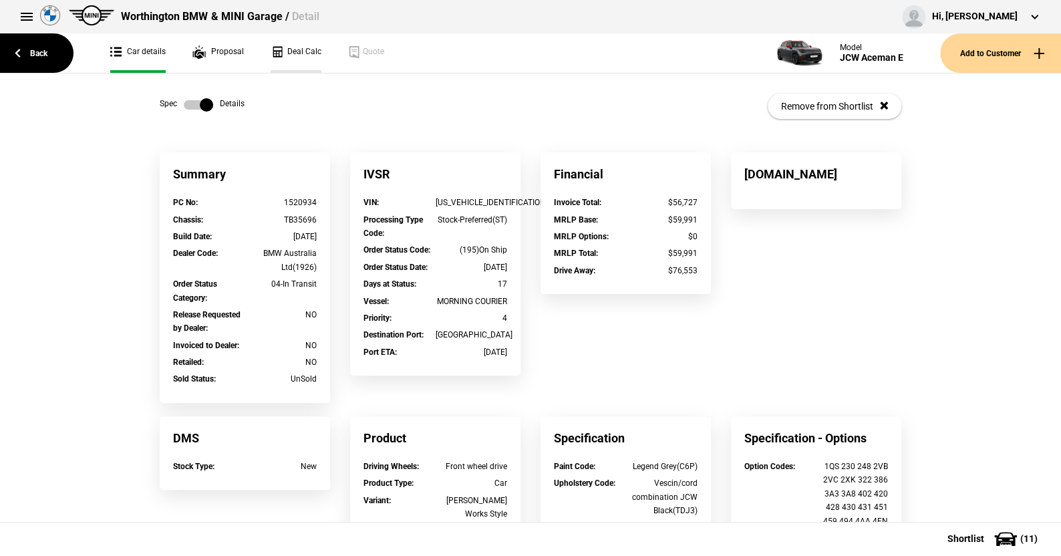
click at [297, 52] on link "Deal Calc" at bounding box center [296, 52] width 51 height 39
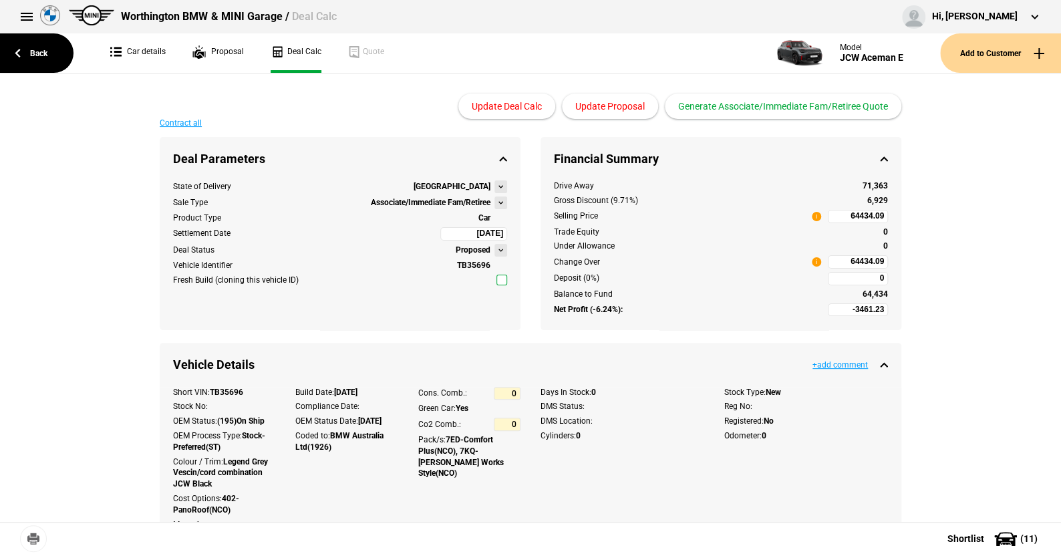
click at [497, 203] on button at bounding box center [501, 202] width 13 height 13
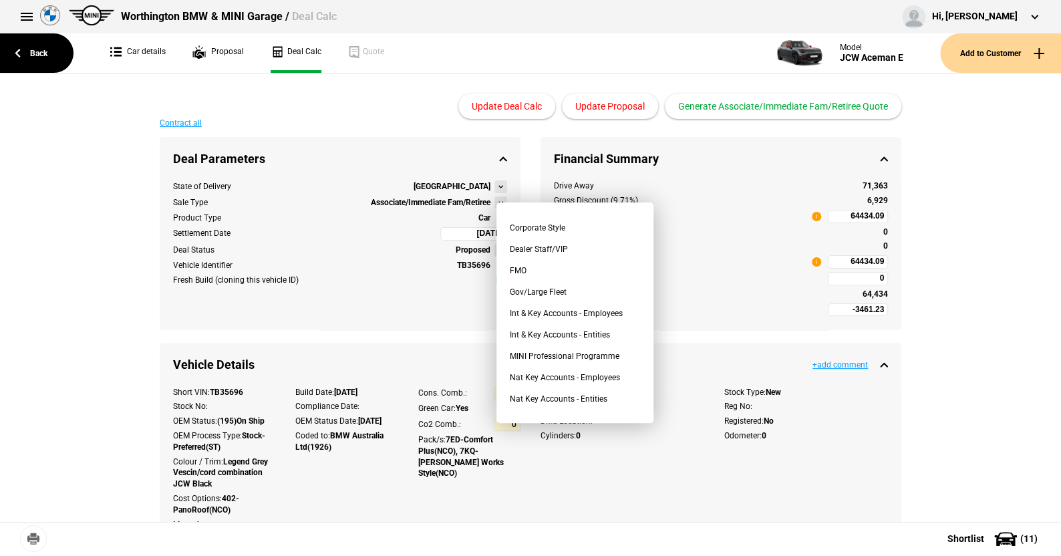
scroll to position [55, 0]
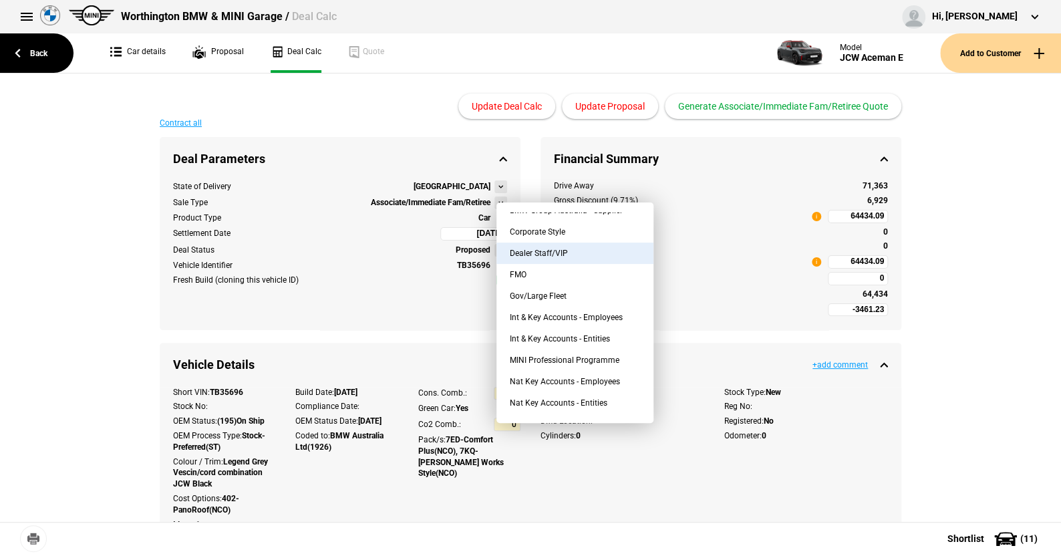
click at [558, 249] on button "Dealer Staff/VIP" at bounding box center [575, 253] width 157 height 21
type input "-4311.05"
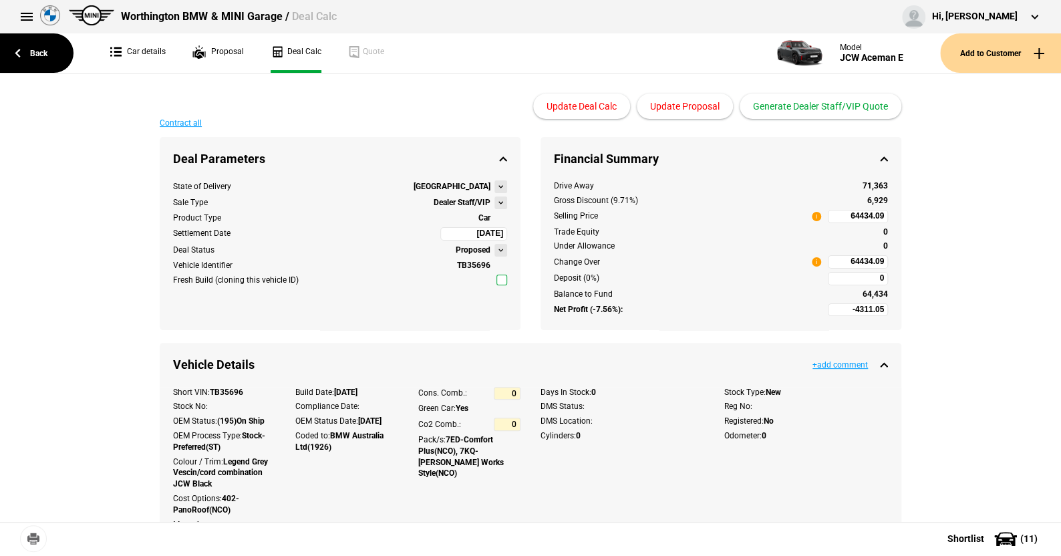
type input "66223.89"
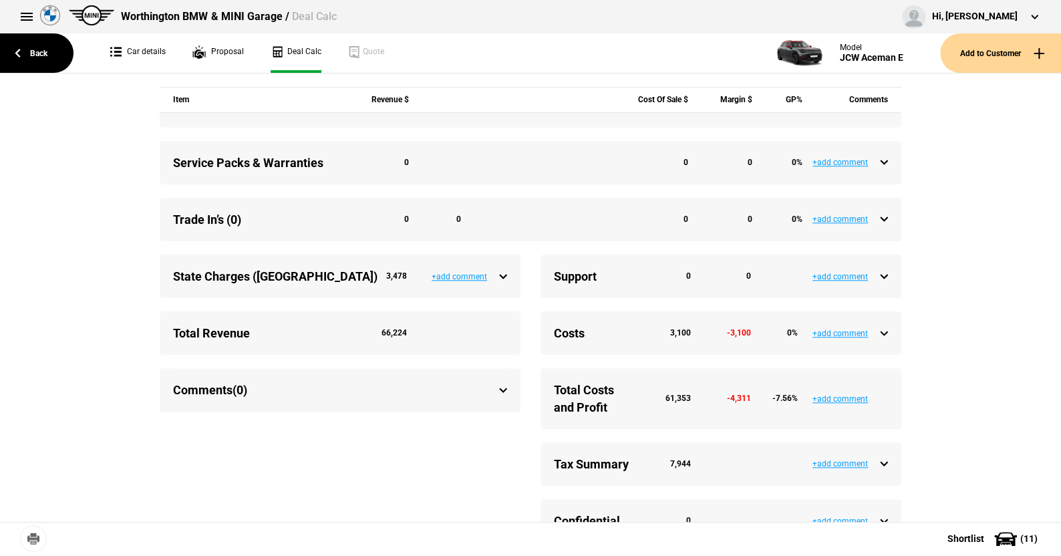
scroll to position [610, 0]
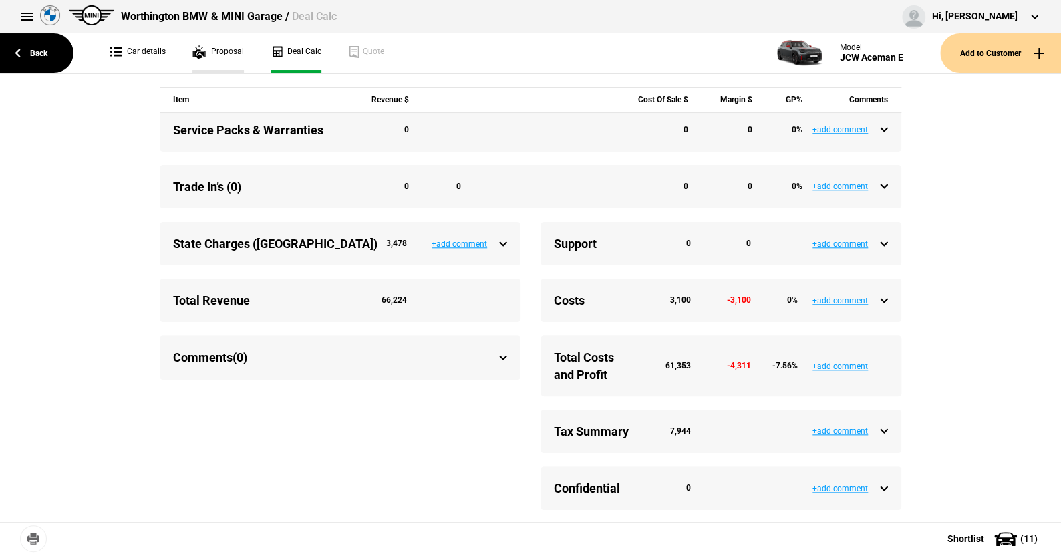
click at [225, 51] on link "Proposal" at bounding box center [217, 52] width 51 height 39
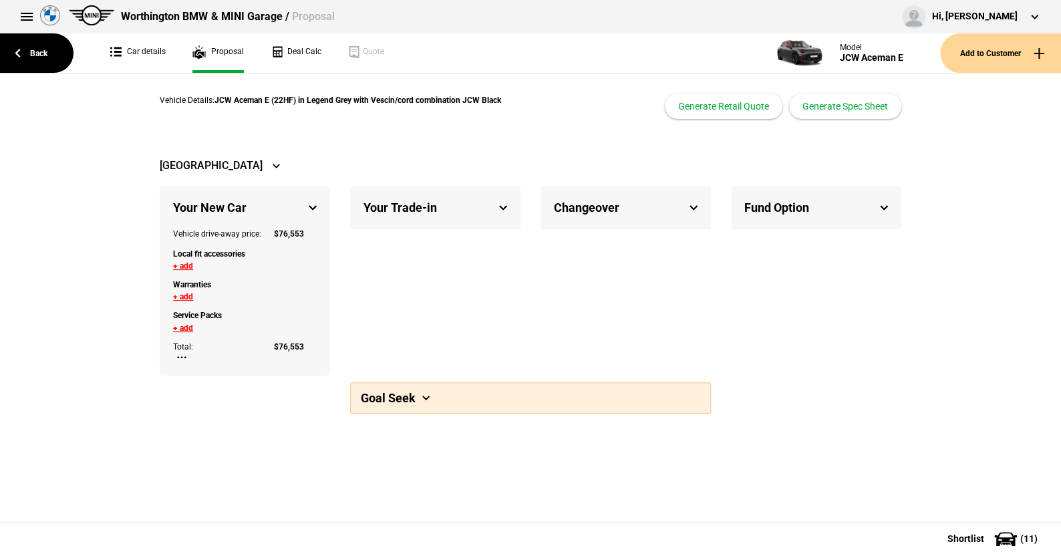
click at [421, 400] on div "Goal Seek" at bounding box center [531, 398] width 360 height 30
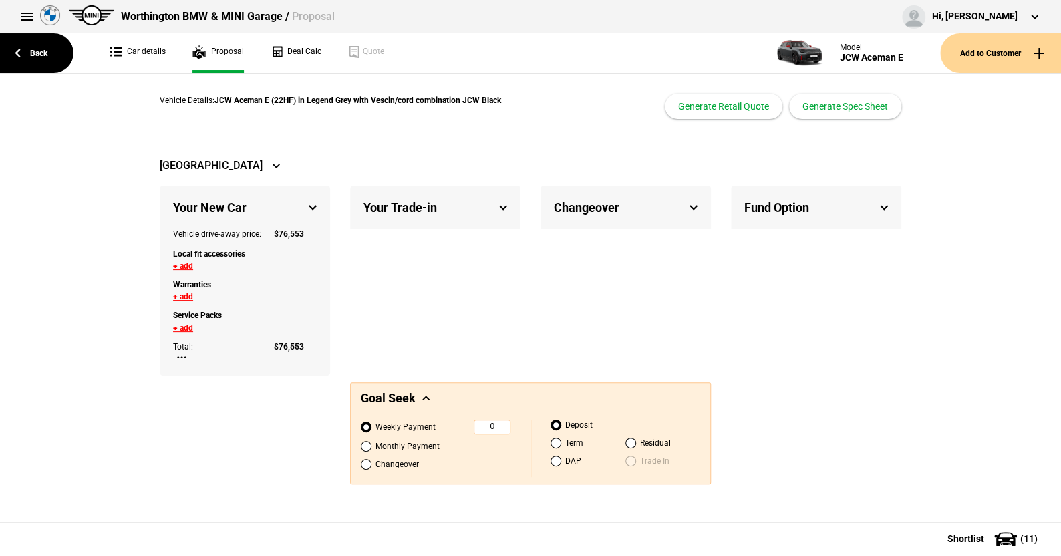
click at [582, 337] on div "Changeover Total Drive-away price: $ 76,553 Trade-in equity: $ 0 Change Over: $…" at bounding box center [626, 281] width 170 height 190
click at [144, 51] on link "Car details" at bounding box center [137, 52] width 55 height 39
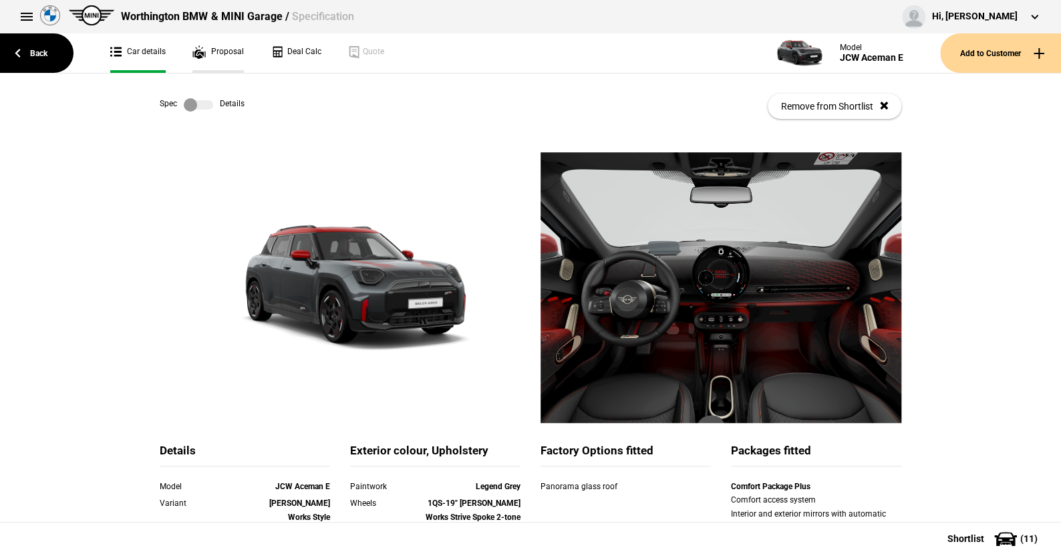
click at [215, 50] on link "Proposal" at bounding box center [217, 52] width 51 height 39
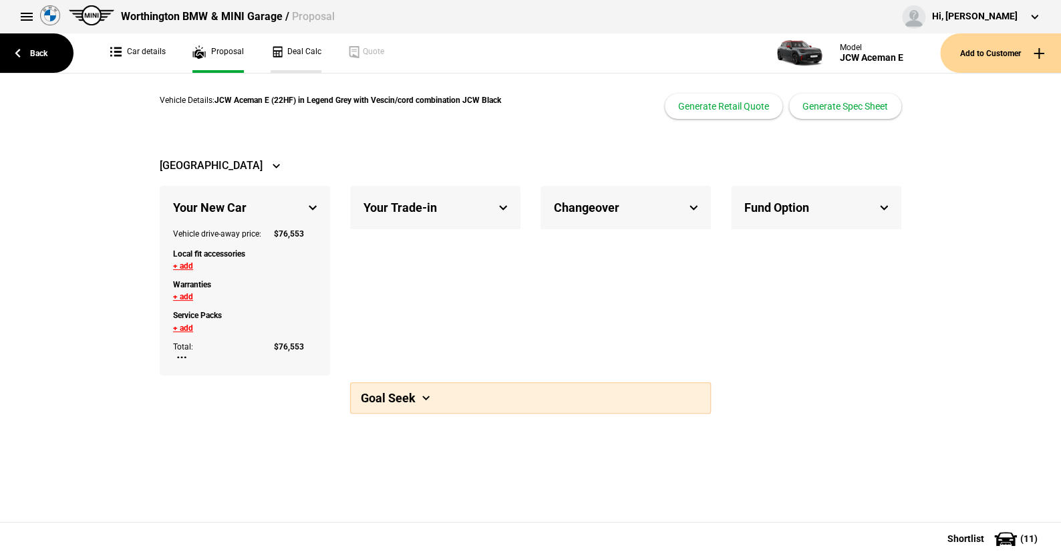
click at [297, 52] on link "Deal Calc" at bounding box center [296, 52] width 51 height 39
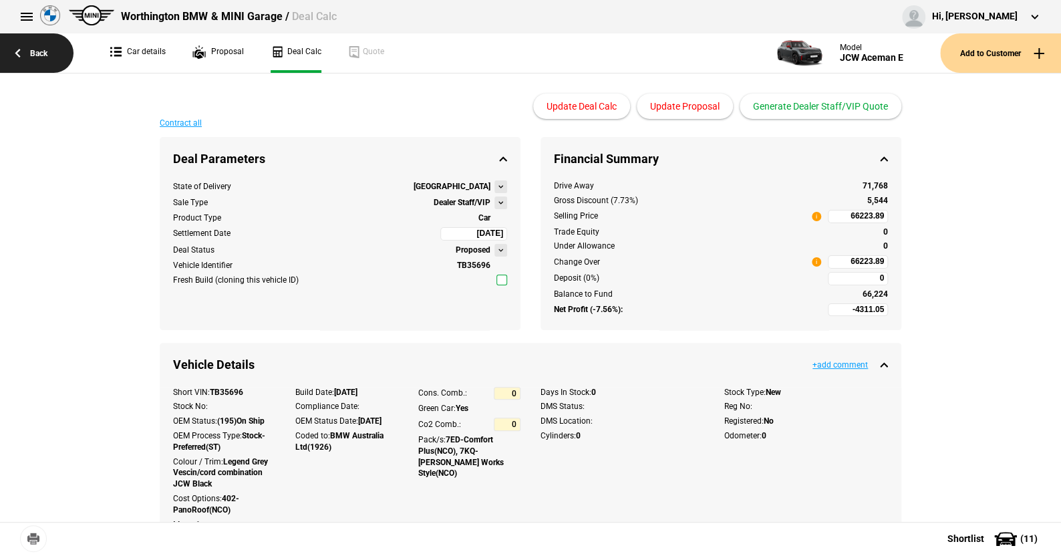
click at [31, 52] on link "Back" at bounding box center [37, 52] width 74 height 39
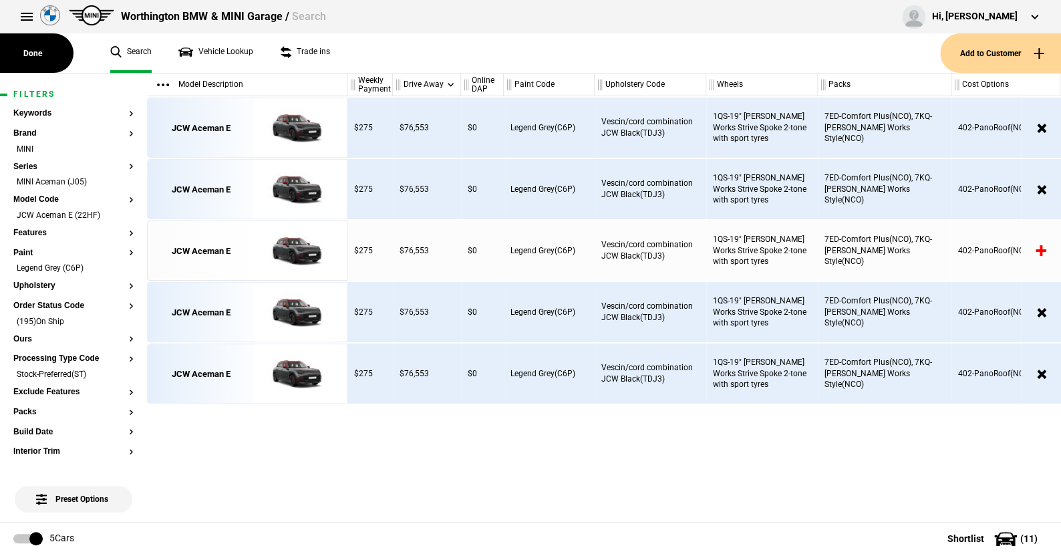
scroll to position [0, 301]
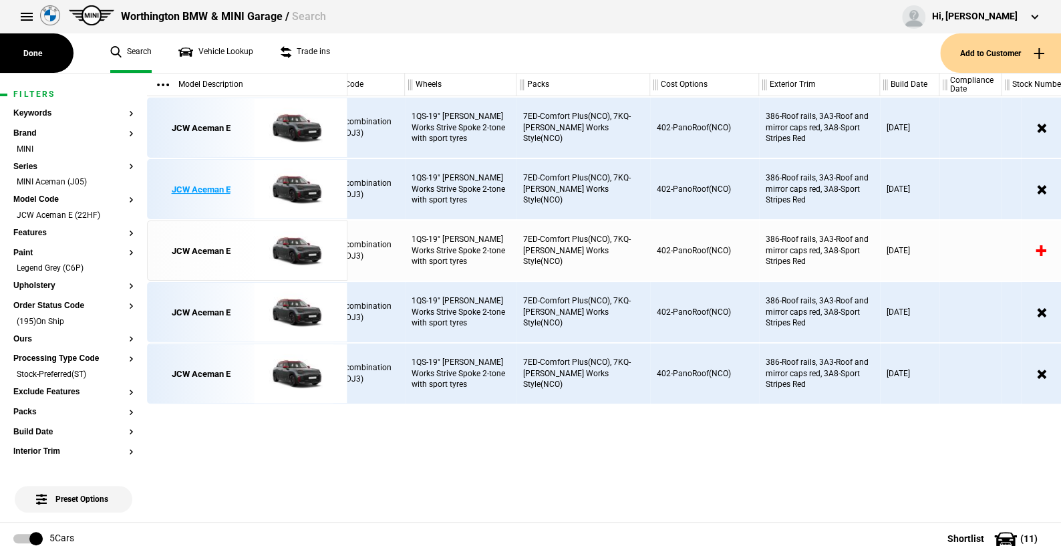
click at [301, 184] on img at bounding box center [293, 190] width 93 height 60
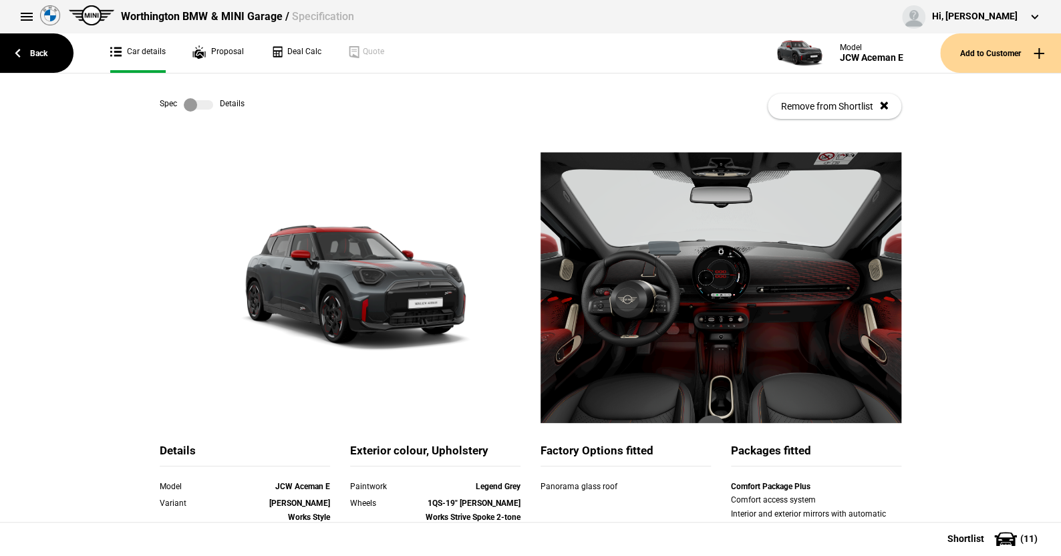
click at [201, 110] on label at bounding box center [198, 104] width 29 height 13
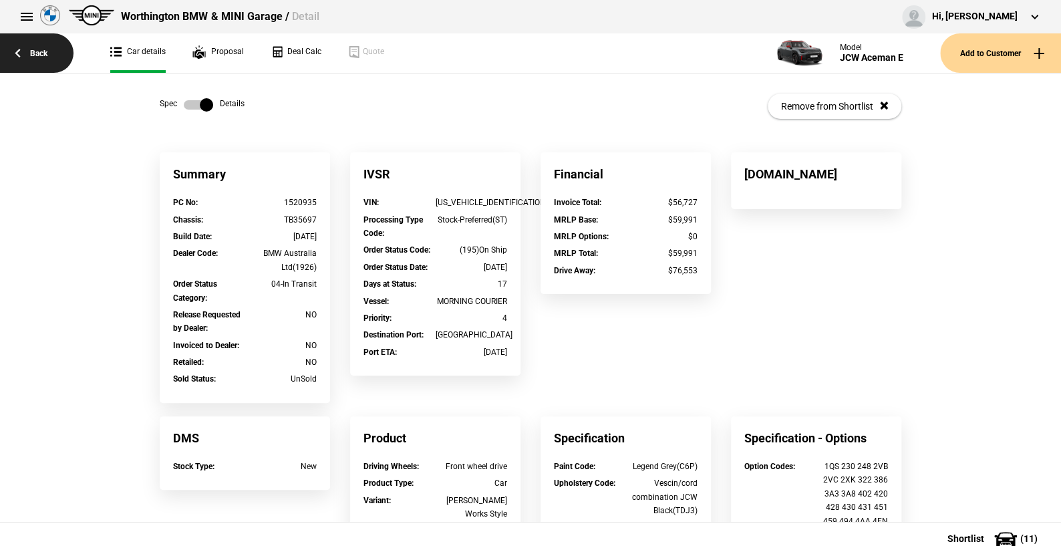
click at [45, 49] on link "Back" at bounding box center [37, 52] width 74 height 39
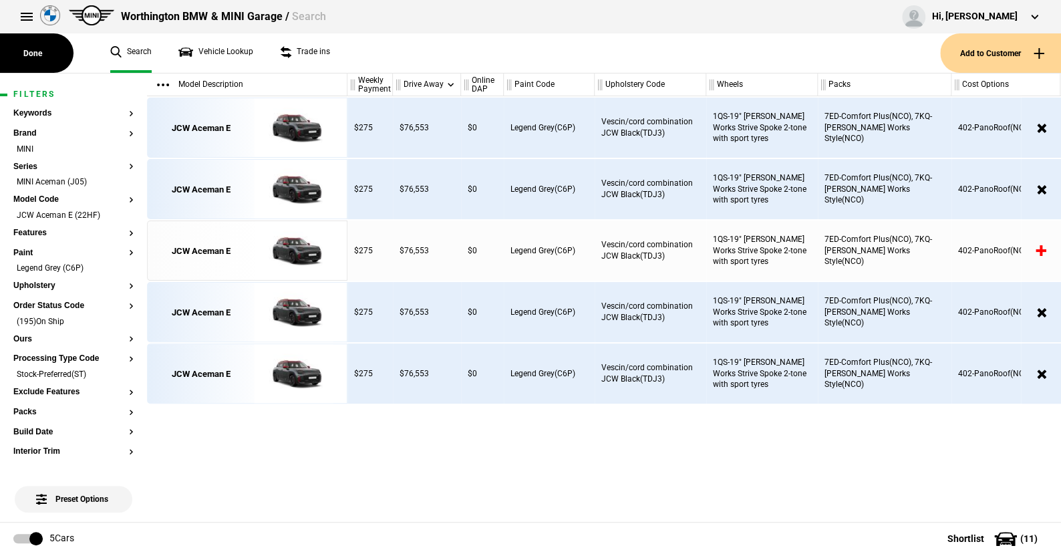
scroll to position [0, 301]
